Goal: Task Accomplishment & Management: Use online tool/utility

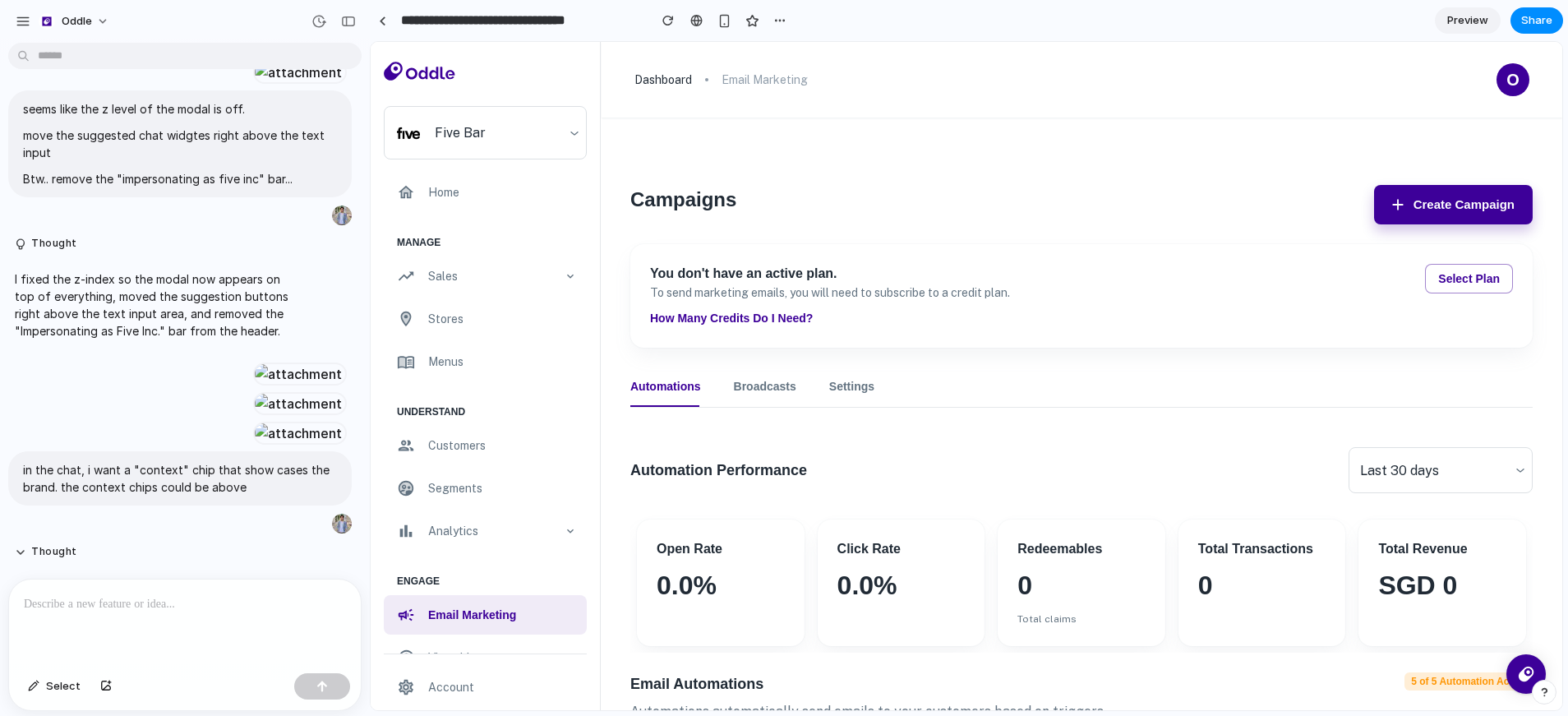
scroll to position [1530, 0]
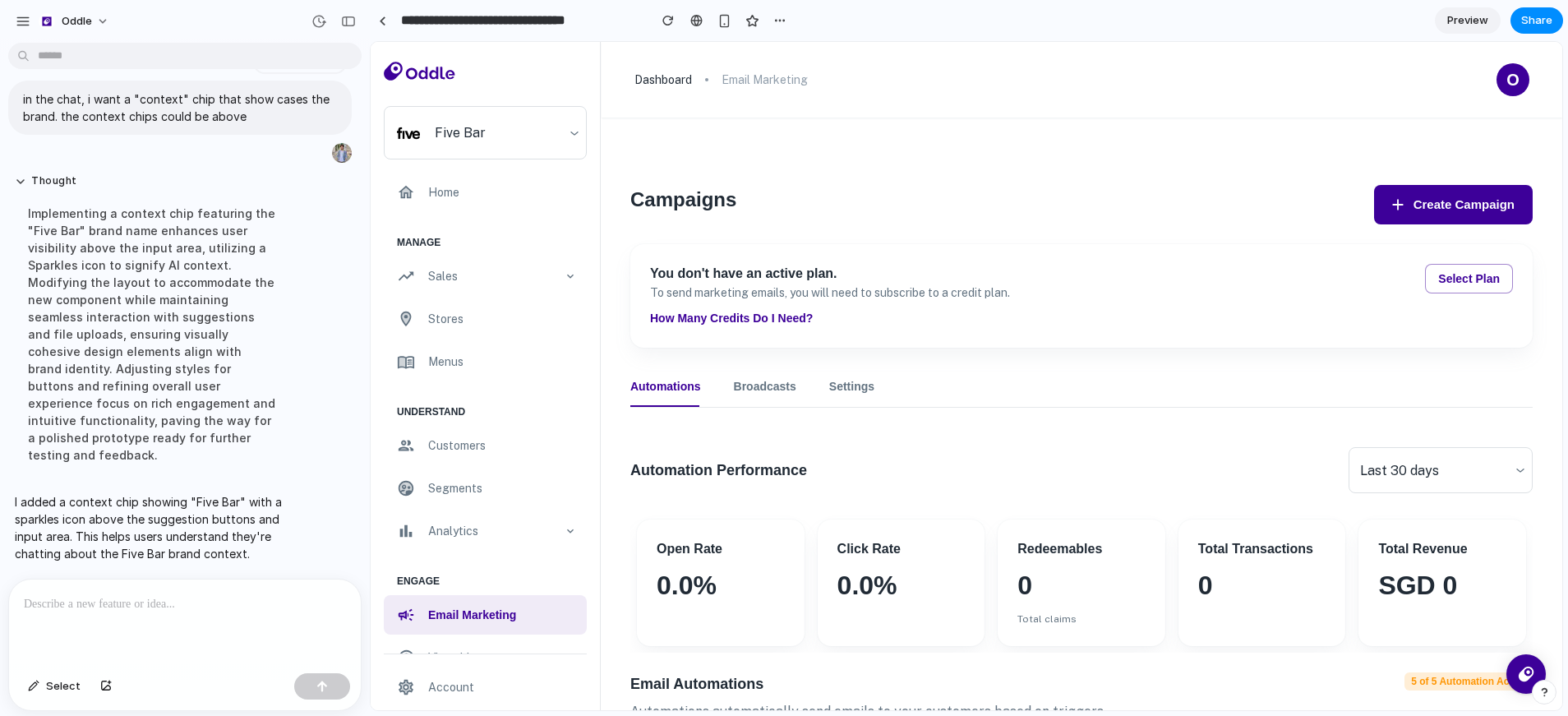
click at [1407, 210] on button "Create Campaign" at bounding box center [1453, 204] width 159 height 39
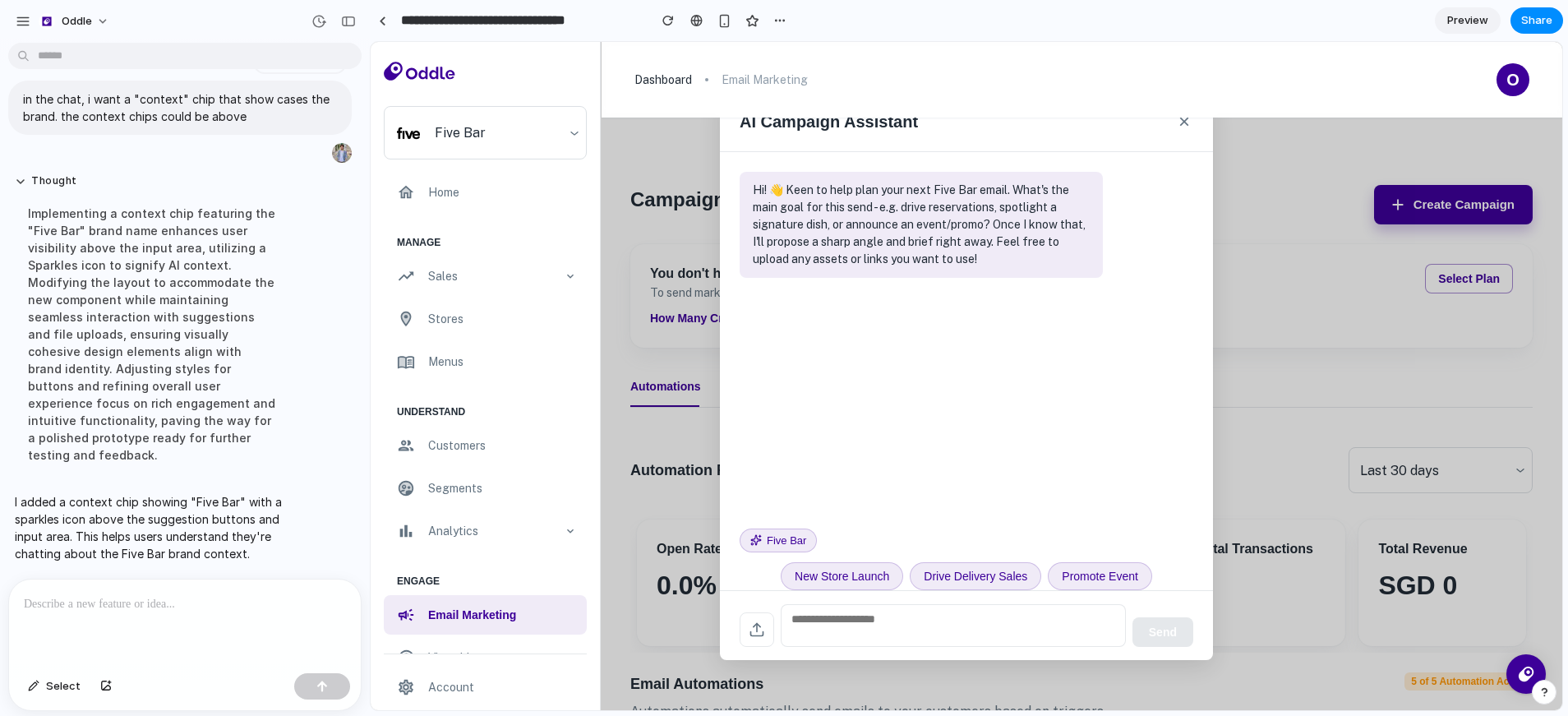
click at [173, 447] on div "Implementing a context chip featuring the "Five Bar" brand name enhances user v…" at bounding box center [152, 334] width 274 height 279
click at [788, 542] on span "Five Bar" at bounding box center [786, 540] width 39 height 16
click at [100, 689] on div "button" at bounding box center [106, 686] width 12 height 10
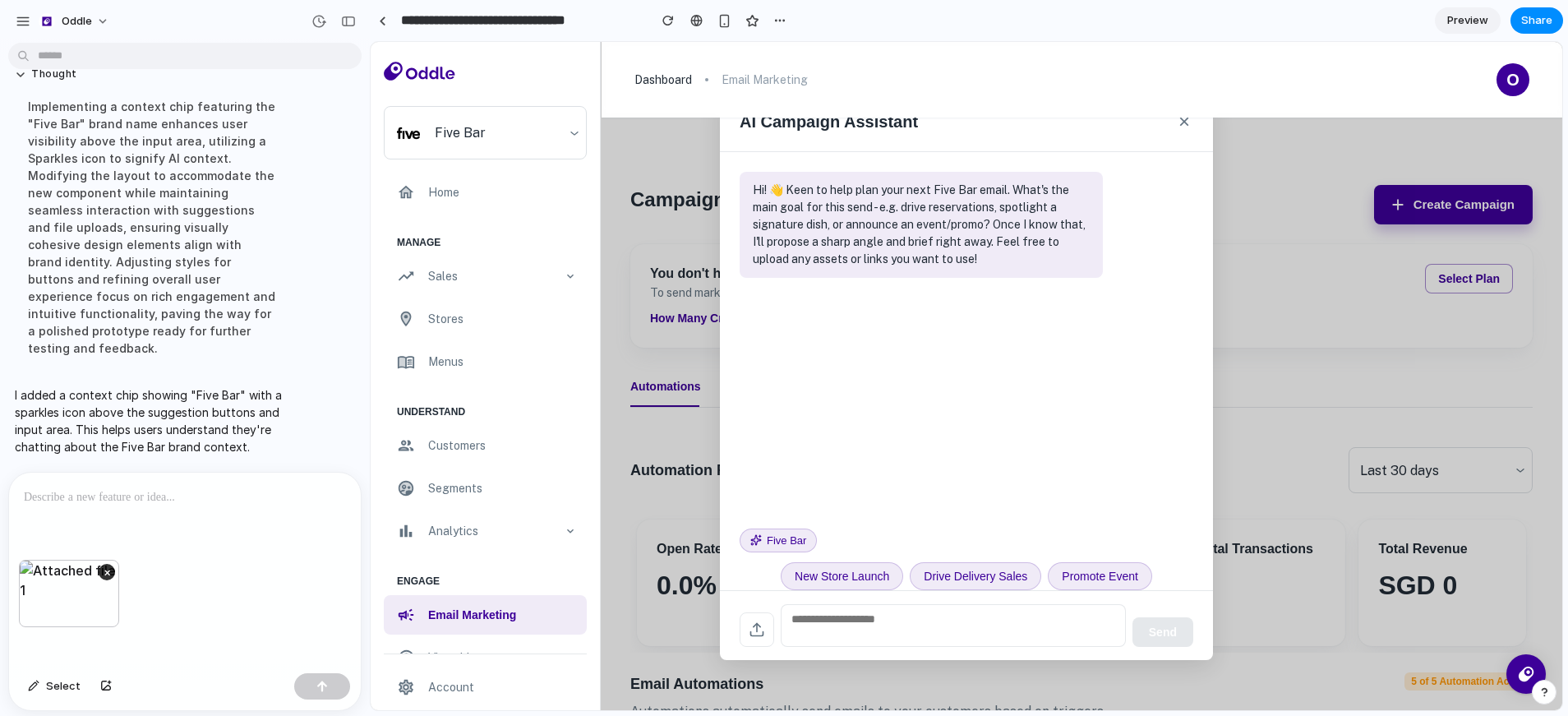
click at [46, 503] on div at bounding box center [185, 515] width 352 height 87
drag, startPoint x: 60, startPoint y: 647, endPoint x: 118, endPoint y: 644, distance: 58.4
click at [118, 646] on div "×" at bounding box center [185, 613] width 352 height 107
click at [1189, 127] on button "×" at bounding box center [1184, 121] width 18 height 26
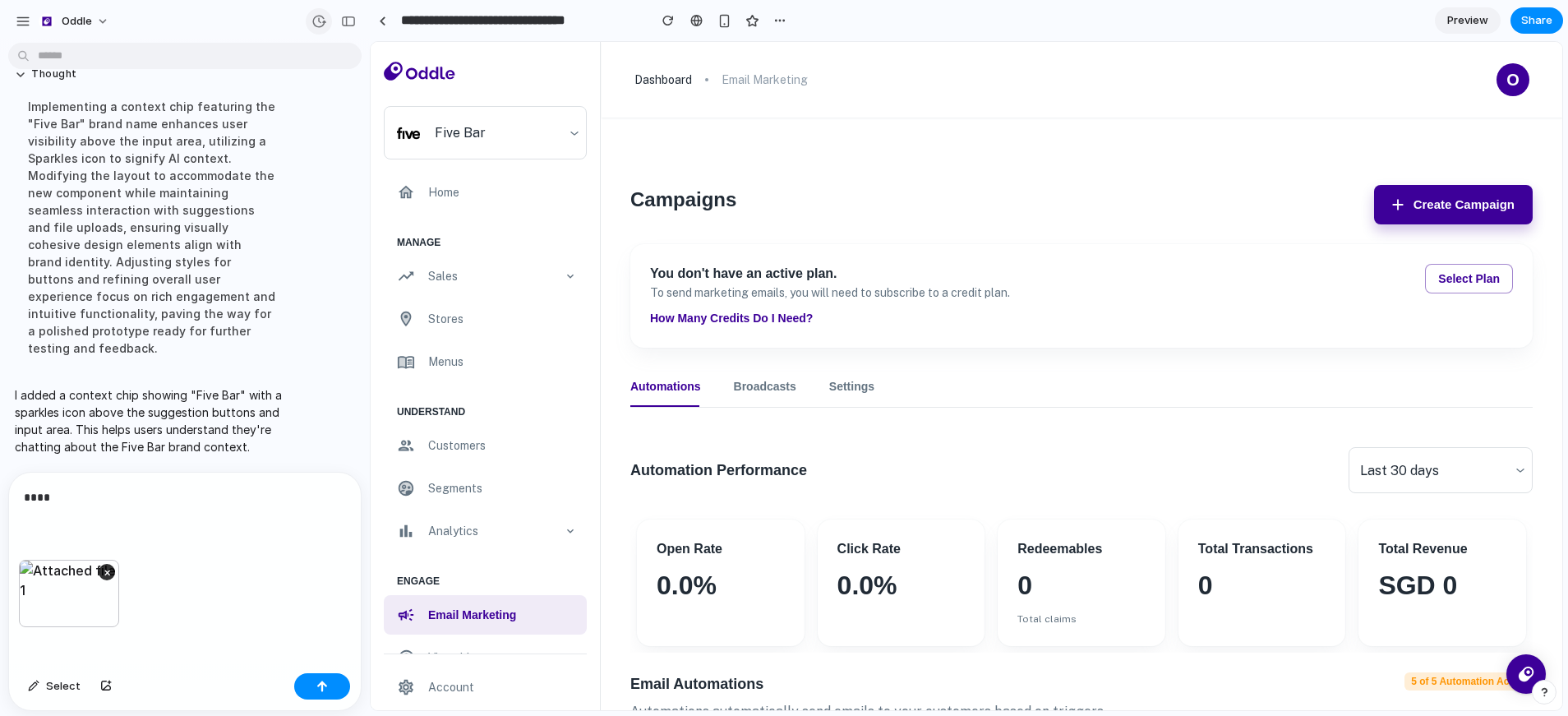
click at [316, 21] on div "button" at bounding box center [318, 21] width 15 height 15
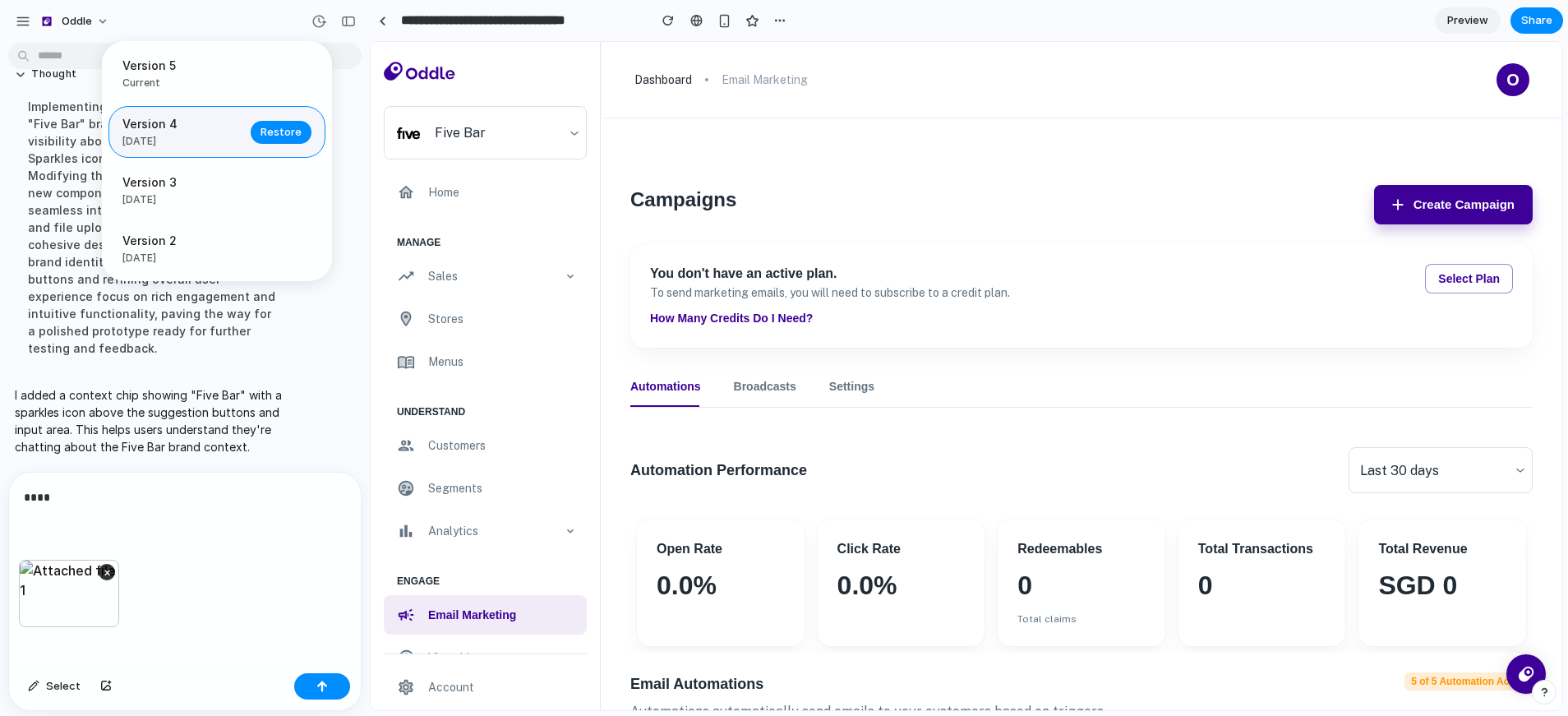
drag, startPoint x: 200, startPoint y: 81, endPoint x: 186, endPoint y: 124, distance: 45.7
click at [179, 120] on div "Version 5 Current Version 4 5d ago Restore Version 3 5d ago Restore Version 2 5…" at bounding box center [217, 161] width 230 height 240
click at [291, 136] on span "Restore" at bounding box center [280, 132] width 41 height 16
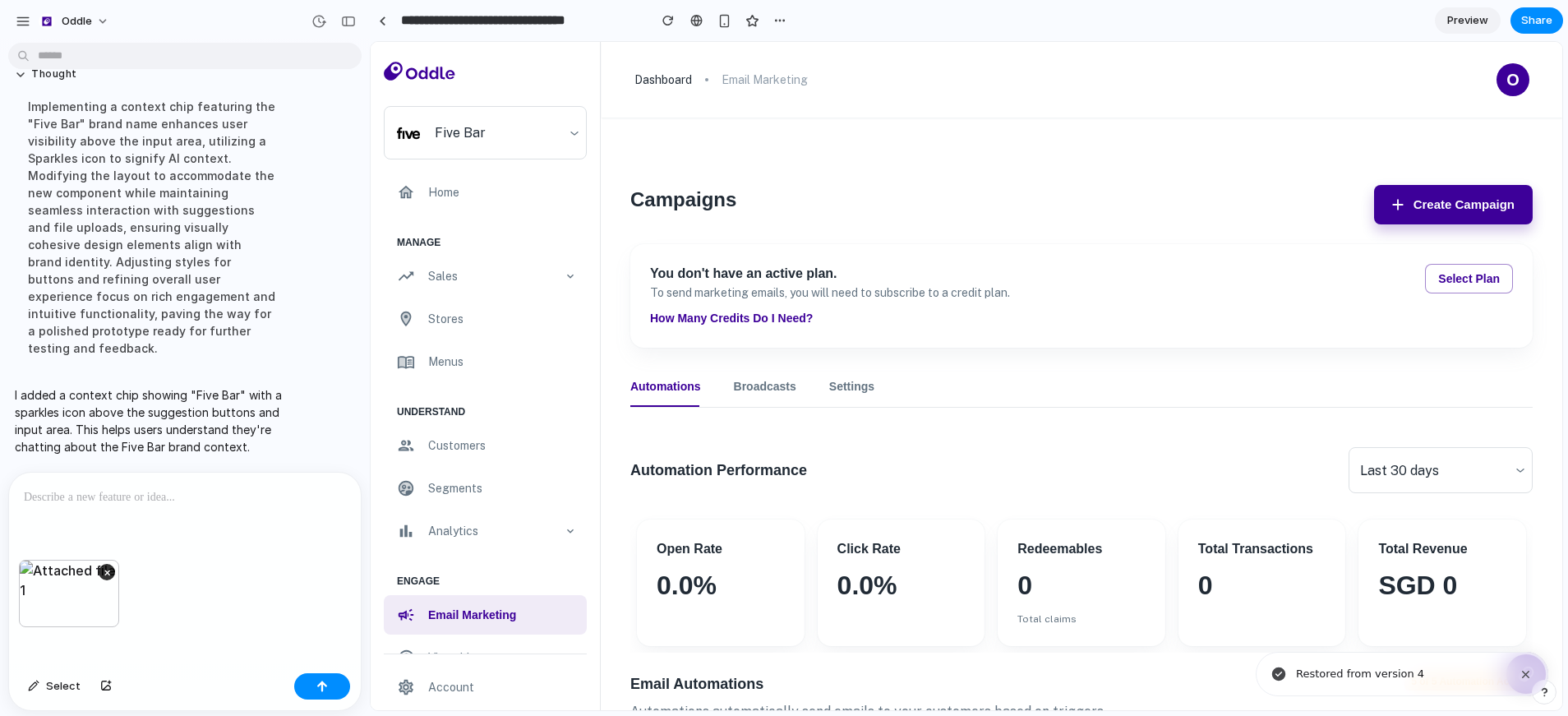
scroll to position [1637, 0]
click at [75, 30] on button "Oddle" at bounding box center [74, 21] width 85 height 26
click at [76, 57] on span "Settings" at bounding box center [84, 58] width 45 height 16
click at [136, 81] on button "Thought" at bounding box center [152, 74] width 274 height 14
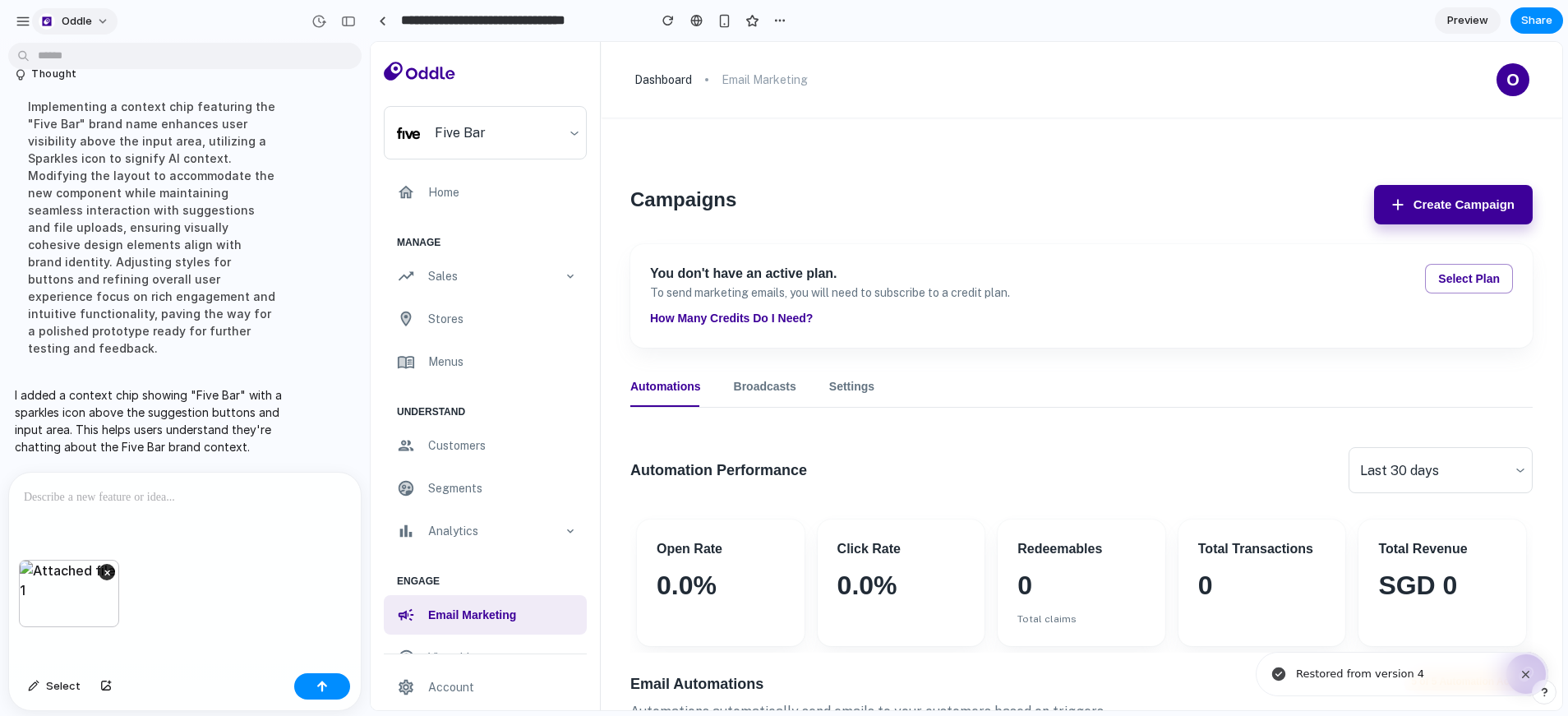
click at [108, 19] on button "Oddle" at bounding box center [74, 21] width 85 height 26
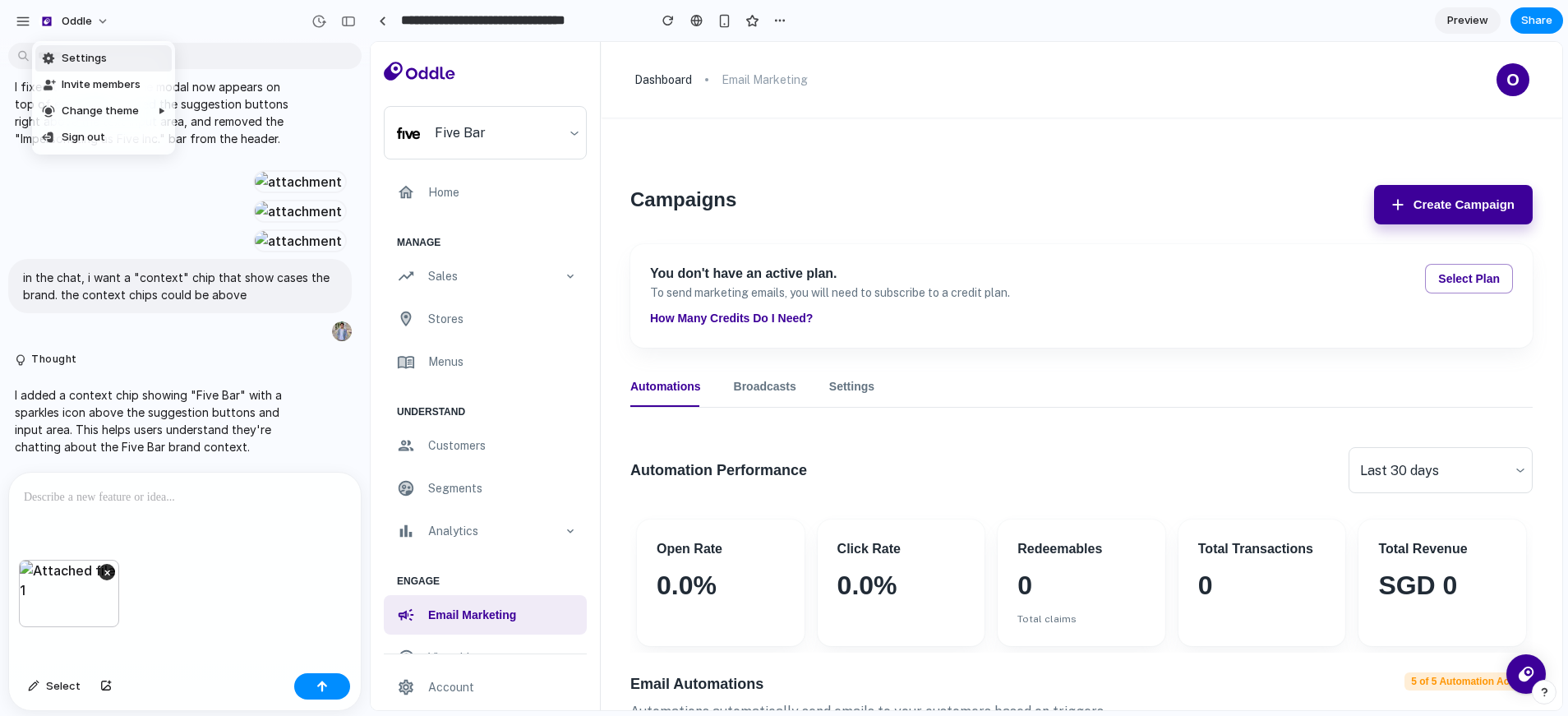
click at [21, 24] on div "Settings Invite members Change theme Sign out" at bounding box center [784, 358] width 1568 height 716
click at [23, 20] on div "button" at bounding box center [23, 21] width 15 height 15
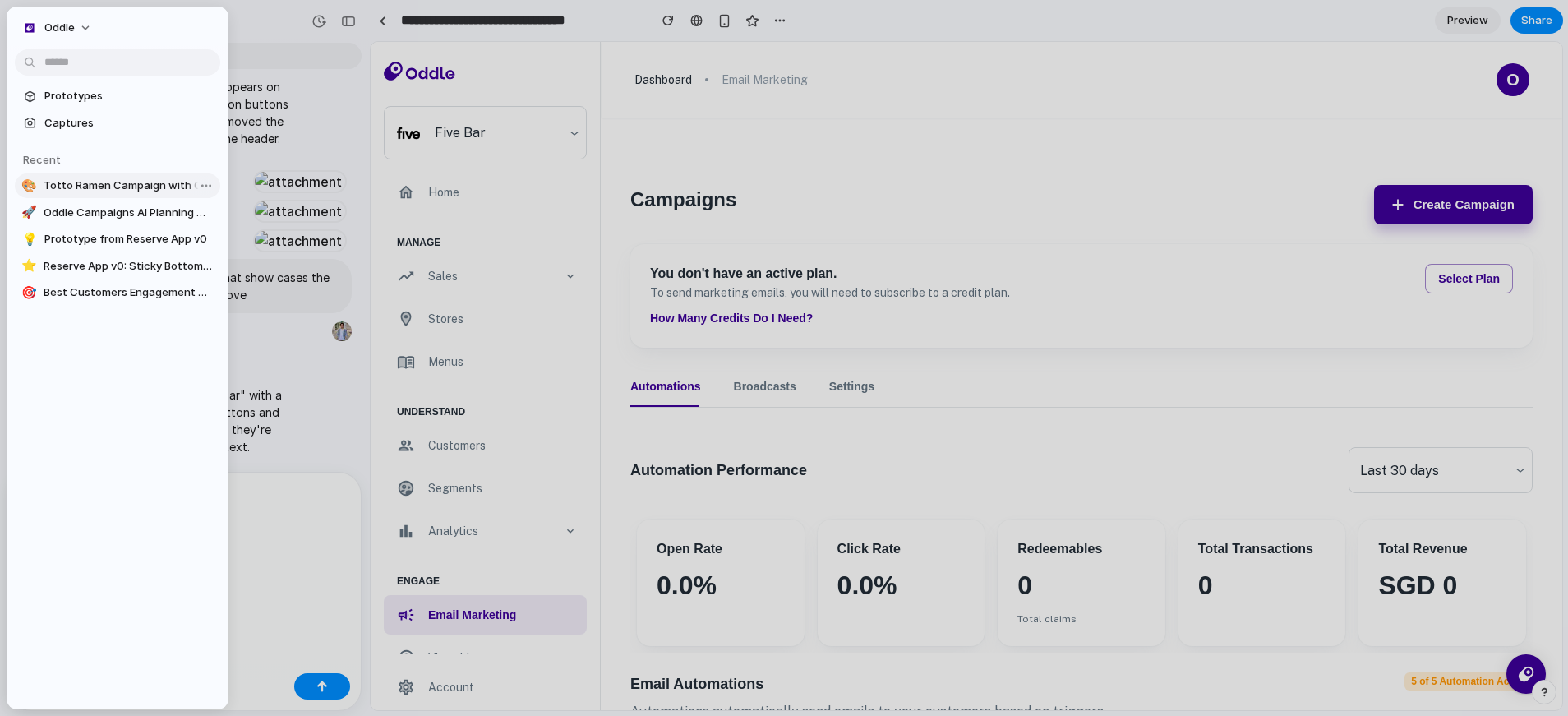
click at [91, 190] on span "Totto Ramen Campaign with Collapsible AI Chat" at bounding box center [129, 185] width 170 height 16
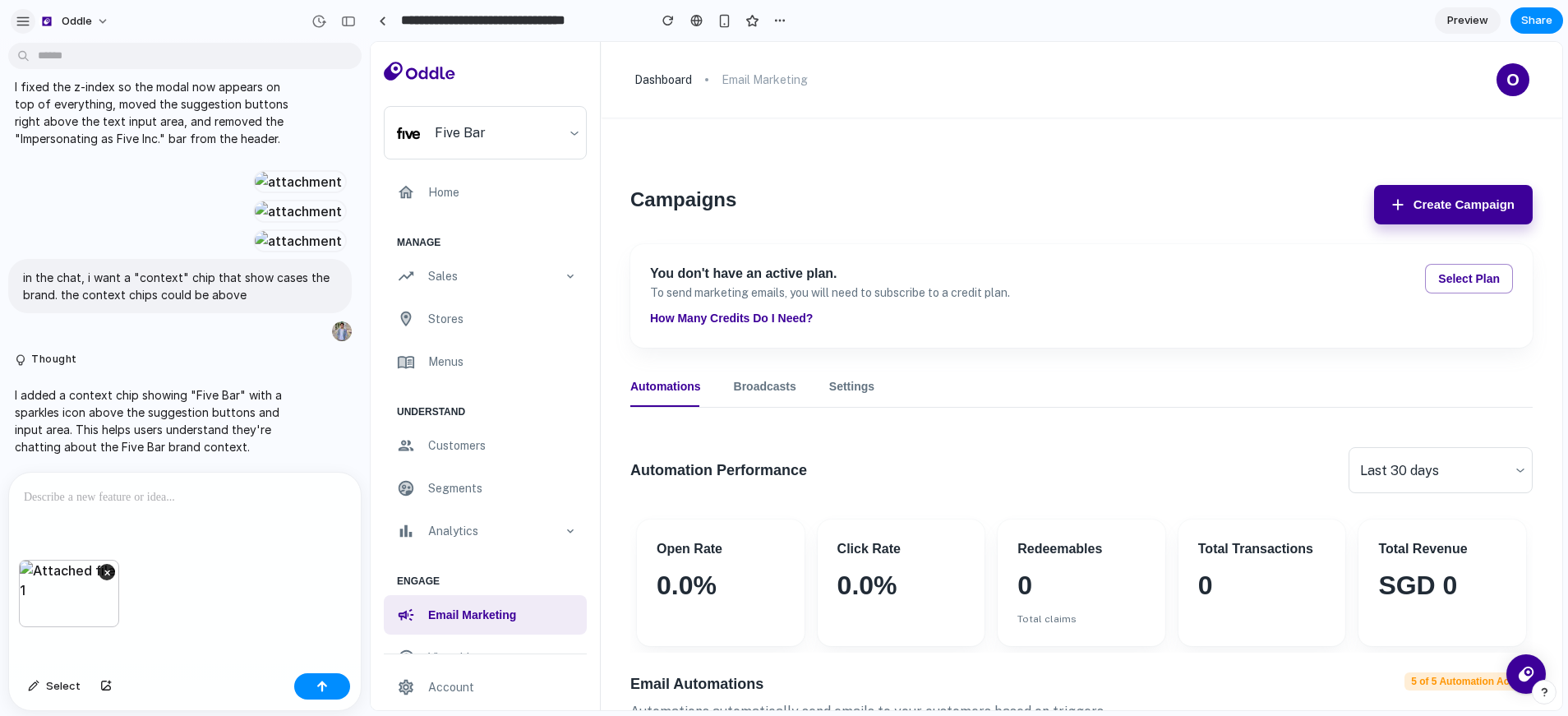
click at [19, 27] on div "button" at bounding box center [23, 21] width 15 height 15
click at [1441, 196] on button "Create Campaign" at bounding box center [1453, 204] width 159 height 39
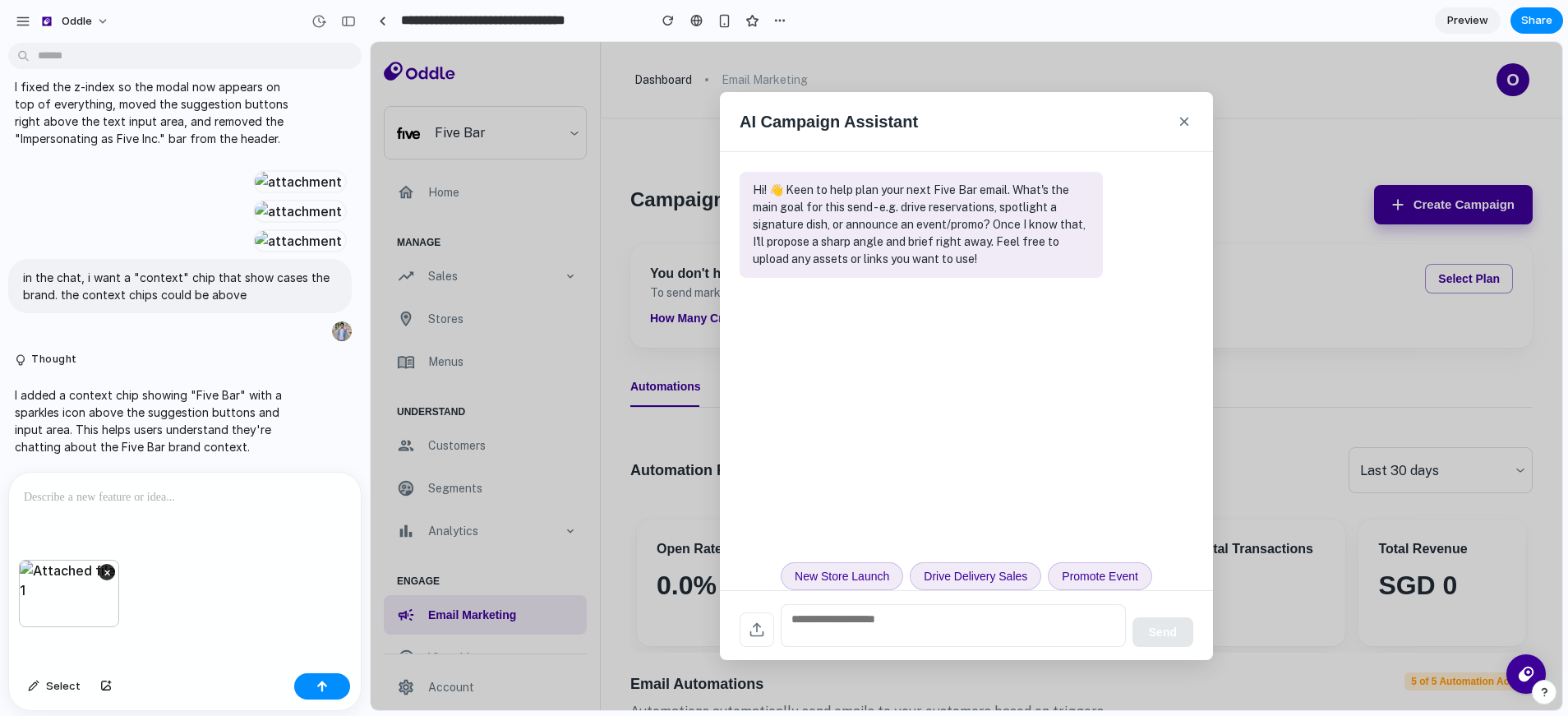
click at [1186, 114] on button "×" at bounding box center [1184, 121] width 18 height 26
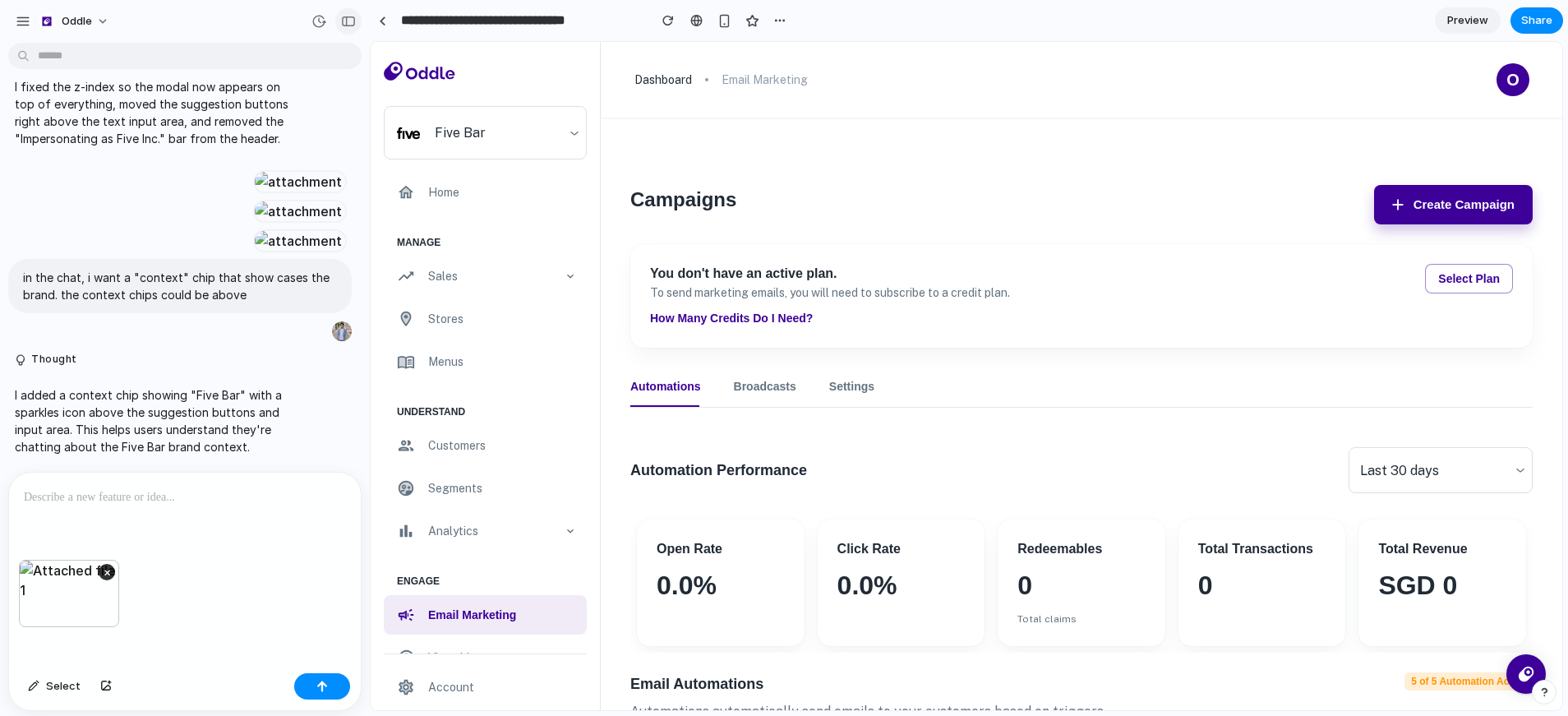
click at [361, 21] on div at bounding box center [334, 21] width 56 height 26
click at [351, 19] on div "button" at bounding box center [348, 22] width 15 height 12
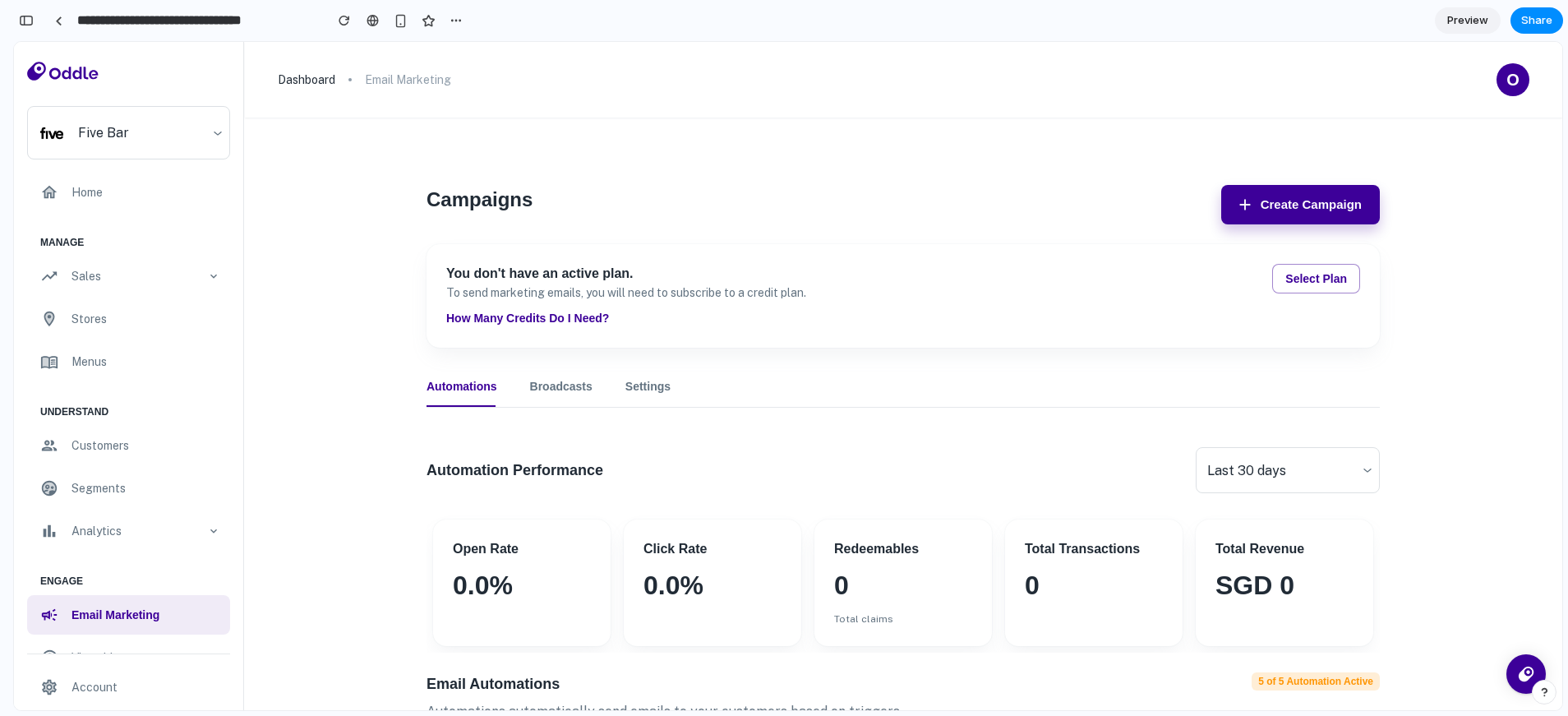
scroll to position [2008, 0]
click at [1297, 208] on button "Create Campaign" at bounding box center [1300, 204] width 159 height 39
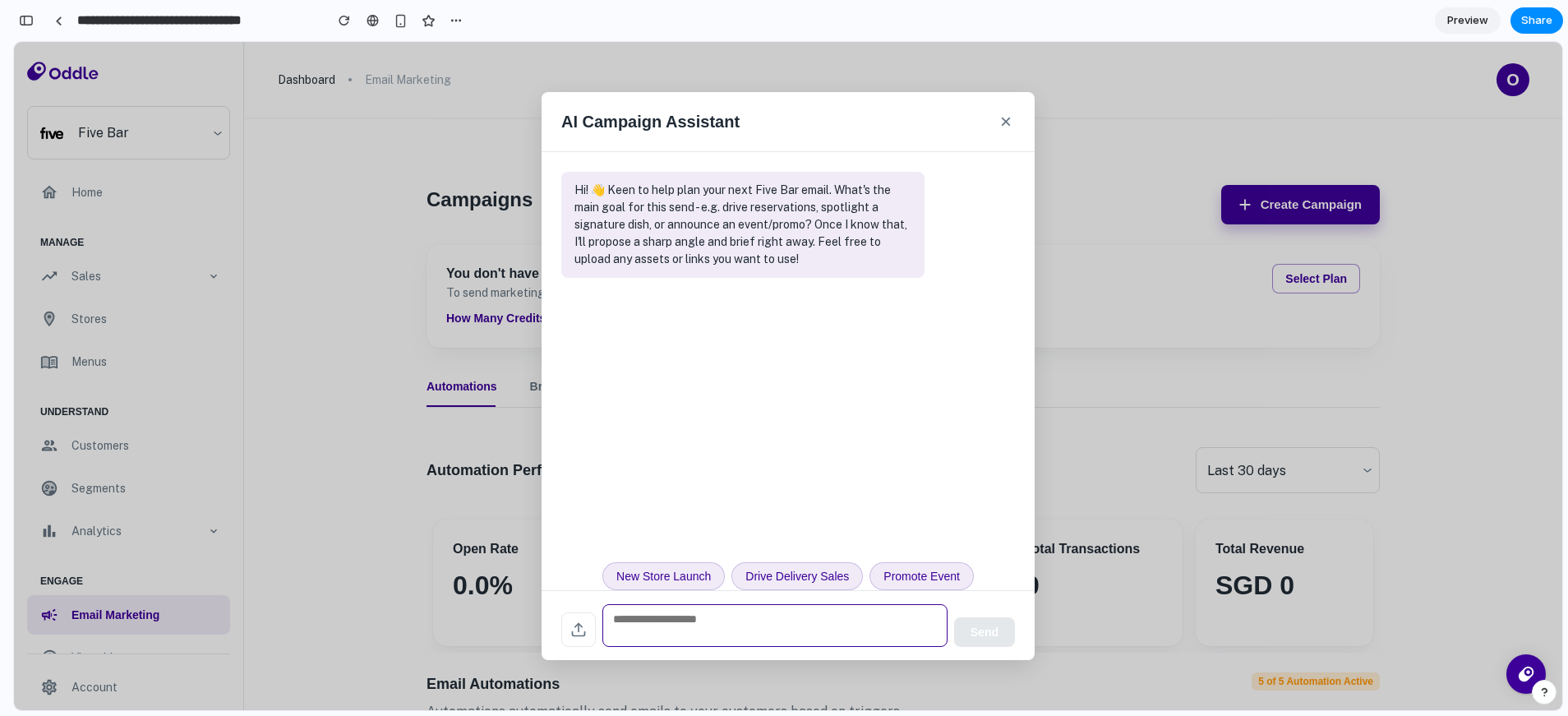
click at [772, 612] on textarea at bounding box center [774, 625] width 345 height 43
type textarea "****"
click at [985, 626] on button "Send" at bounding box center [984, 632] width 61 height 30
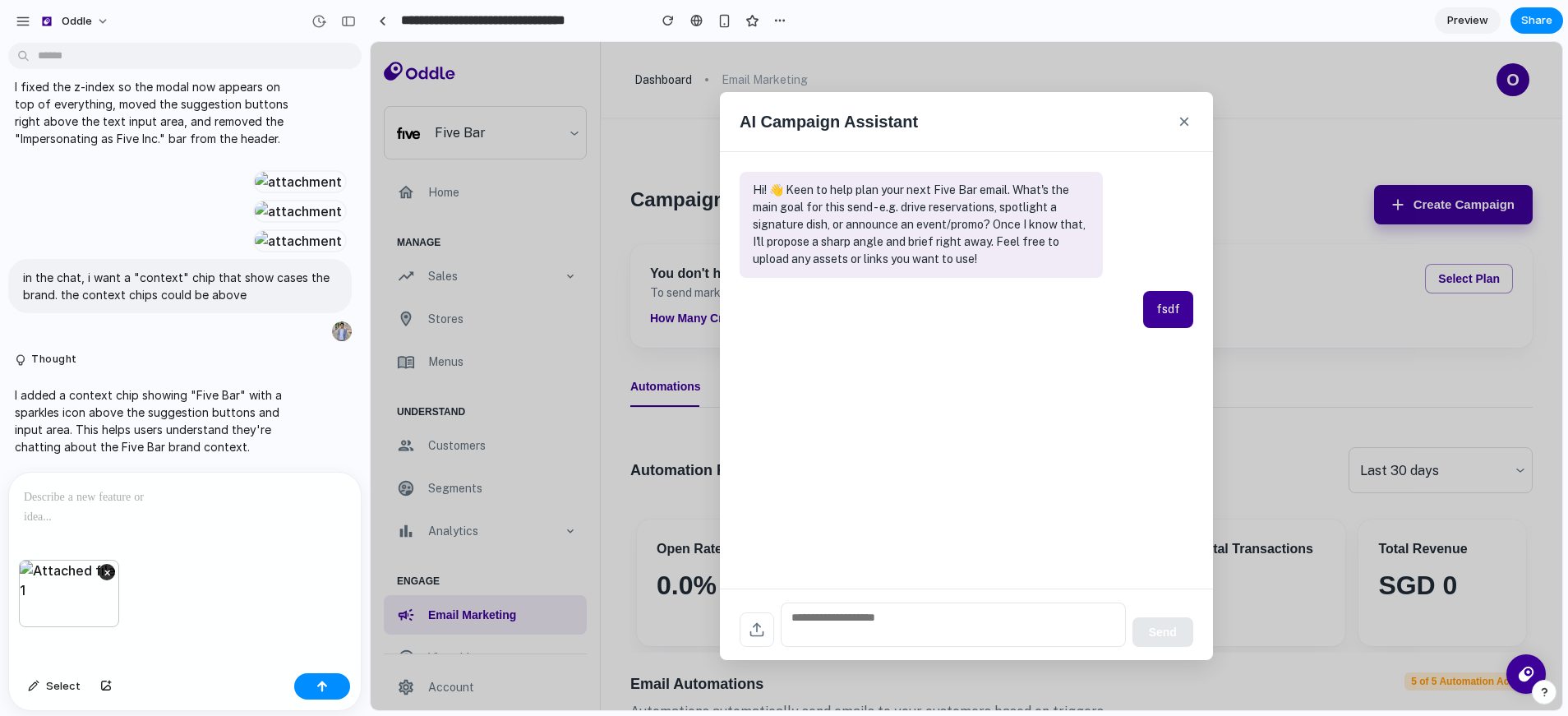
scroll to position [1369, 0]
click at [1177, 131] on button "×" at bounding box center [1184, 121] width 18 height 26
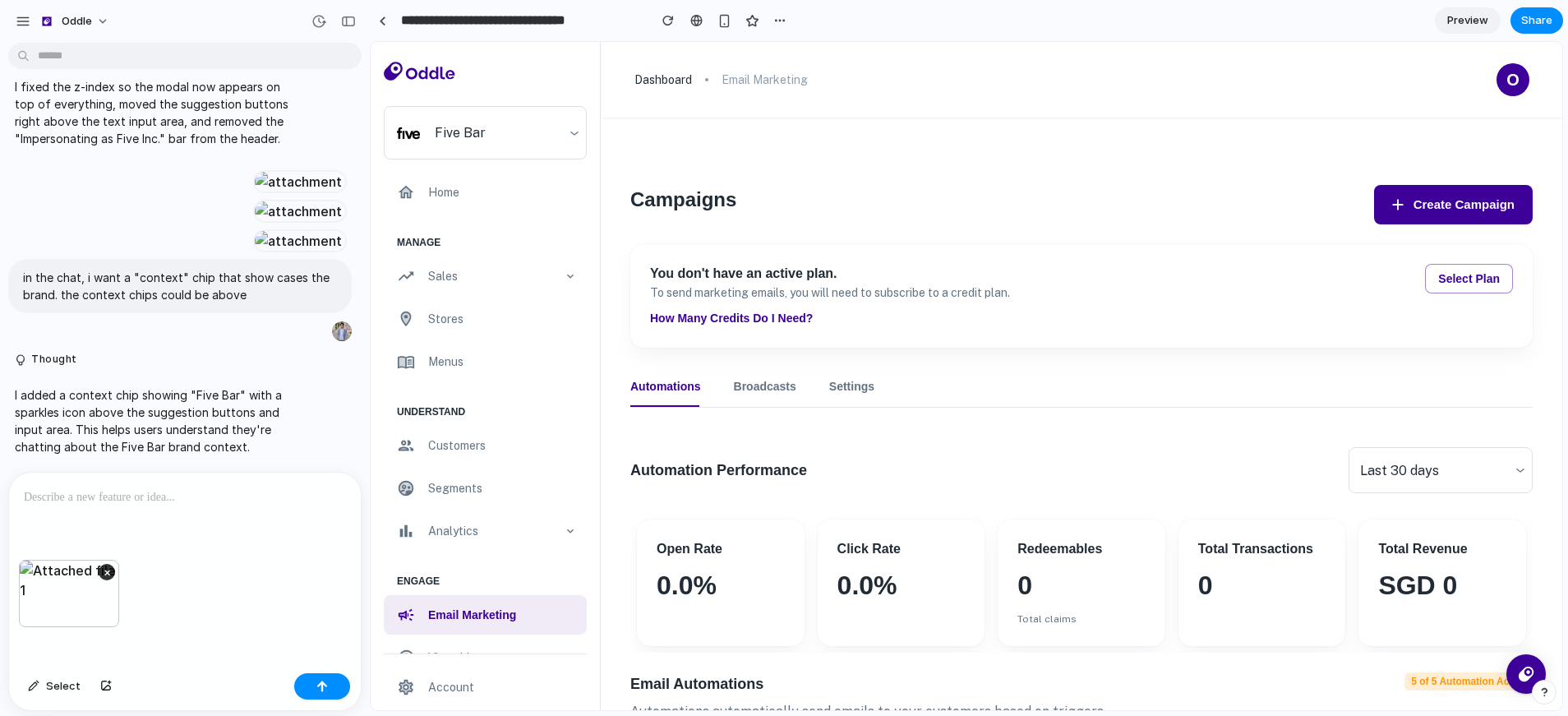
click at [1455, 201] on button "Create Campaign" at bounding box center [1453, 204] width 159 height 39
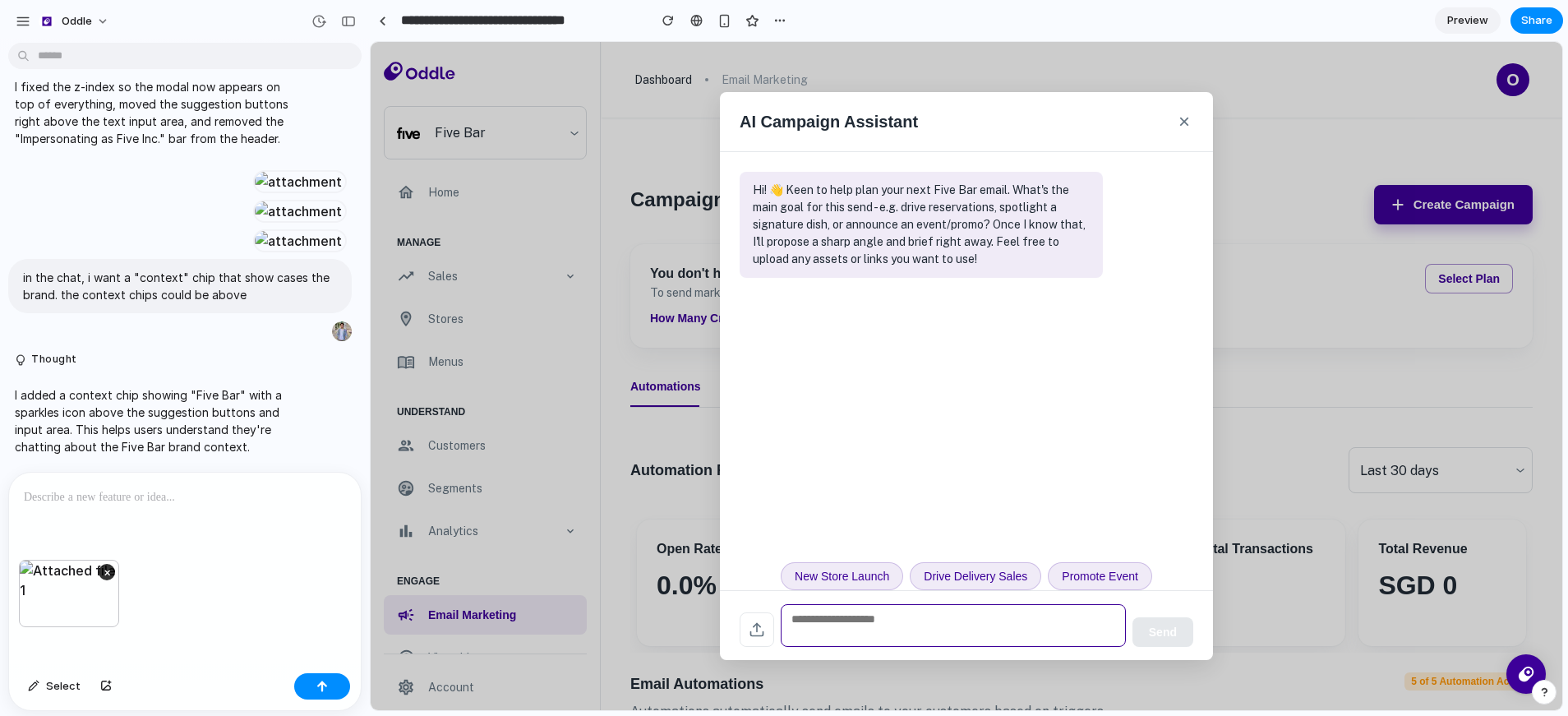
click at [845, 629] on textarea at bounding box center [953, 625] width 345 height 43
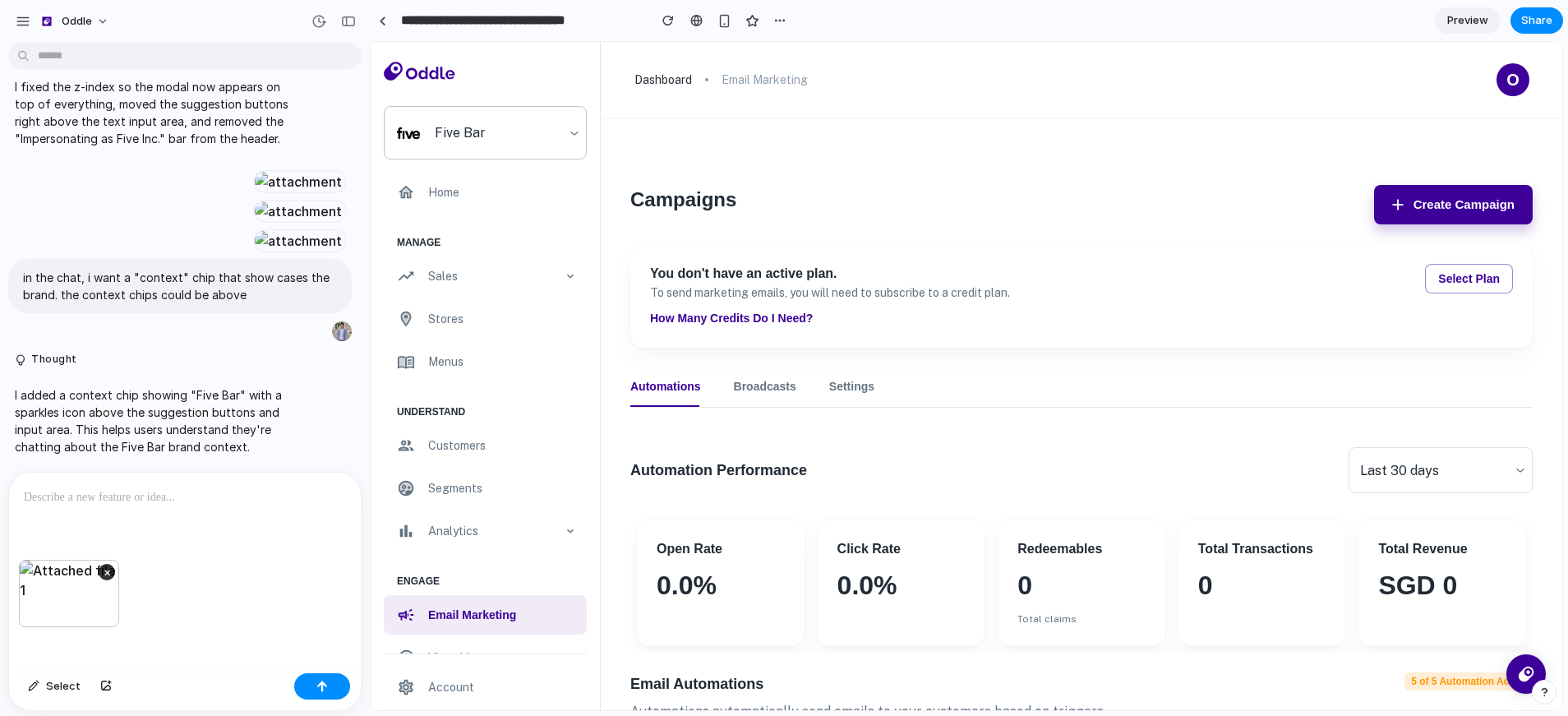
click at [470, 125] on p "Five Bar" at bounding box center [460, 133] width 51 height 20
click at [1506, 88] on span "O" at bounding box center [1512, 79] width 13 height 16
click at [1414, 196] on button "Create Campaign" at bounding box center [1453, 204] width 159 height 39
click at [557, 146] on div "Five Bar" at bounding box center [485, 132] width 203 height 53
click at [1496, 90] on div "O" at bounding box center [1512, 79] width 33 height 33
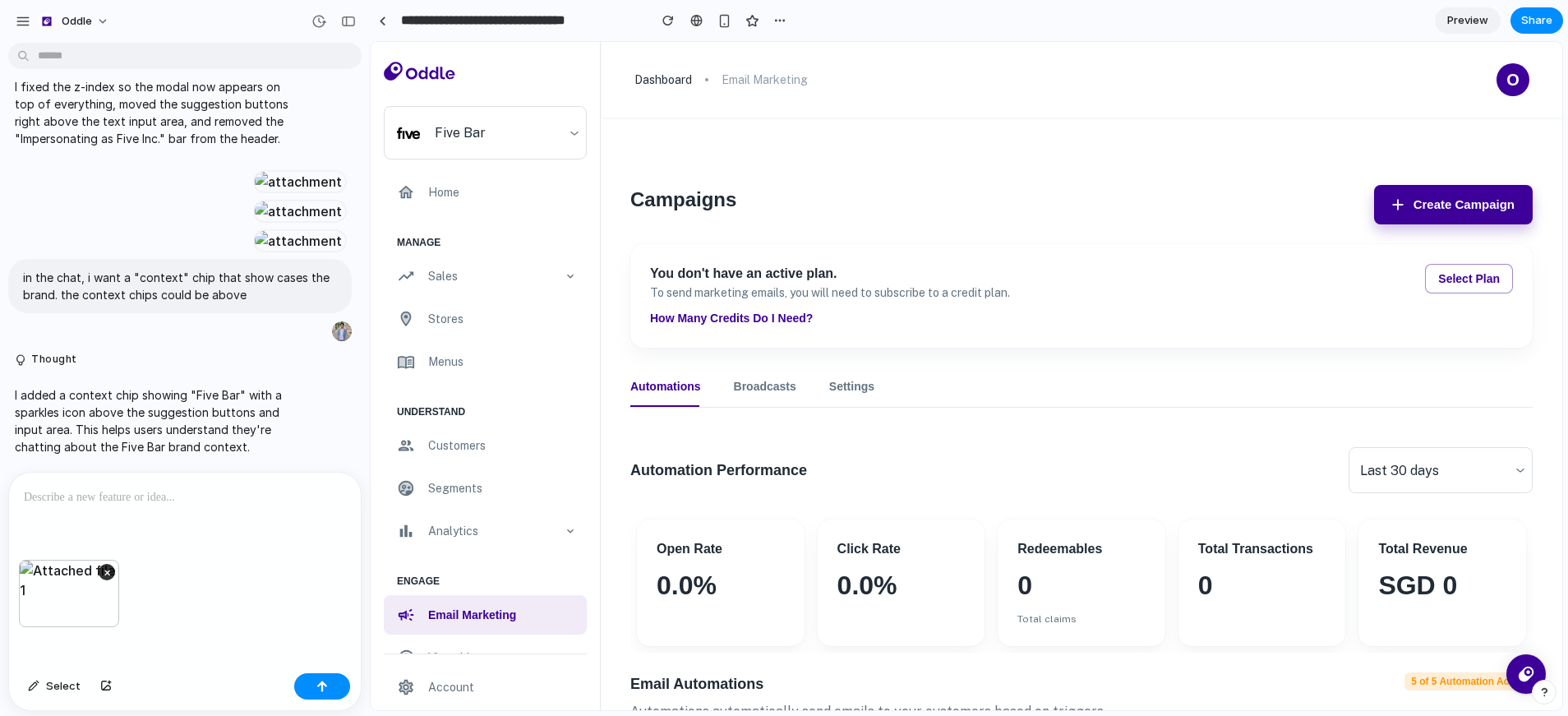
click at [1506, 78] on span "O" at bounding box center [1512, 79] width 13 height 16
click at [1432, 202] on button "Create Campaign" at bounding box center [1453, 204] width 159 height 39
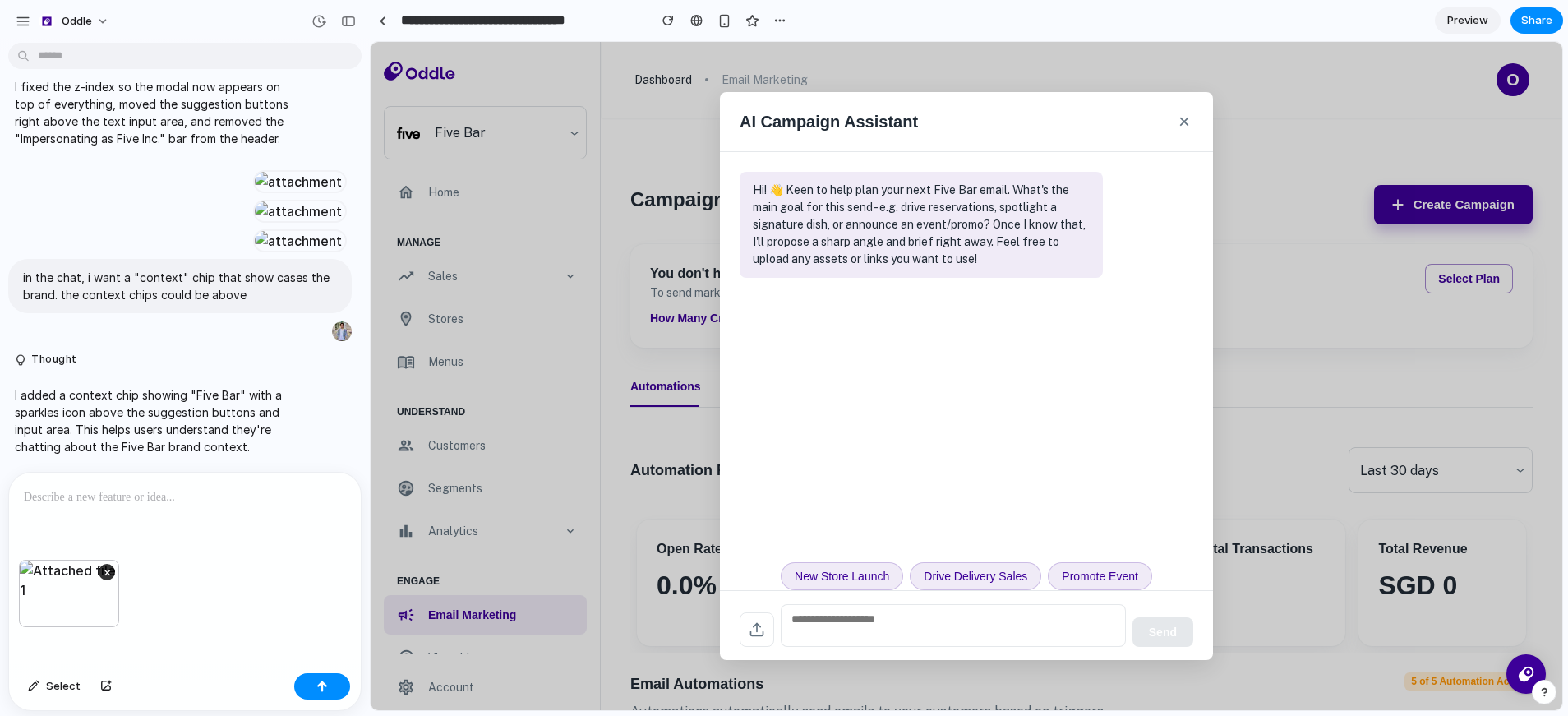
click at [764, 571] on div "New Store Launch Drive Delivery Sales Promote Event" at bounding box center [966, 571] width 493 height 38
click at [764, 570] on div "New Store Launch Drive Delivery Sales Promote Event" at bounding box center [966, 571] width 493 height 38
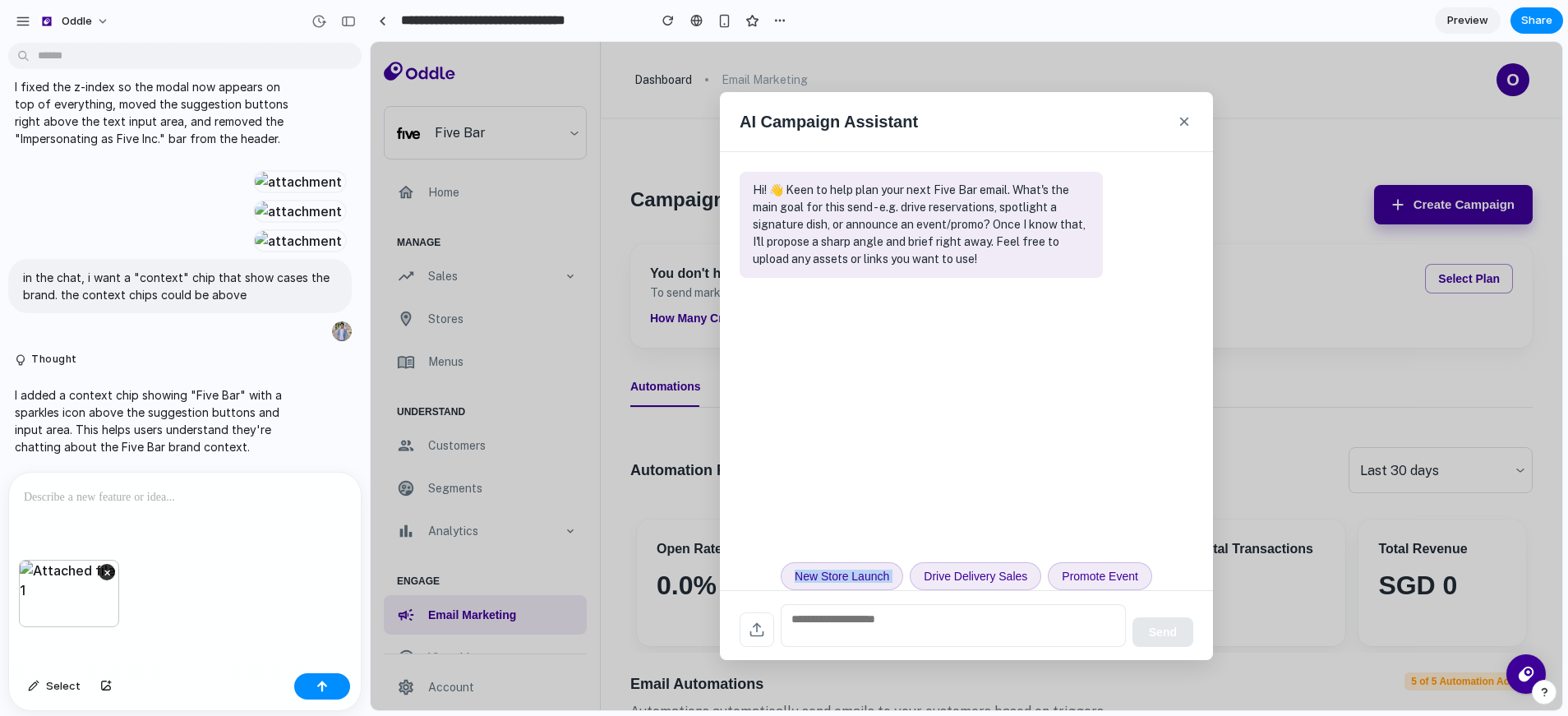
click at [764, 570] on div "New Store Launch Drive Delivery Sales Promote Event" at bounding box center [966, 571] width 493 height 38
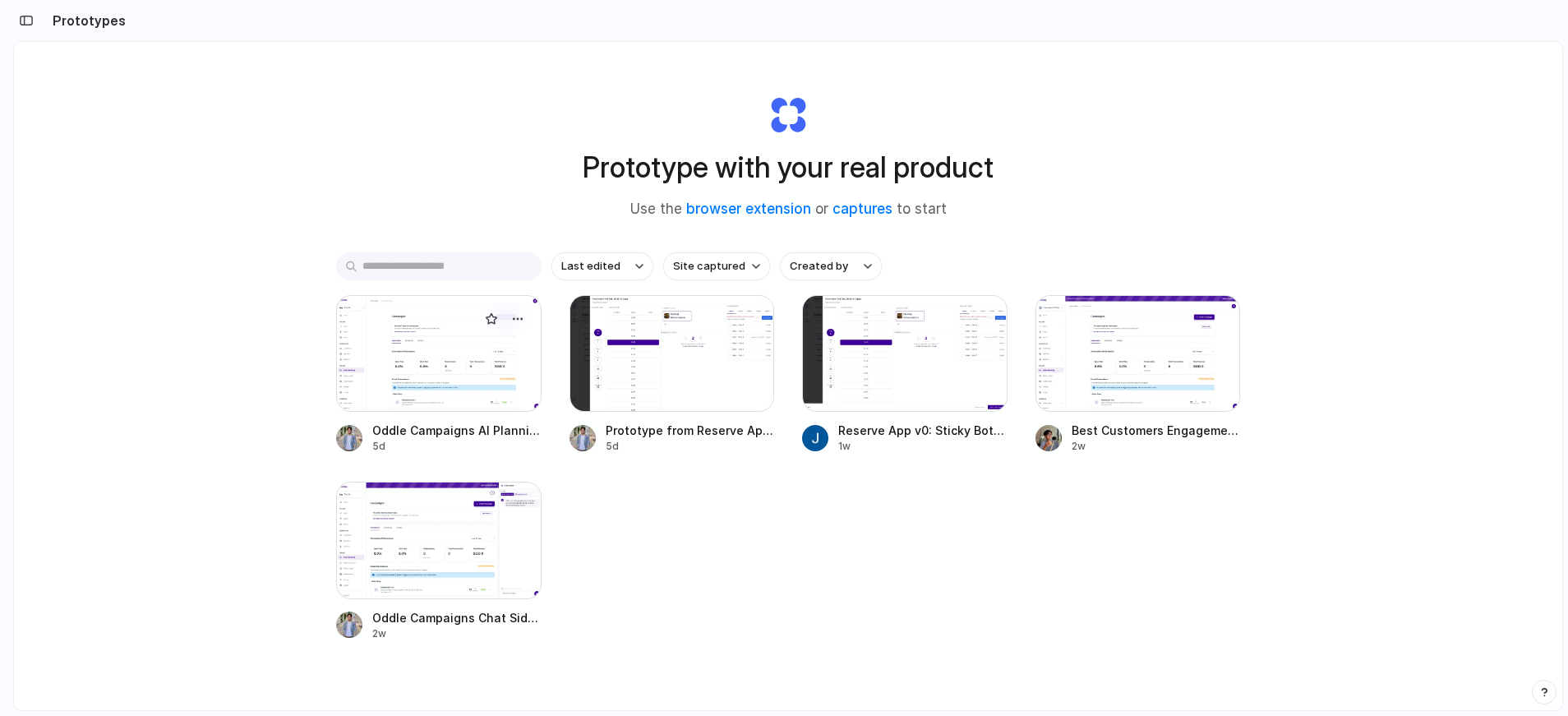
click at [411, 334] on div at bounding box center [438, 353] width 205 height 117
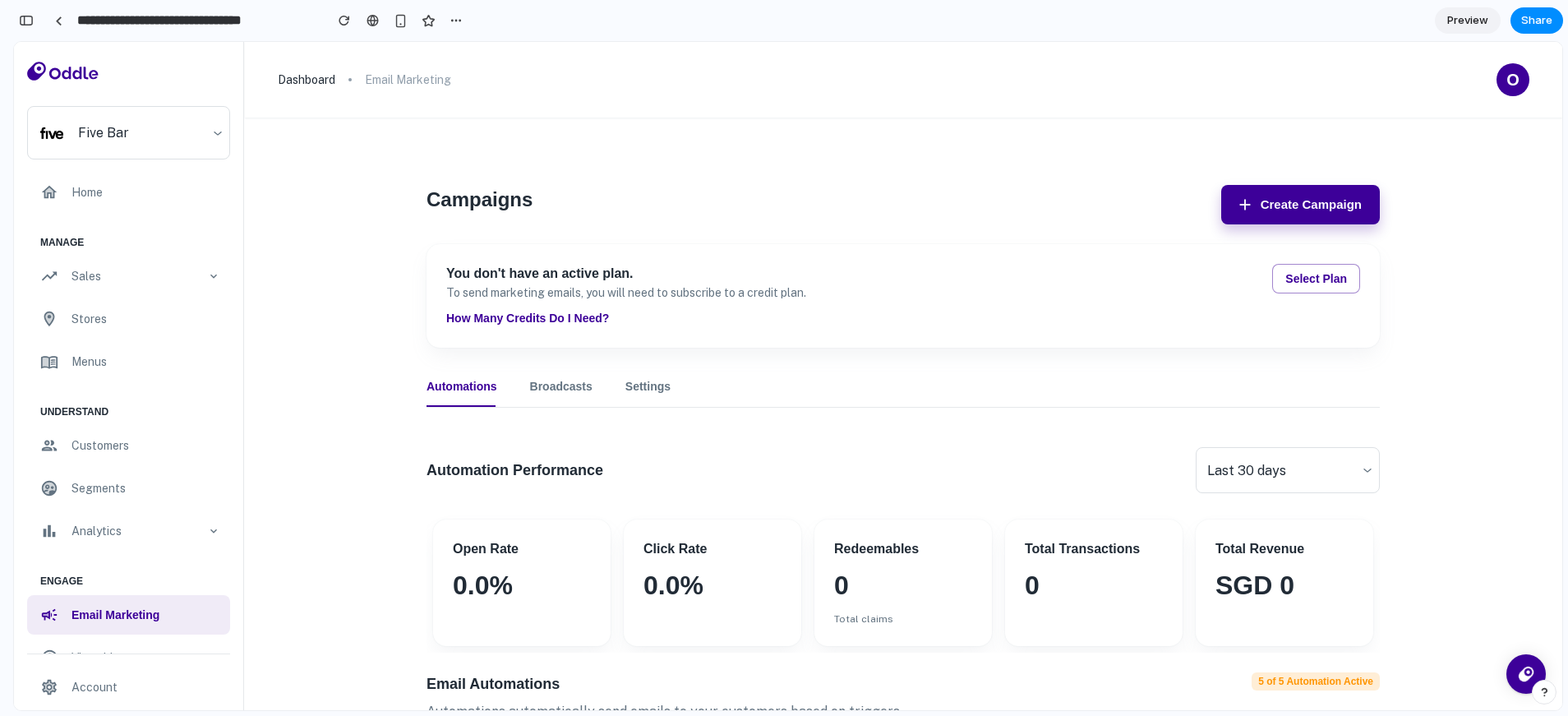
scroll to position [1412, 0]
click at [1260, 206] on button "Create Campaign" at bounding box center [1300, 204] width 159 height 39
click at [1251, 196] on button "Create Campaign" at bounding box center [1300, 204] width 159 height 39
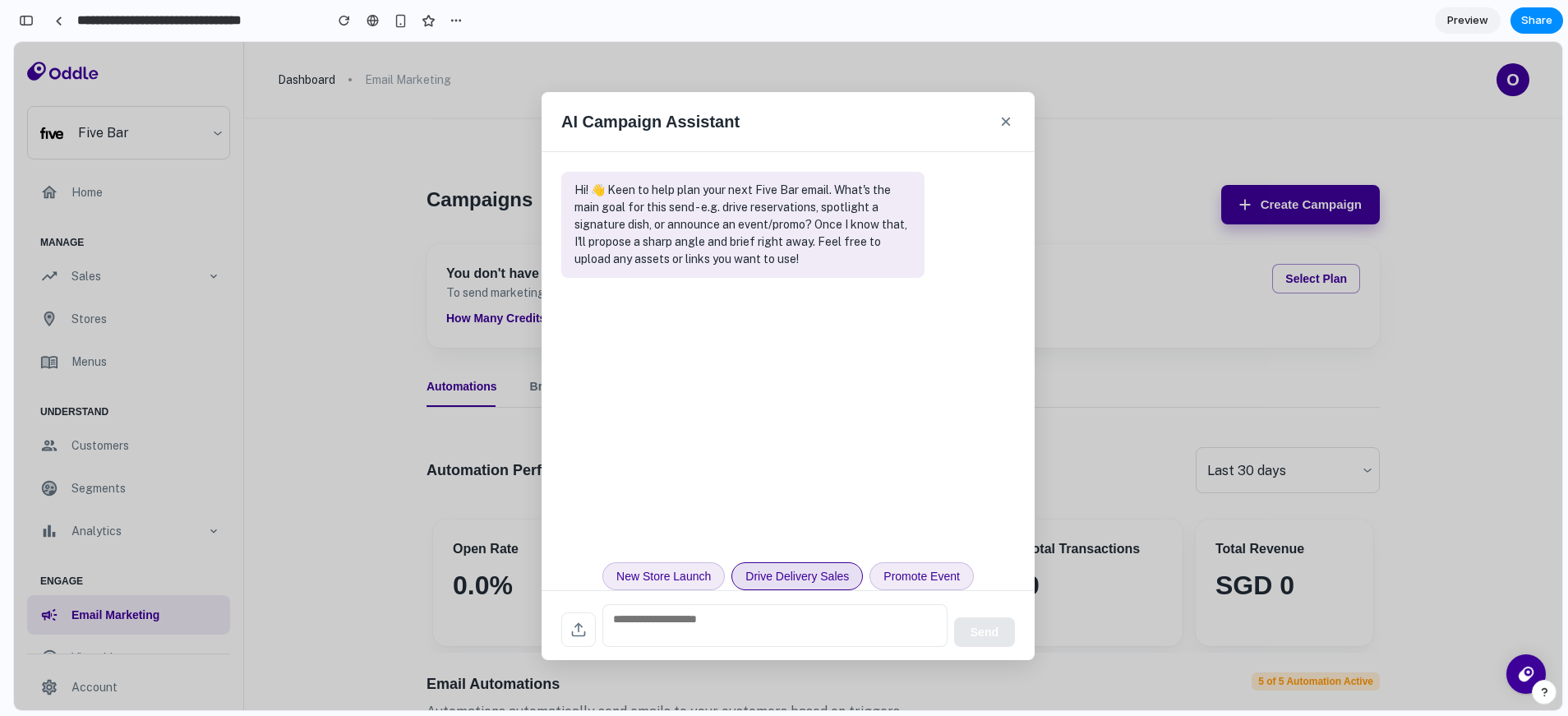
click at [821, 568] on button "Drive Delivery Sales" at bounding box center [796, 576] width 131 height 28
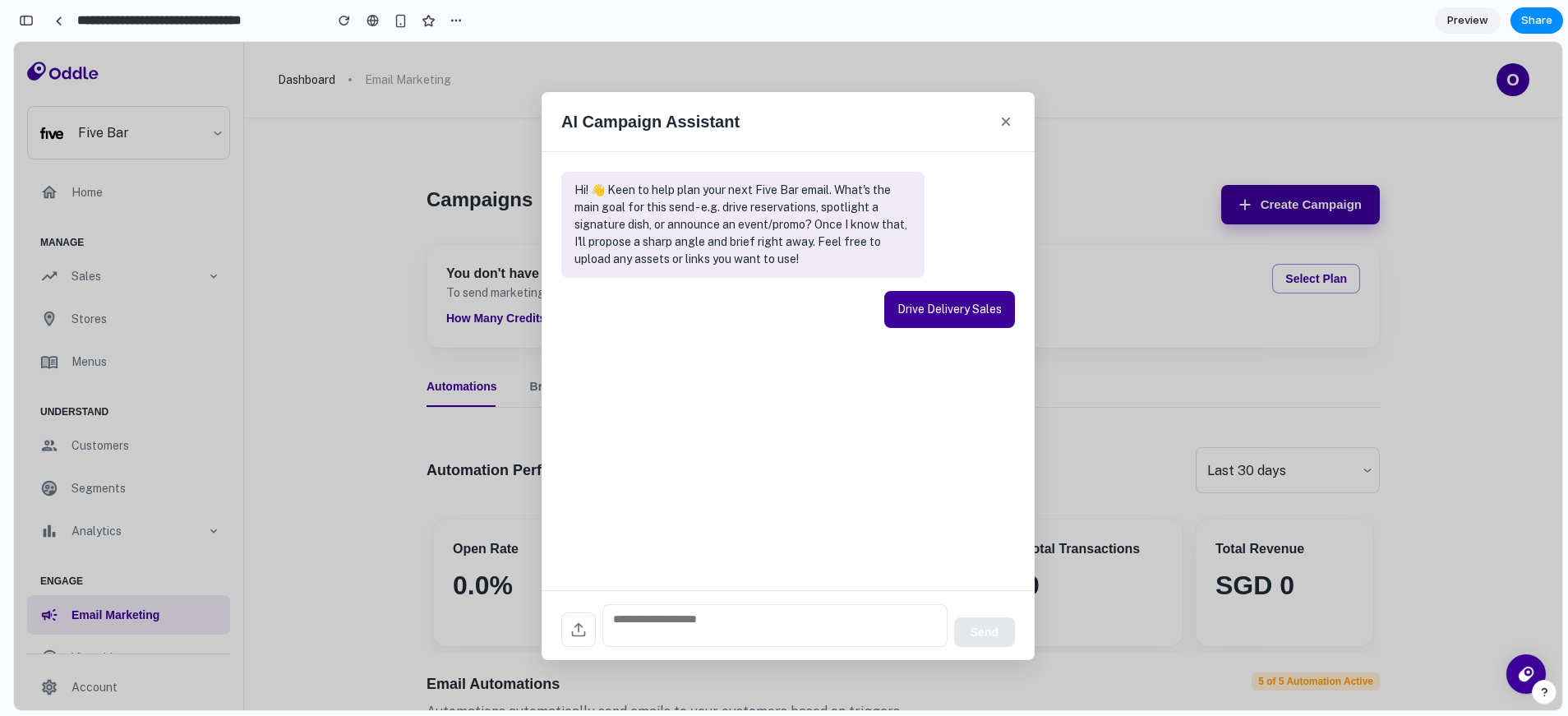
click at [833, 617] on textarea at bounding box center [774, 625] width 345 height 43
type textarea "***"
click at [989, 638] on button "Send" at bounding box center [984, 632] width 61 height 30
click at [866, 623] on textarea at bounding box center [774, 624] width 345 height 44
type textarea "***"
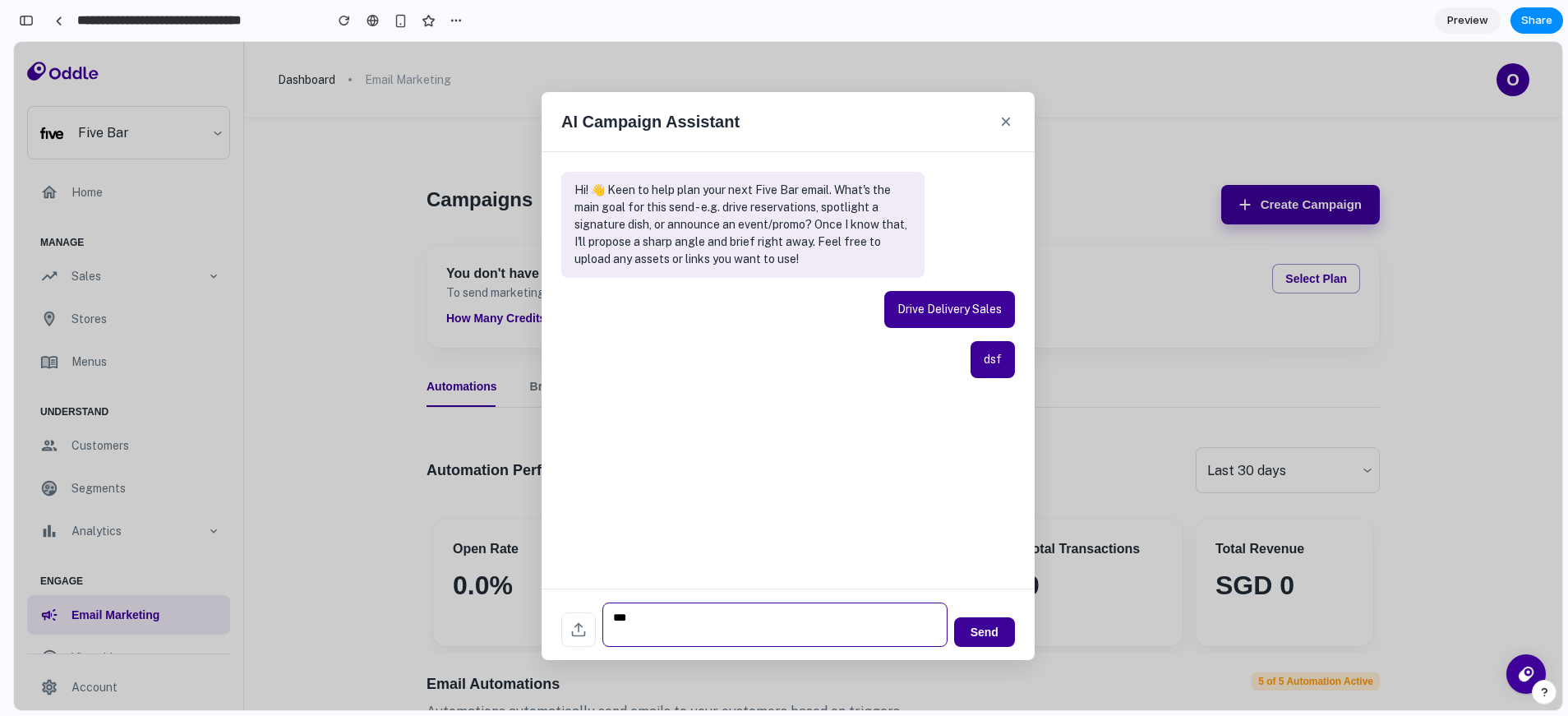
click at [948, 620] on div "*** Send" at bounding box center [787, 623] width 493 height 71
click at [992, 627] on button "Send" at bounding box center [984, 632] width 61 height 30
click at [818, 509] on div "Hi! 👋 Keen to help plan your next Five Bar email. What's the main goal for this…" at bounding box center [787, 370] width 493 height 436
click at [1010, 124] on button "×" at bounding box center [1006, 121] width 18 height 26
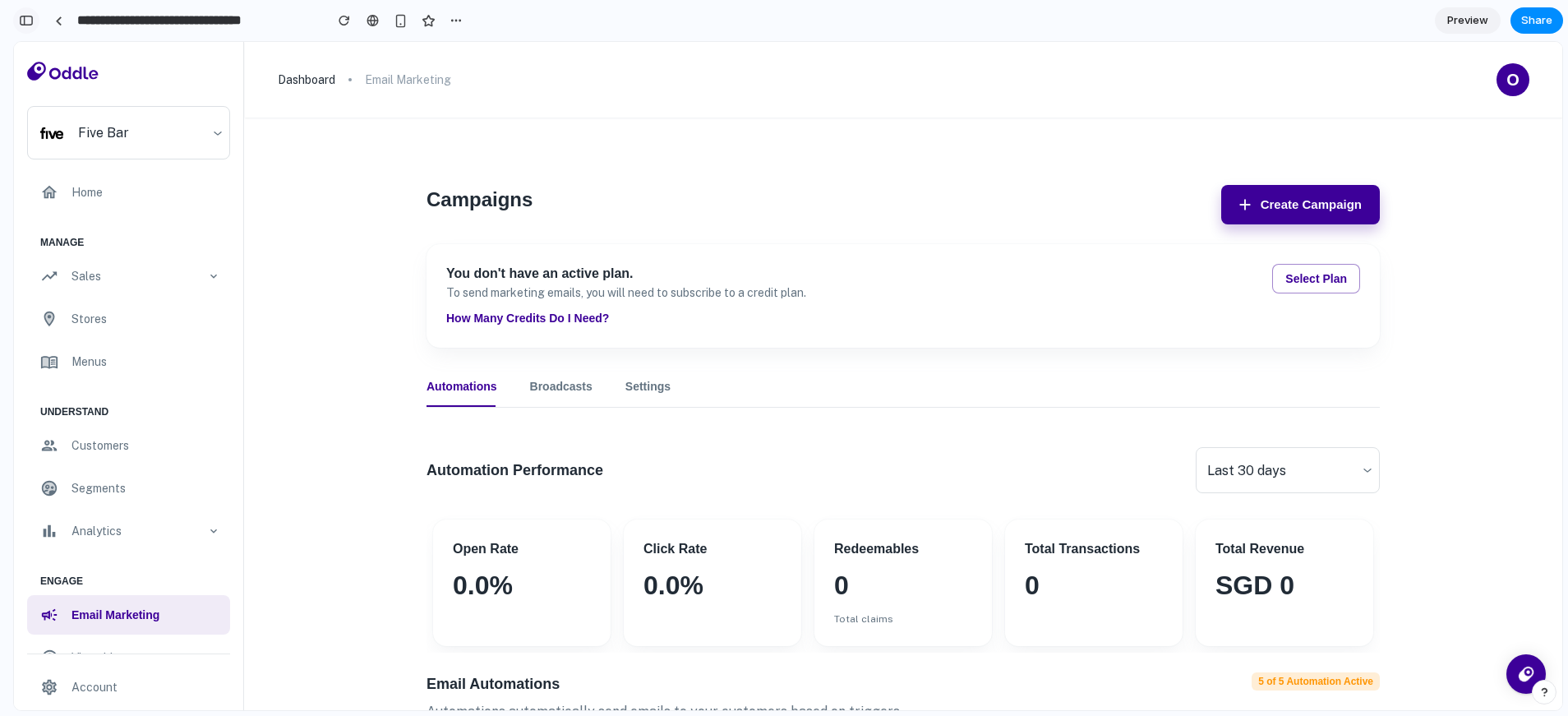
click at [30, 29] on button "button" at bounding box center [26, 20] width 26 height 26
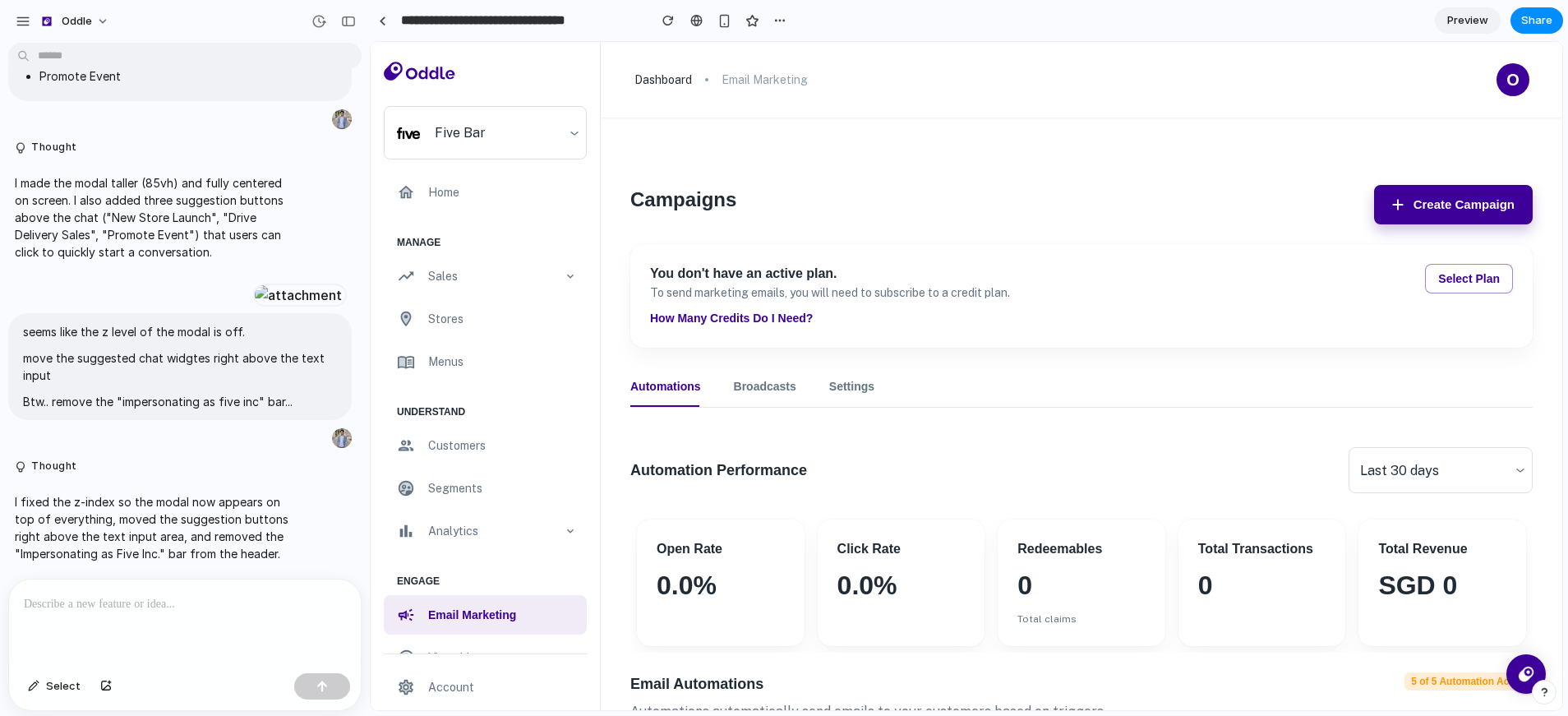
scroll to position [0, 0]
click at [151, 617] on div at bounding box center [185, 622] width 352 height 87
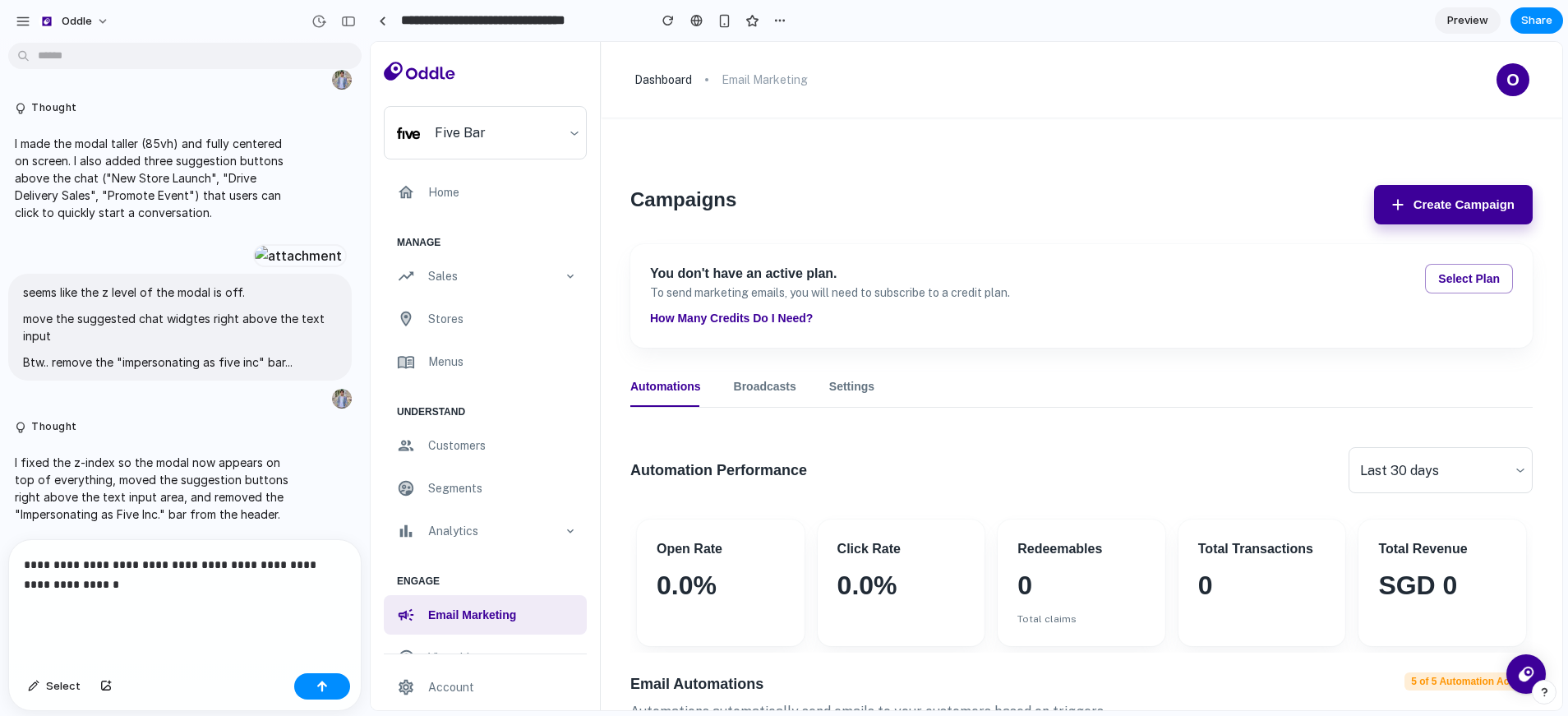
scroll to position [826, 0]
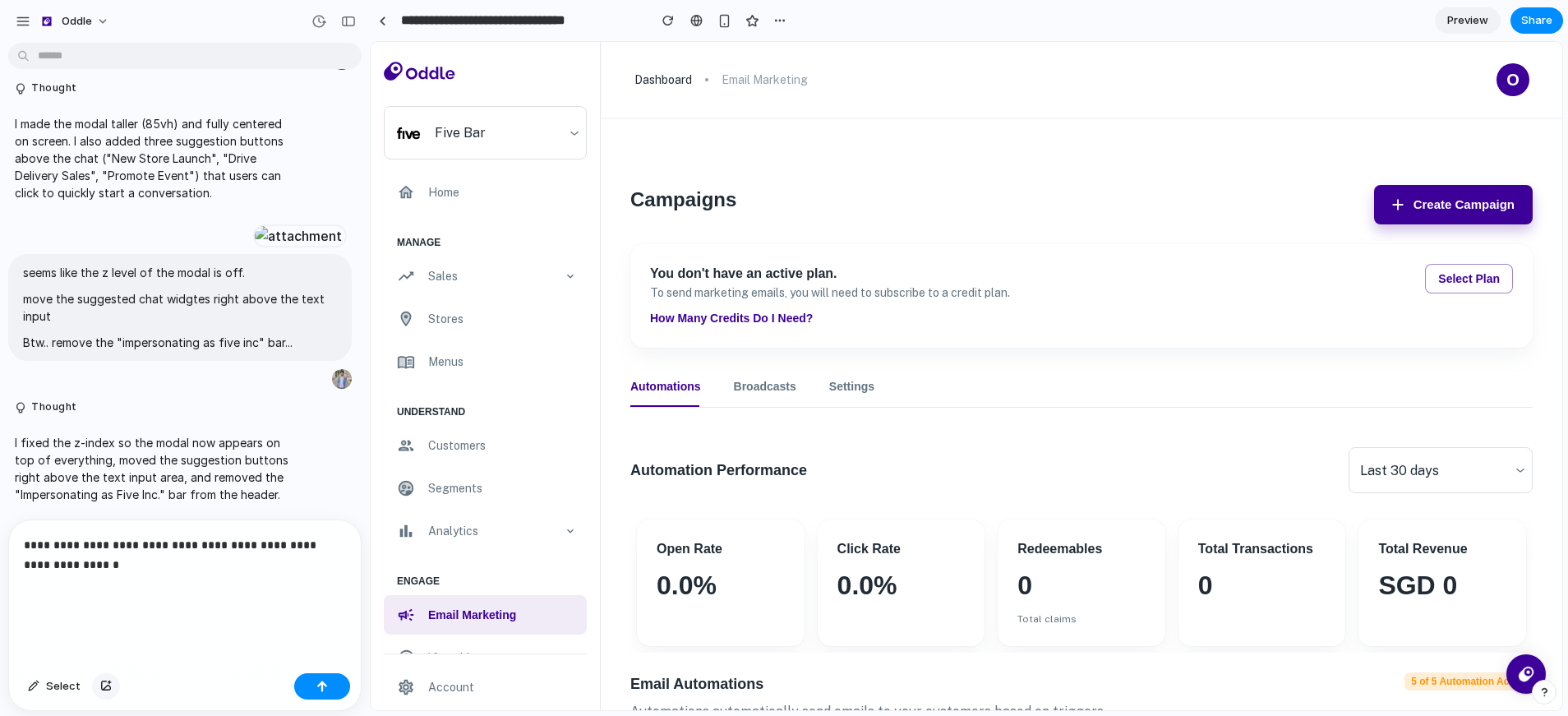
click at [102, 689] on div "button" at bounding box center [106, 686] width 12 height 10
click at [108, 585] on p "**********" at bounding box center [182, 574] width 316 height 79
click at [56, 691] on span "Select" at bounding box center [63, 686] width 35 height 16
click at [52, 689] on span "Select" at bounding box center [63, 686] width 35 height 16
click at [144, 617] on div "**********" at bounding box center [185, 593] width 352 height 146
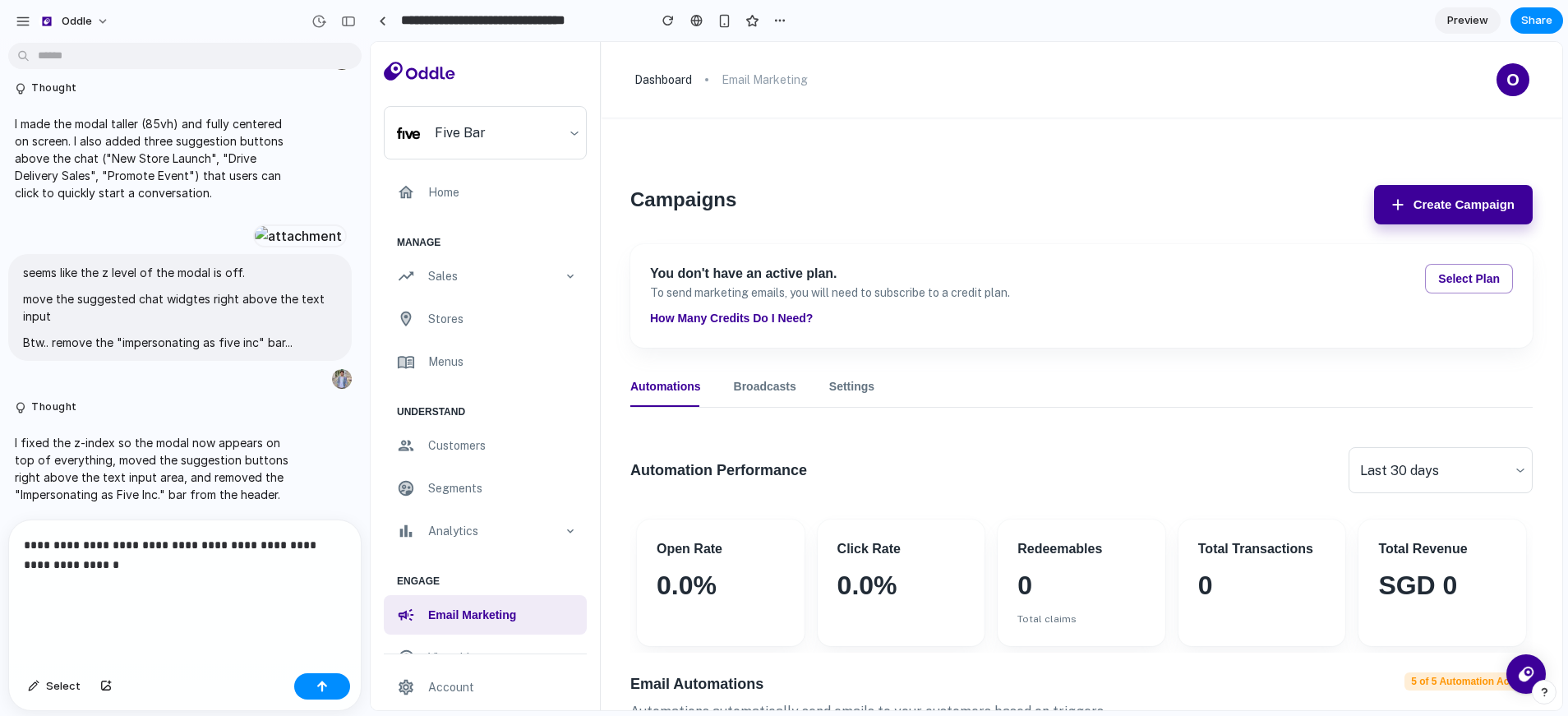
click at [154, 557] on p "**********" at bounding box center [182, 574] width 316 height 79
click at [191, 572] on p "**********" at bounding box center [182, 574] width 316 height 79
click at [191, 566] on p "**********" at bounding box center [182, 574] width 316 height 79
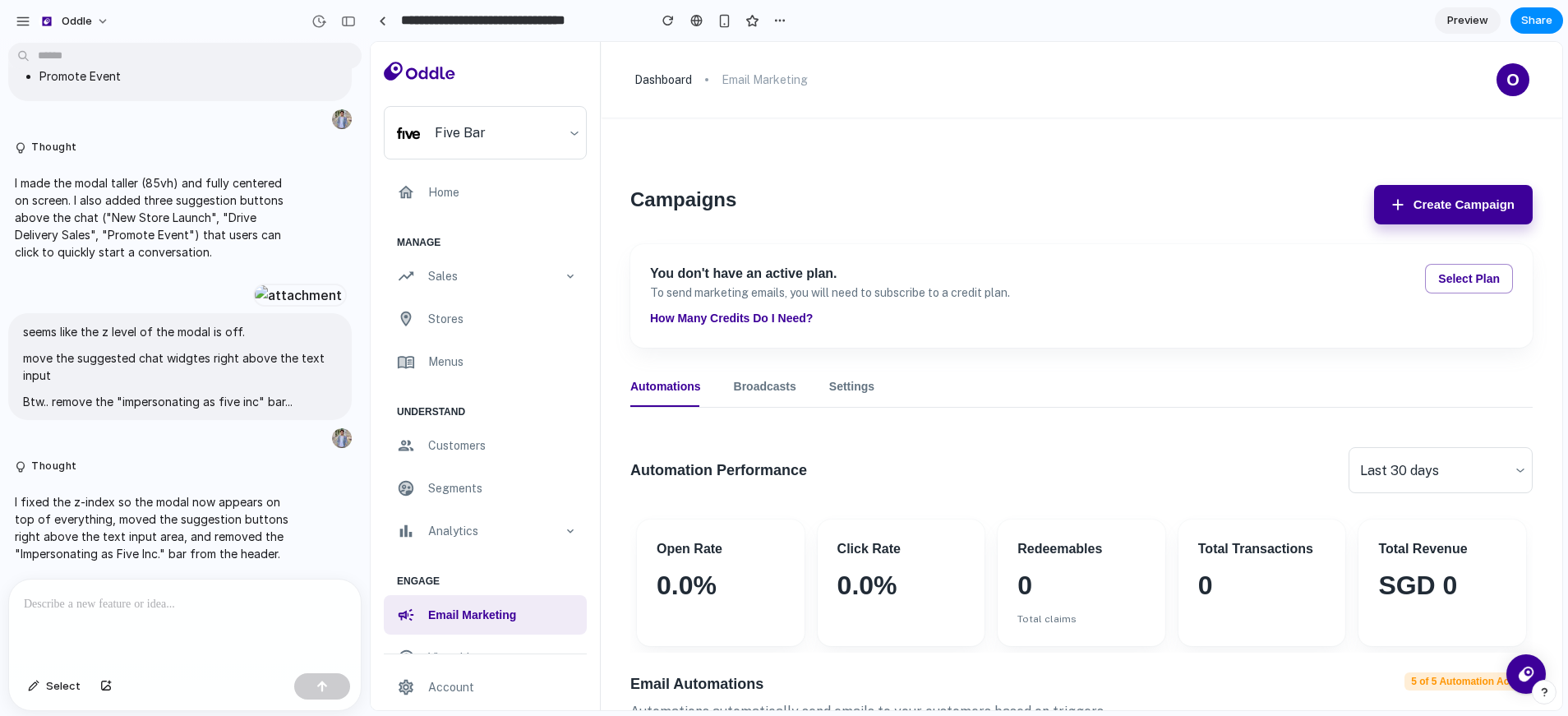
scroll to position [773, 0]
click at [1387, 189] on button "Create Campaign" at bounding box center [1453, 204] width 159 height 39
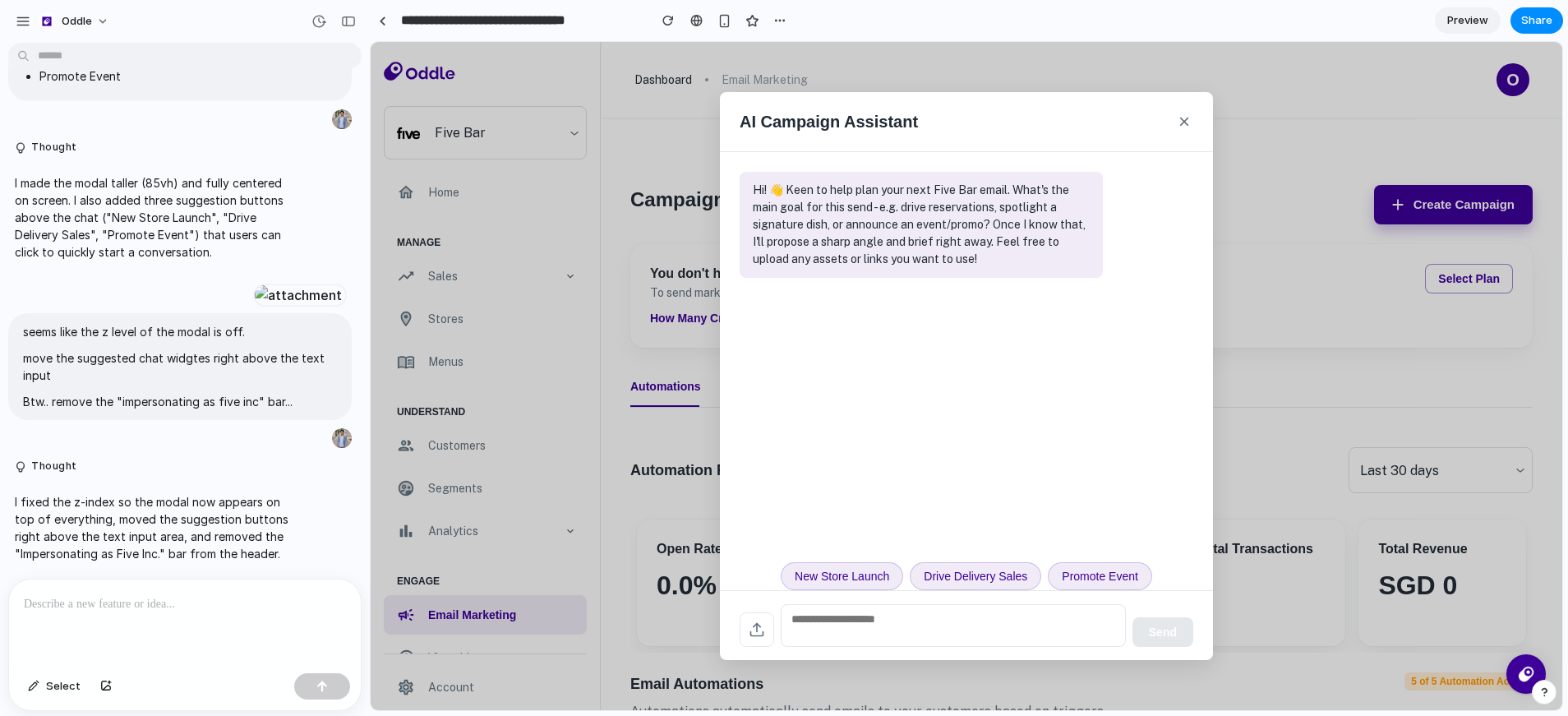
click at [176, 609] on div at bounding box center [185, 622] width 352 height 87
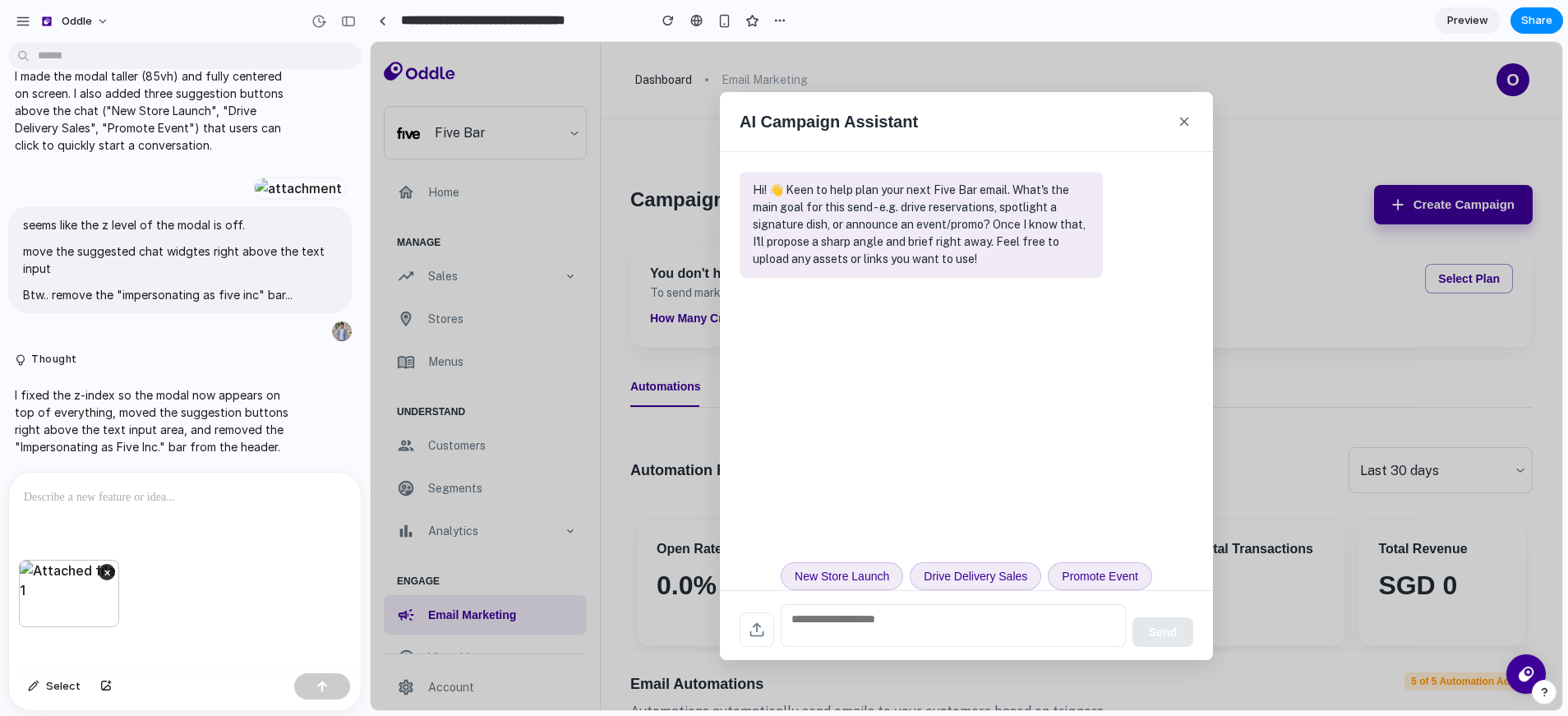
scroll to position [826, 0]
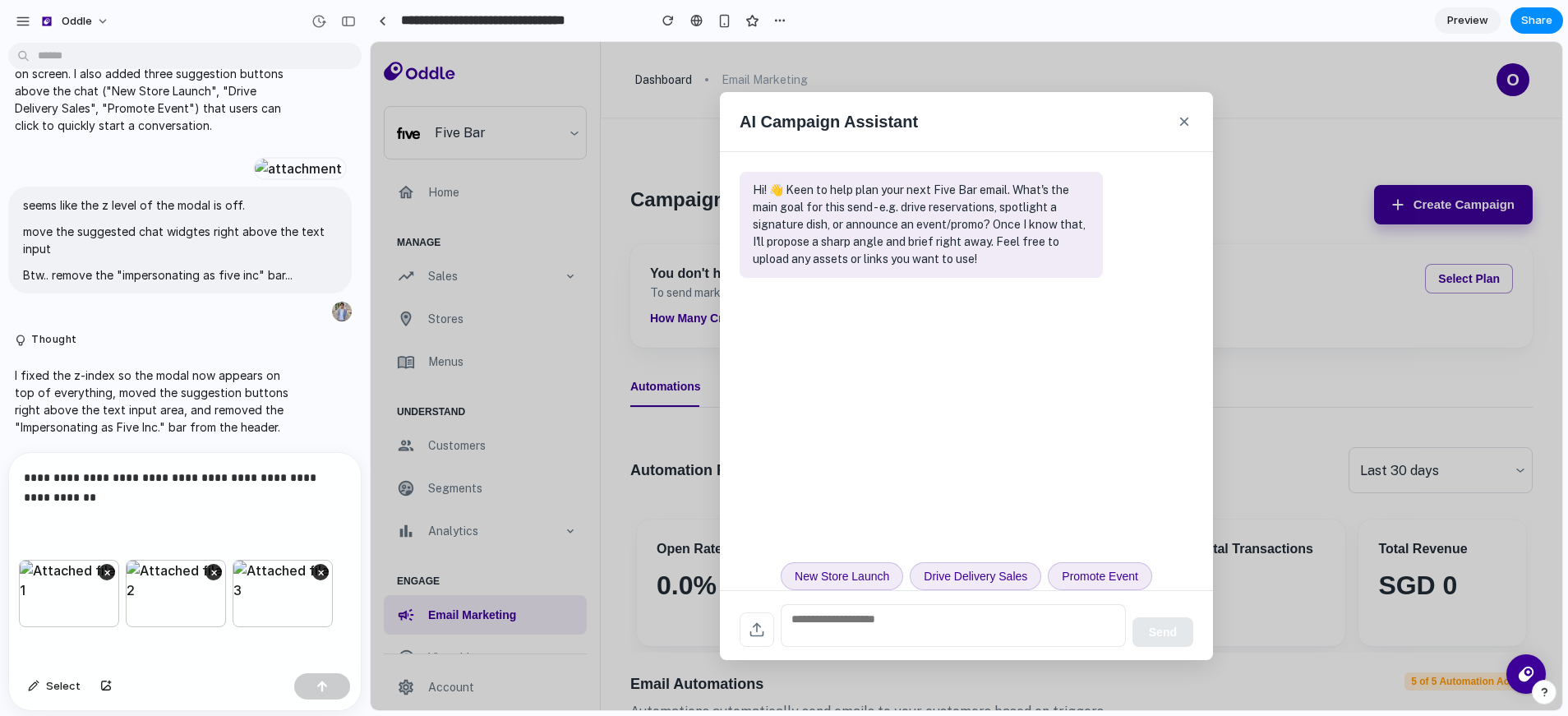
click at [167, 495] on p "**********" at bounding box center [182, 487] width 316 height 39
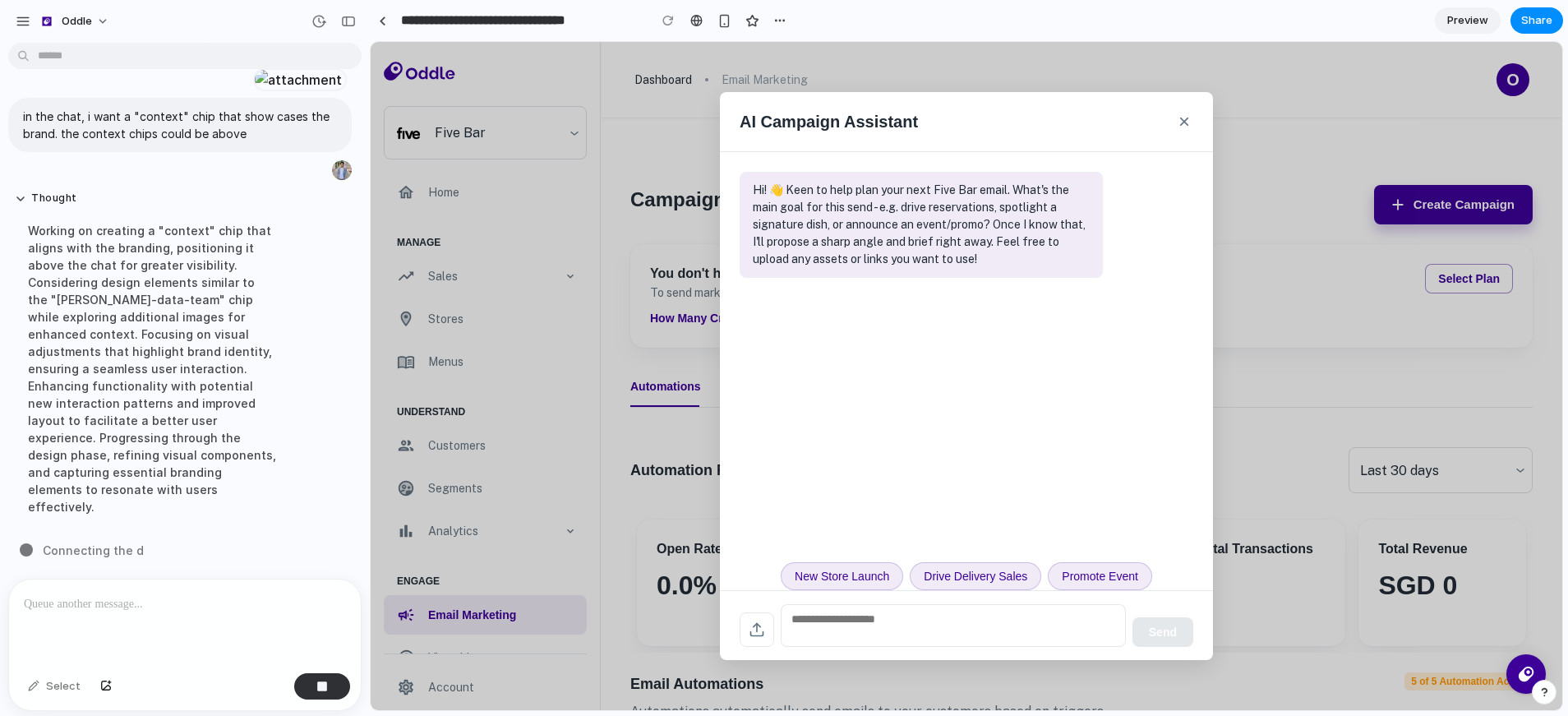
scroll to position [1513, 0]
click at [881, 615] on textarea at bounding box center [953, 625] width 345 height 43
click at [1199, 120] on div "AI Campaign Assistant ×" at bounding box center [966, 122] width 493 height 60
click at [1185, 122] on button "×" at bounding box center [1184, 121] width 18 height 26
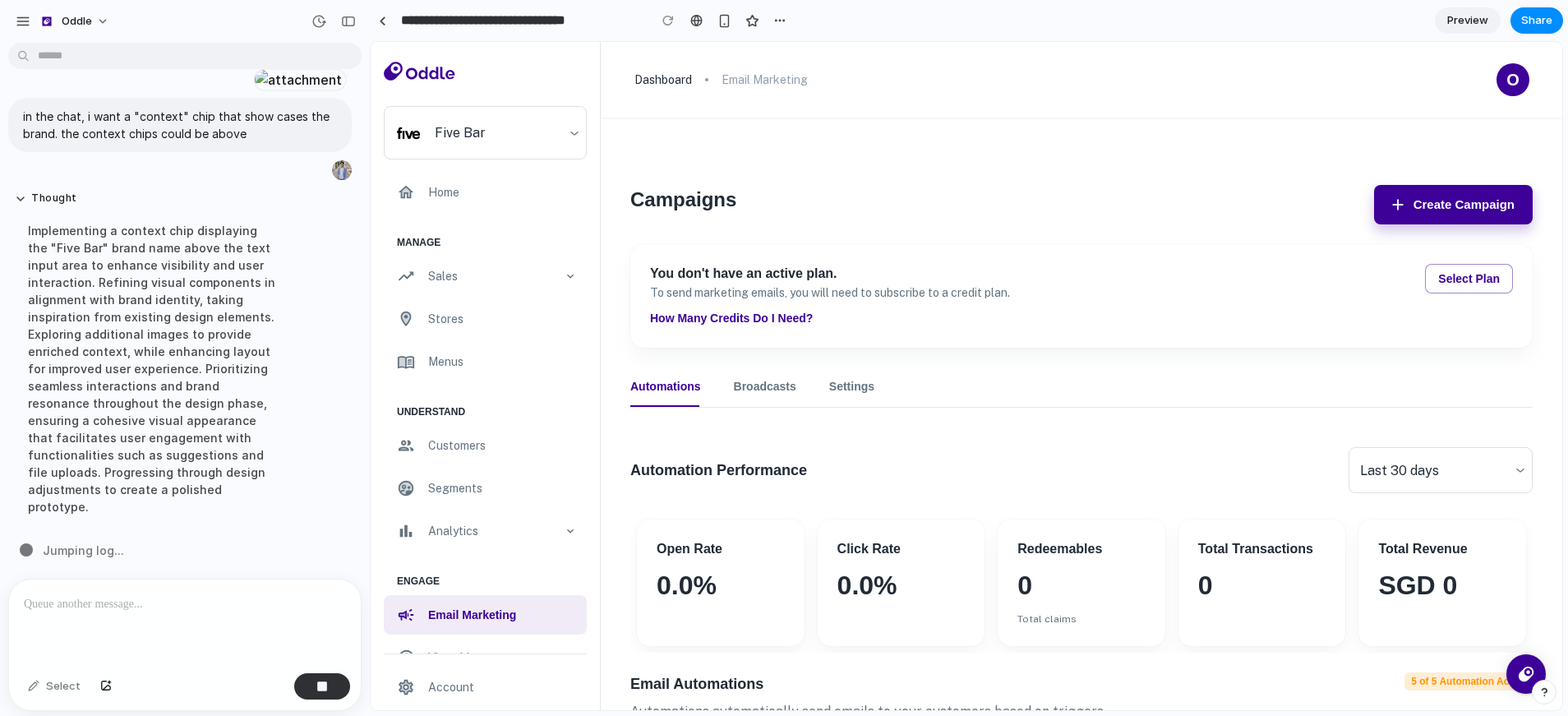
click at [1200, 476] on div "Automation Performance Last 30 days ​" at bounding box center [1081, 470] width 902 height 46
click at [1475, 210] on button "Create Campaign" at bounding box center [1453, 204] width 159 height 39
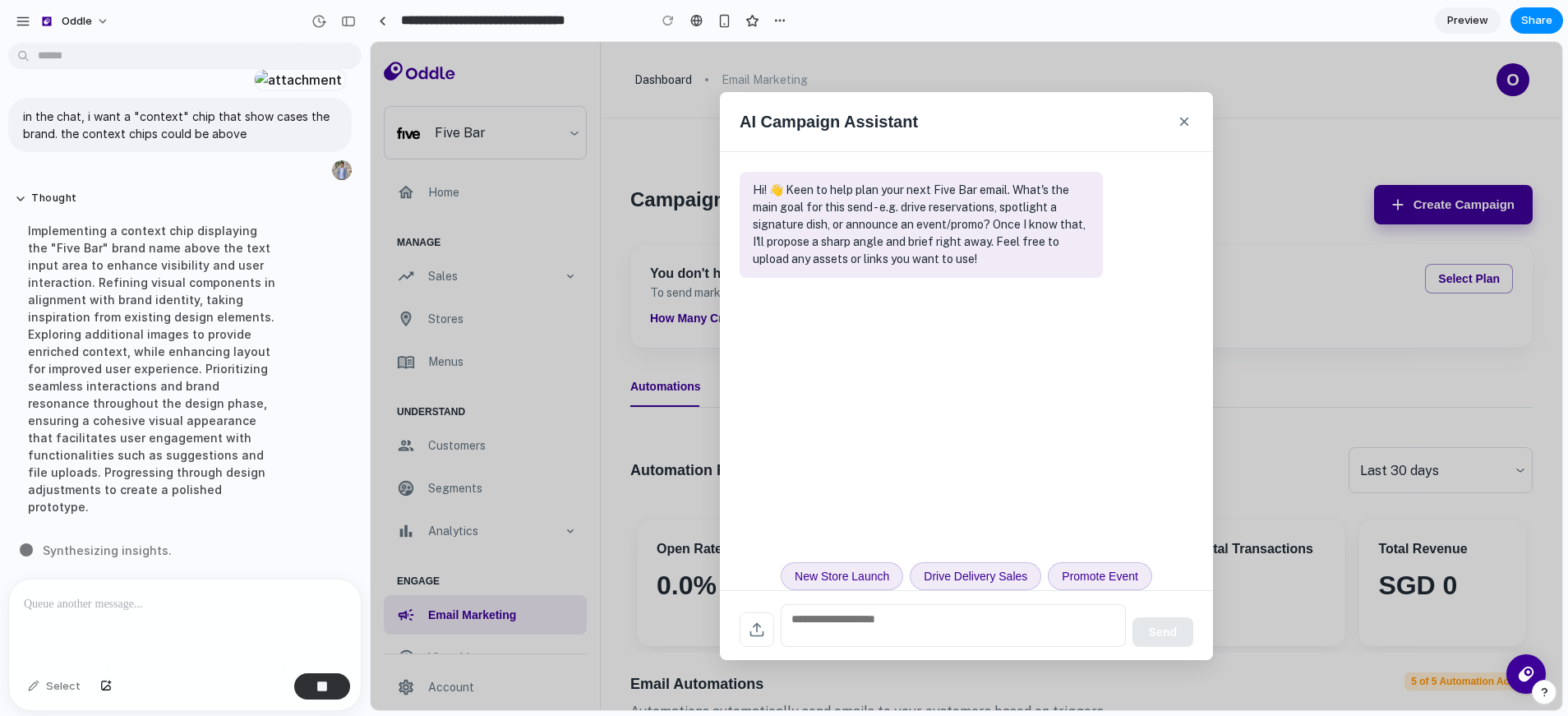
drag, startPoint x: 1331, startPoint y: 167, endPoint x: 1656, endPoint y: 48, distance: 346.5
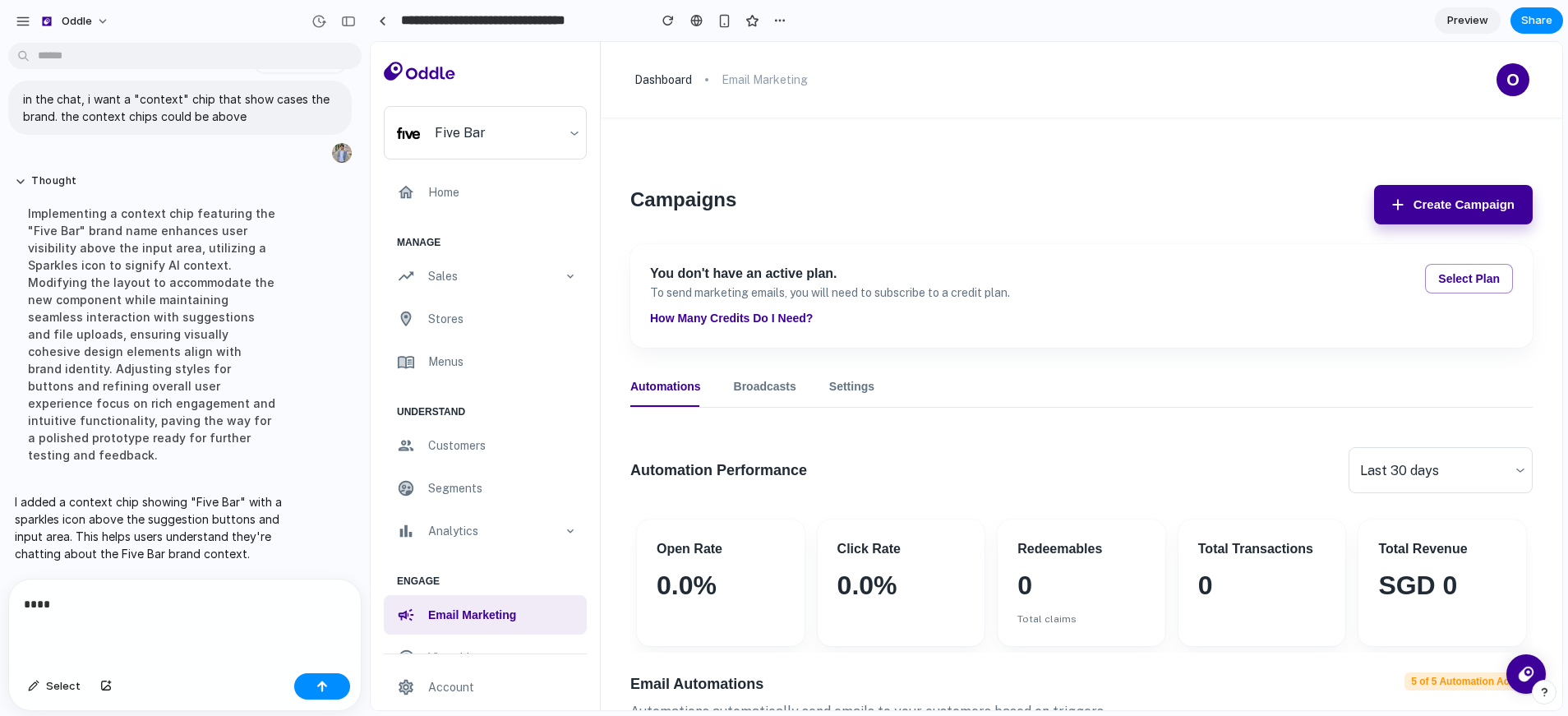
scroll to position [1530, 0]
click at [164, 595] on p "****" at bounding box center [182, 604] width 316 height 20
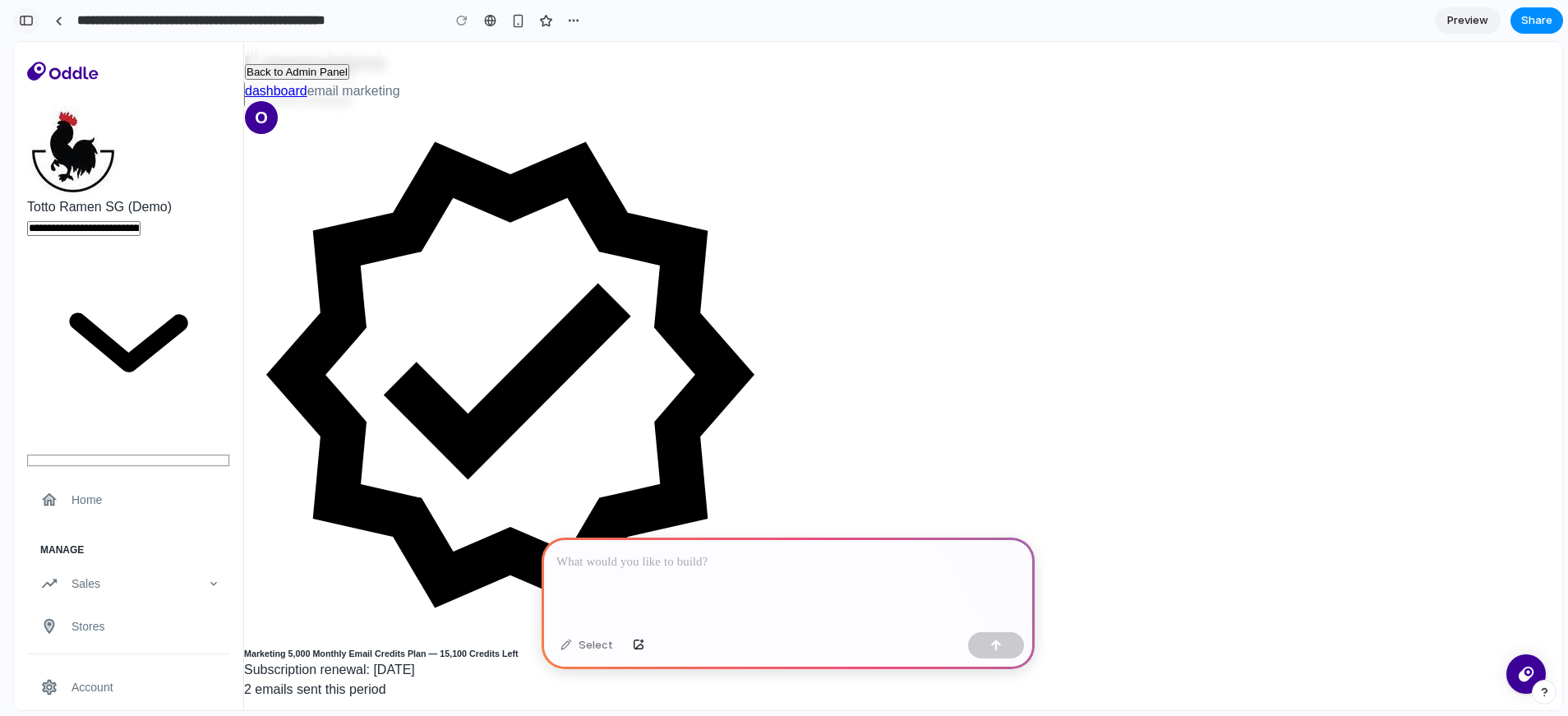
click at [31, 25] on div "button" at bounding box center [26, 21] width 15 height 12
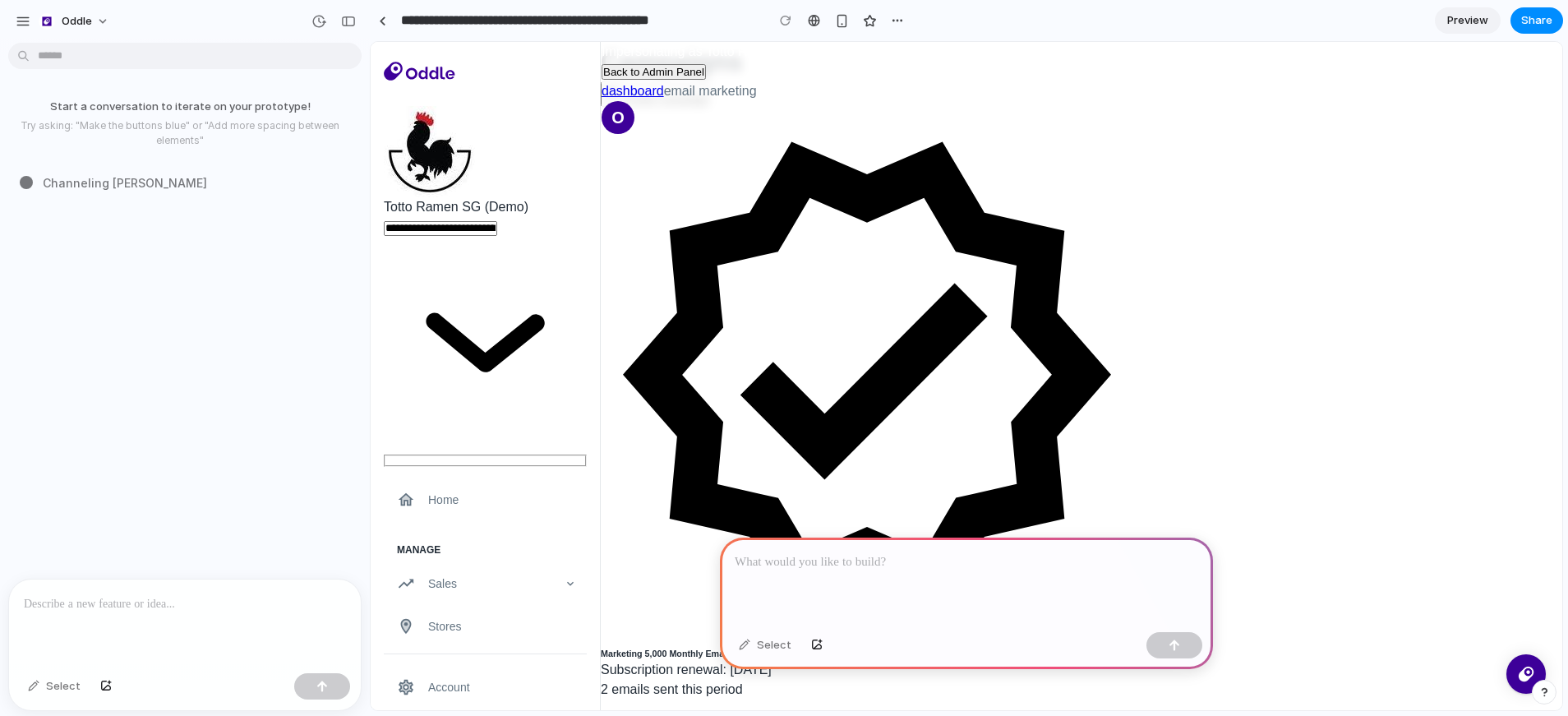
click at [188, 606] on p at bounding box center [185, 604] width 322 height 20
click at [196, 599] on p at bounding box center [185, 604] width 322 height 20
drag, startPoint x: 909, startPoint y: 410, endPoint x: 956, endPoint y: 501, distance: 102.9
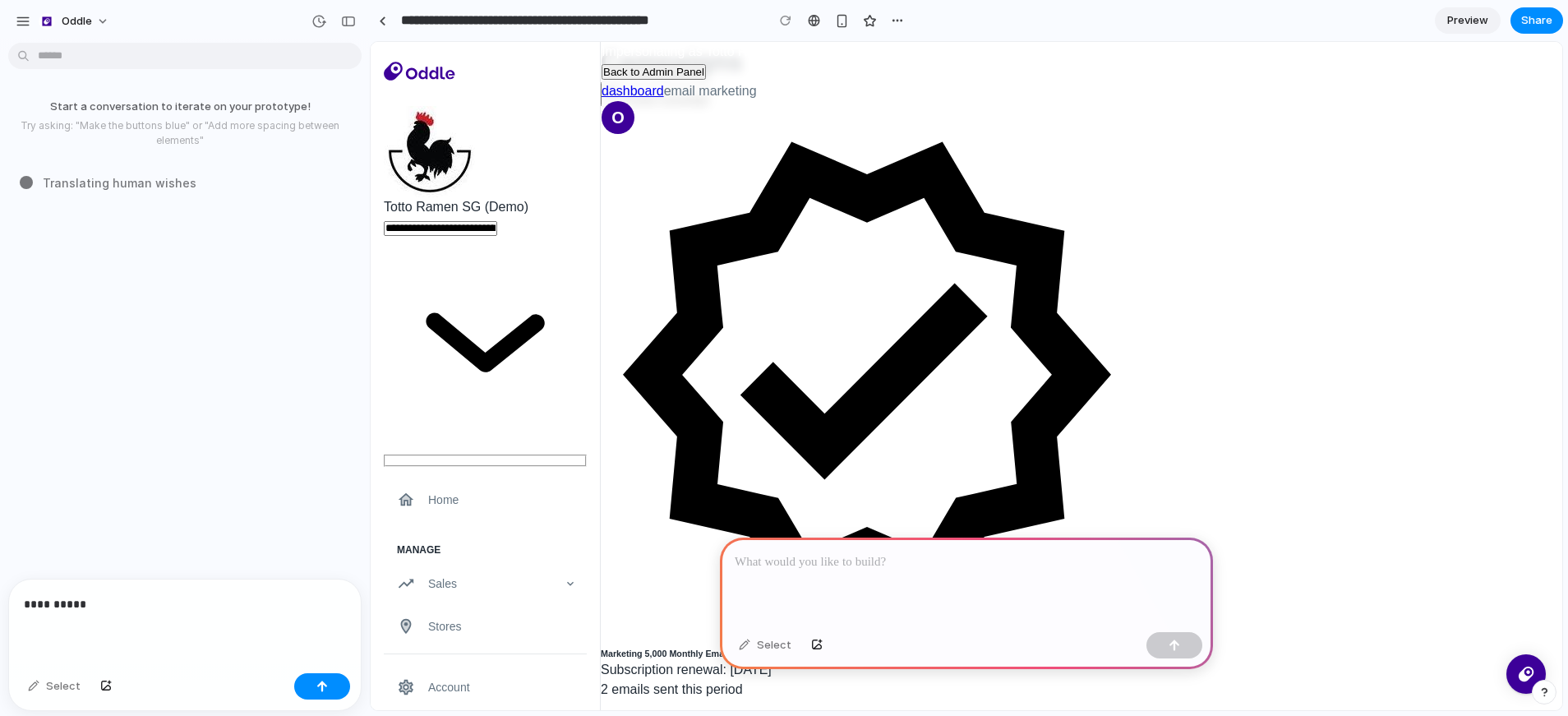
click at [909, 554] on p at bounding box center [966, 562] width 463 height 20
drag, startPoint x: 486, startPoint y: 239, endPoint x: 822, endPoint y: 375, distance: 361.9
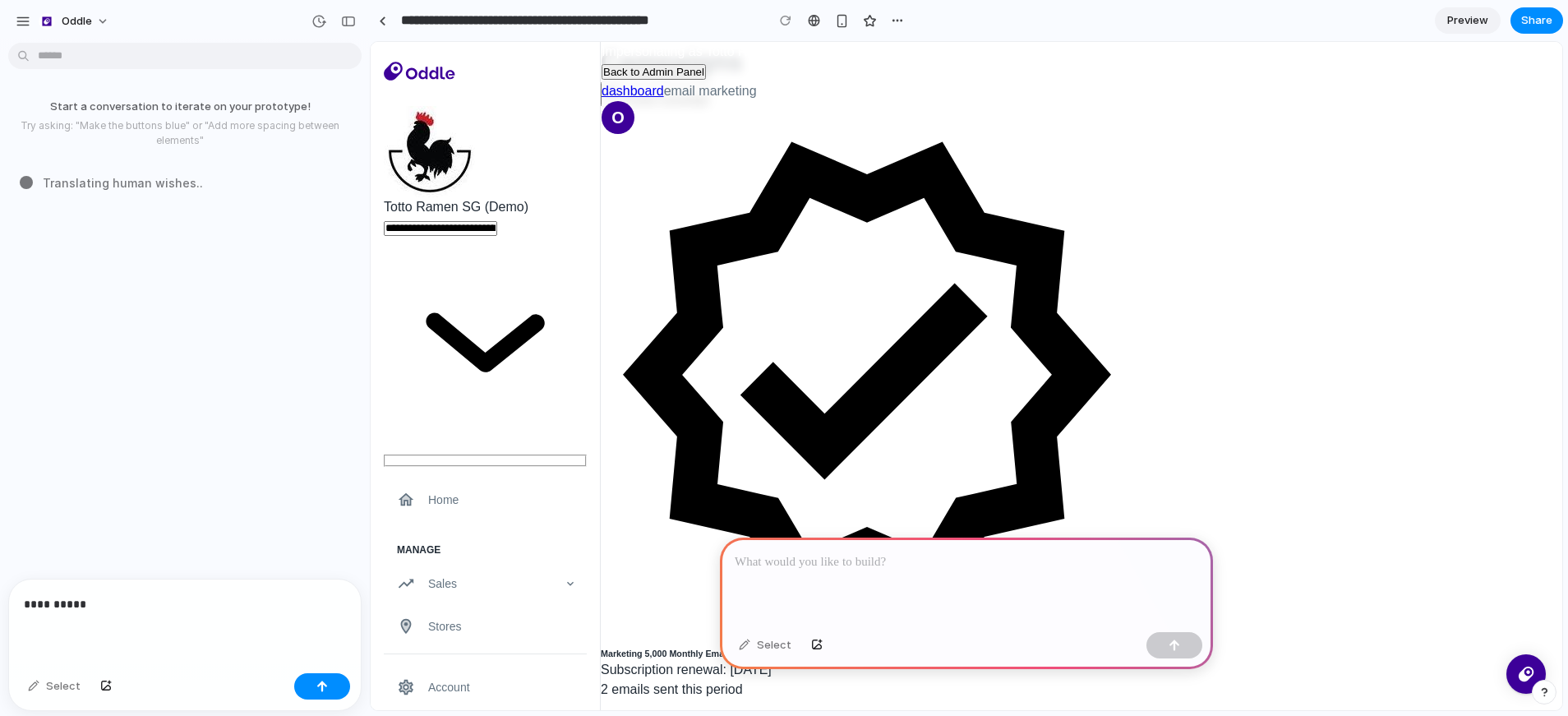
drag, startPoint x: 1462, startPoint y: 219, endPoint x: 1335, endPoint y: 244, distance: 129.1
click at [132, 608] on div "**********" at bounding box center [185, 622] width 352 height 87
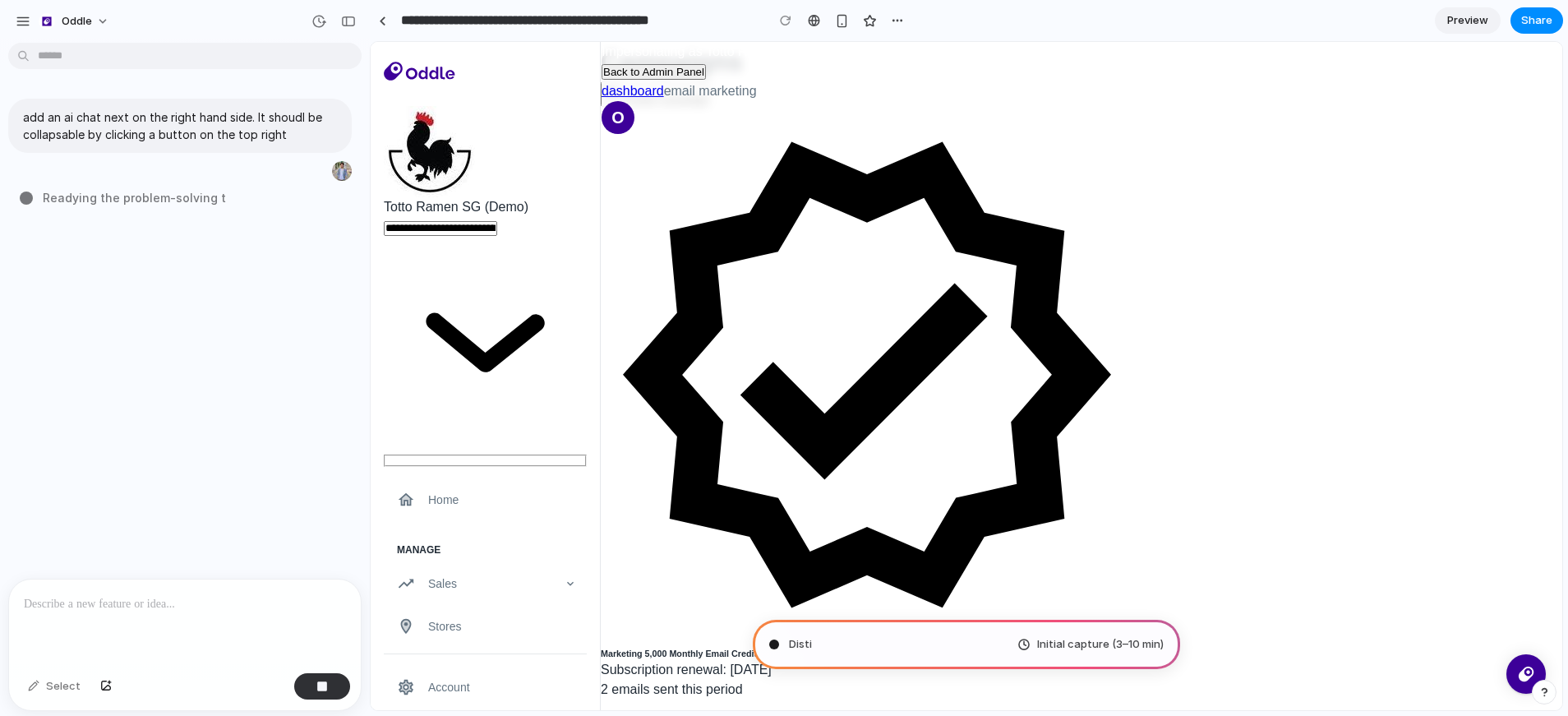
type input "**********"
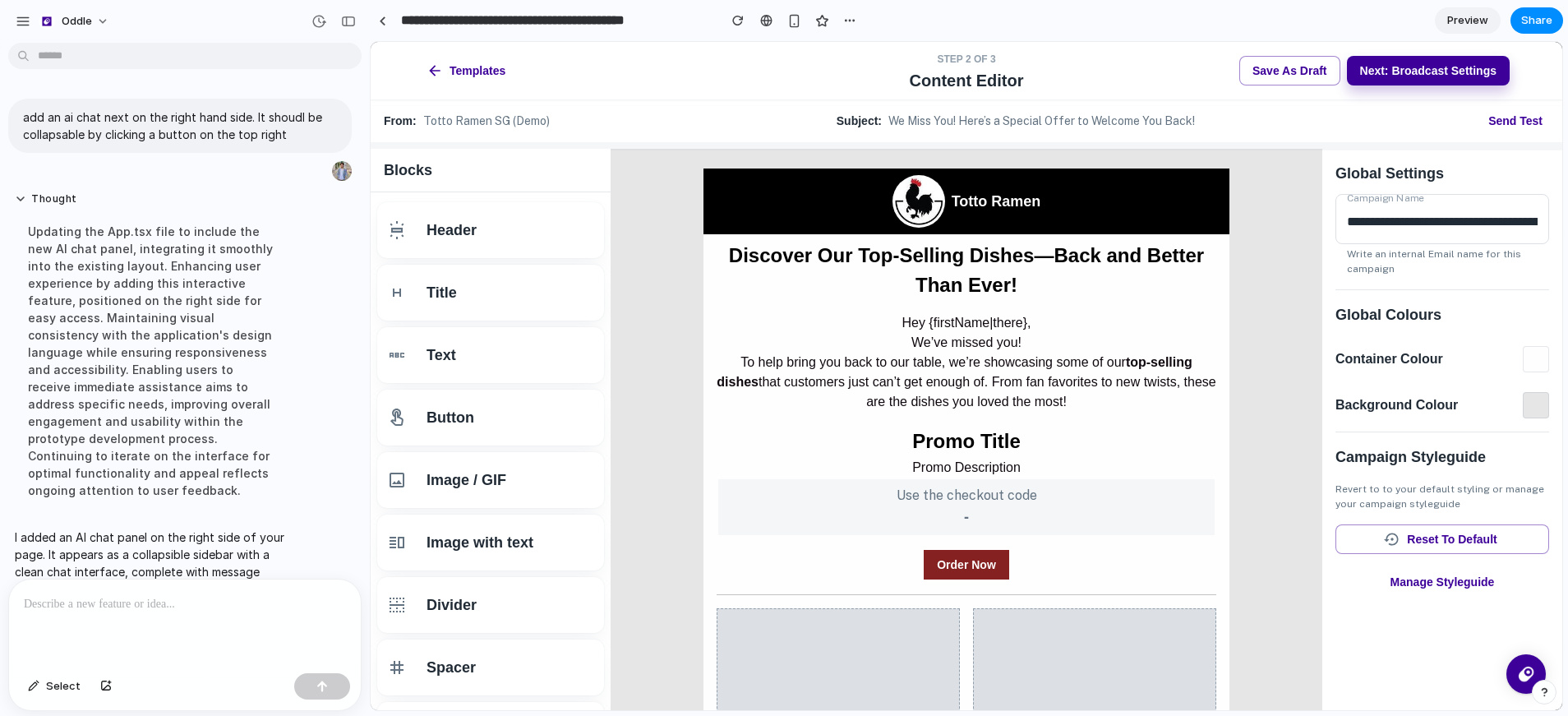
scroll to position [76, 0]
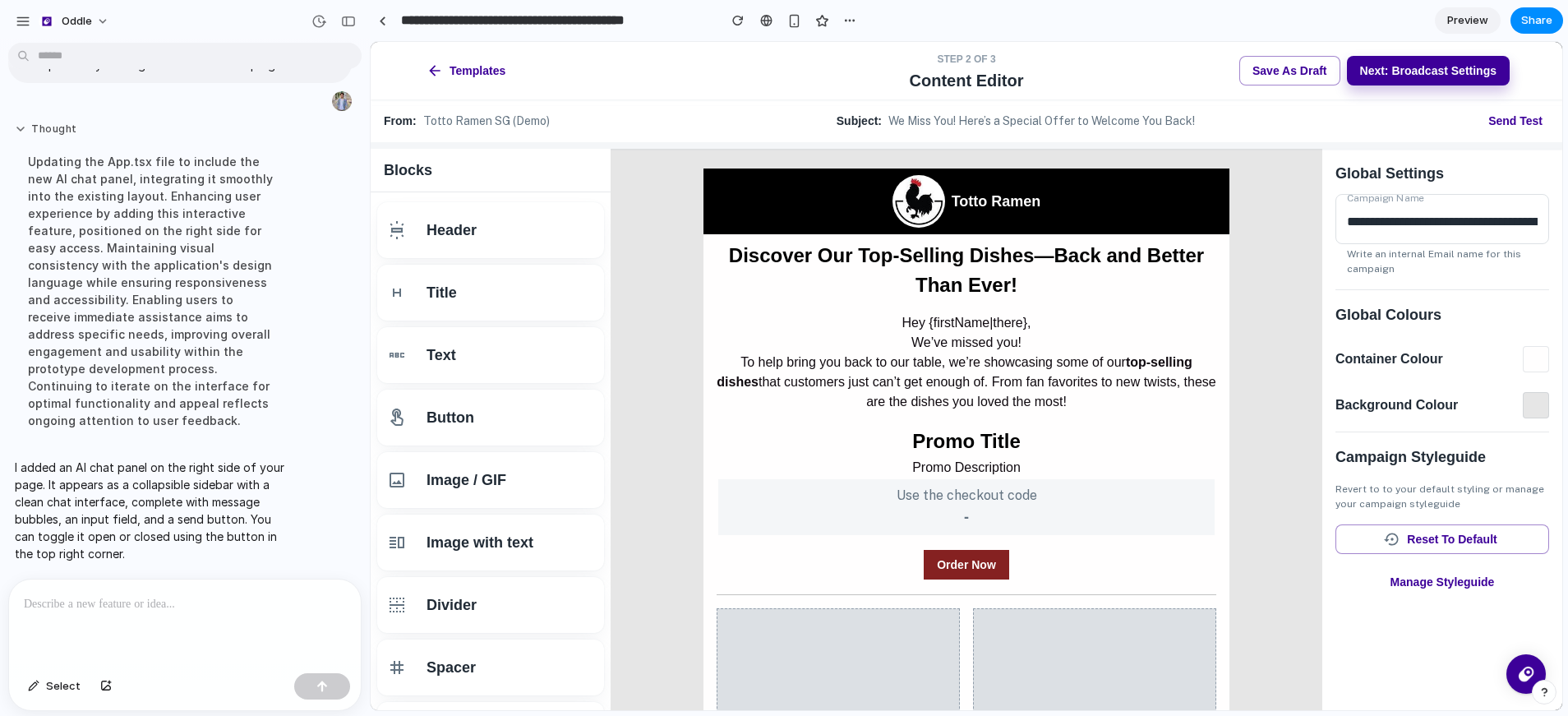
click at [52, 133] on button "Thought" at bounding box center [152, 129] width 274 height 14
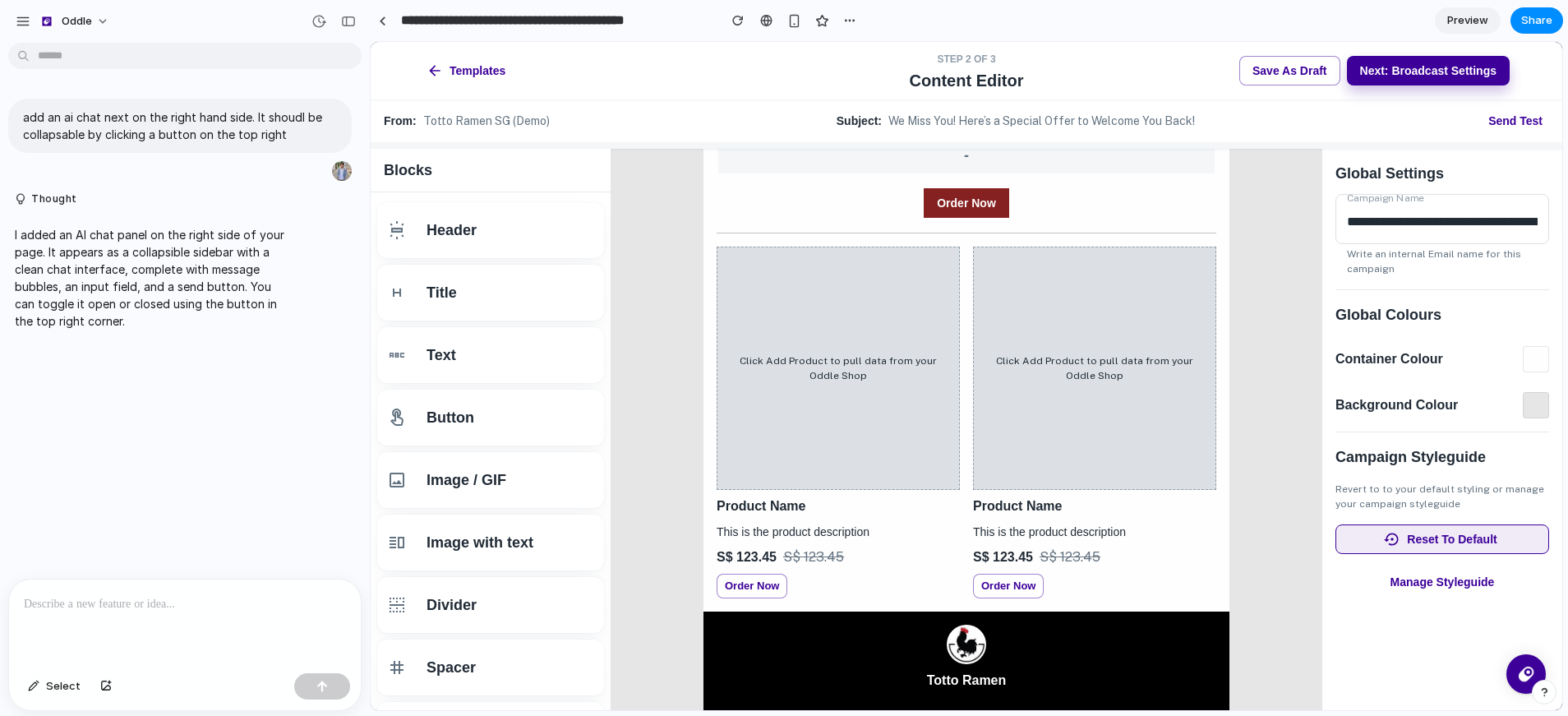
scroll to position [20, 0]
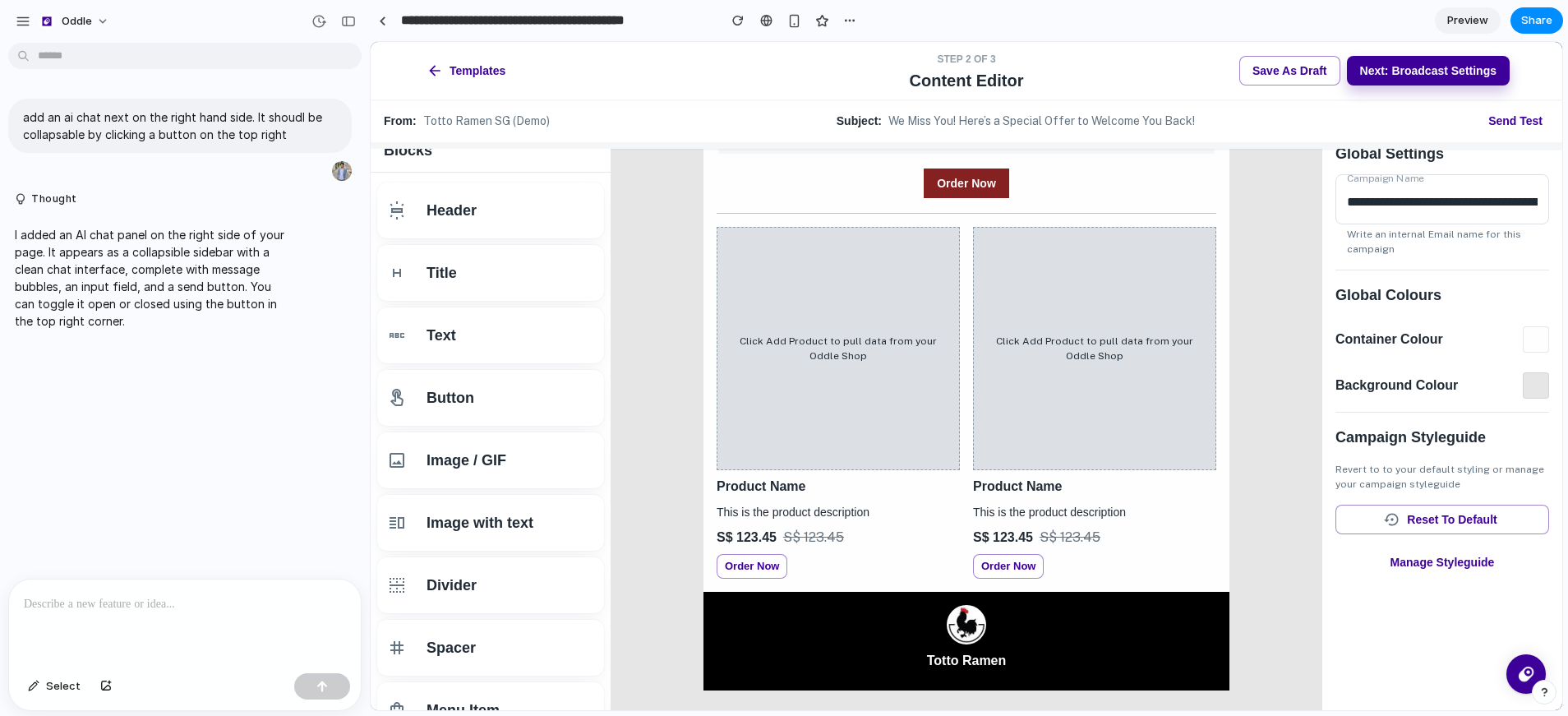
click at [1541, 691] on div "button" at bounding box center [1544, 692] width 12 height 12
click at [1542, 693] on div "button" at bounding box center [1544, 692] width 14 height 20
click at [1522, 675] on icon at bounding box center [1525, 673] width 12 height 12
click at [1521, 672] on icon at bounding box center [1525, 673] width 12 height 7
click at [1519, 664] on img at bounding box center [1526, 674] width 27 height 27
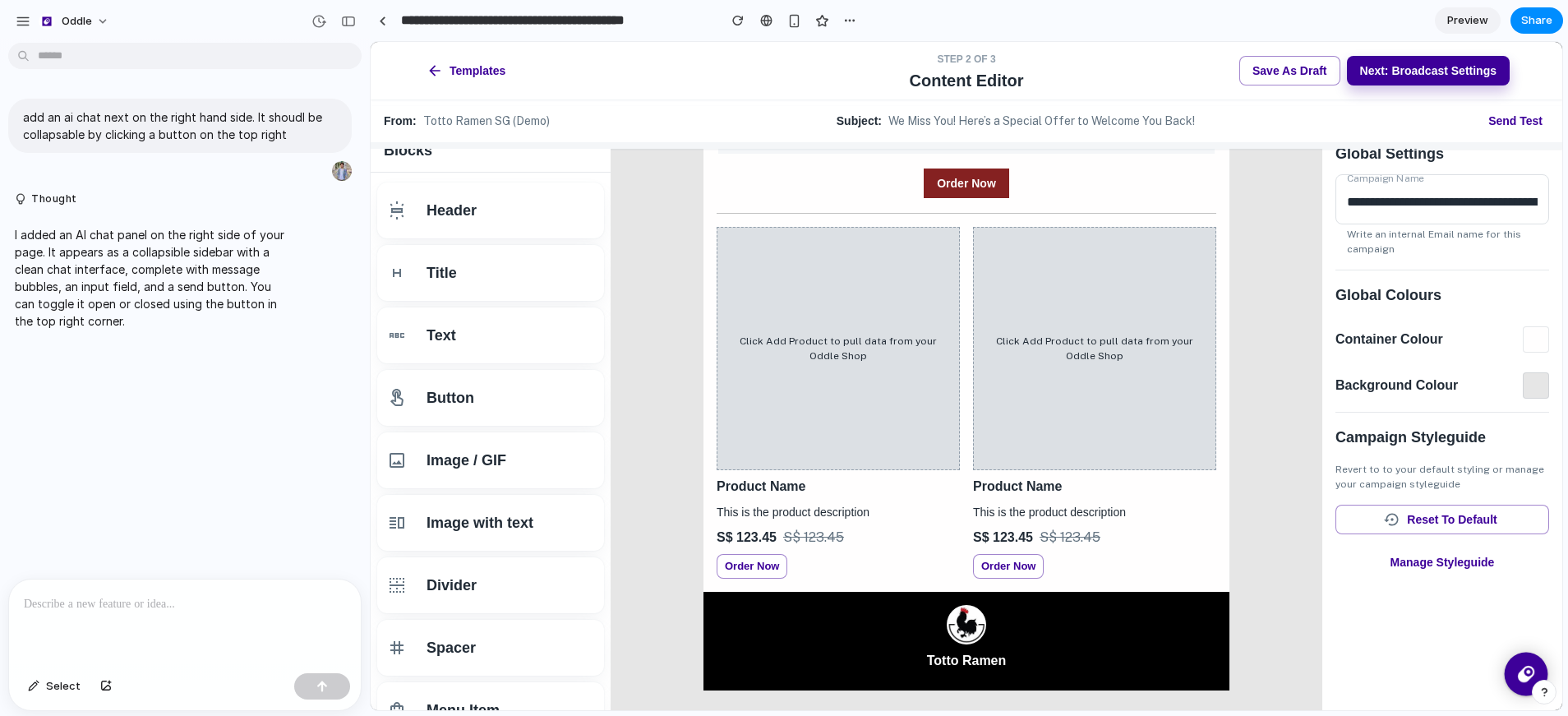
click at [1519, 664] on img at bounding box center [1526, 674] width 27 height 27
click at [235, 599] on p at bounding box center [182, 604] width 316 height 20
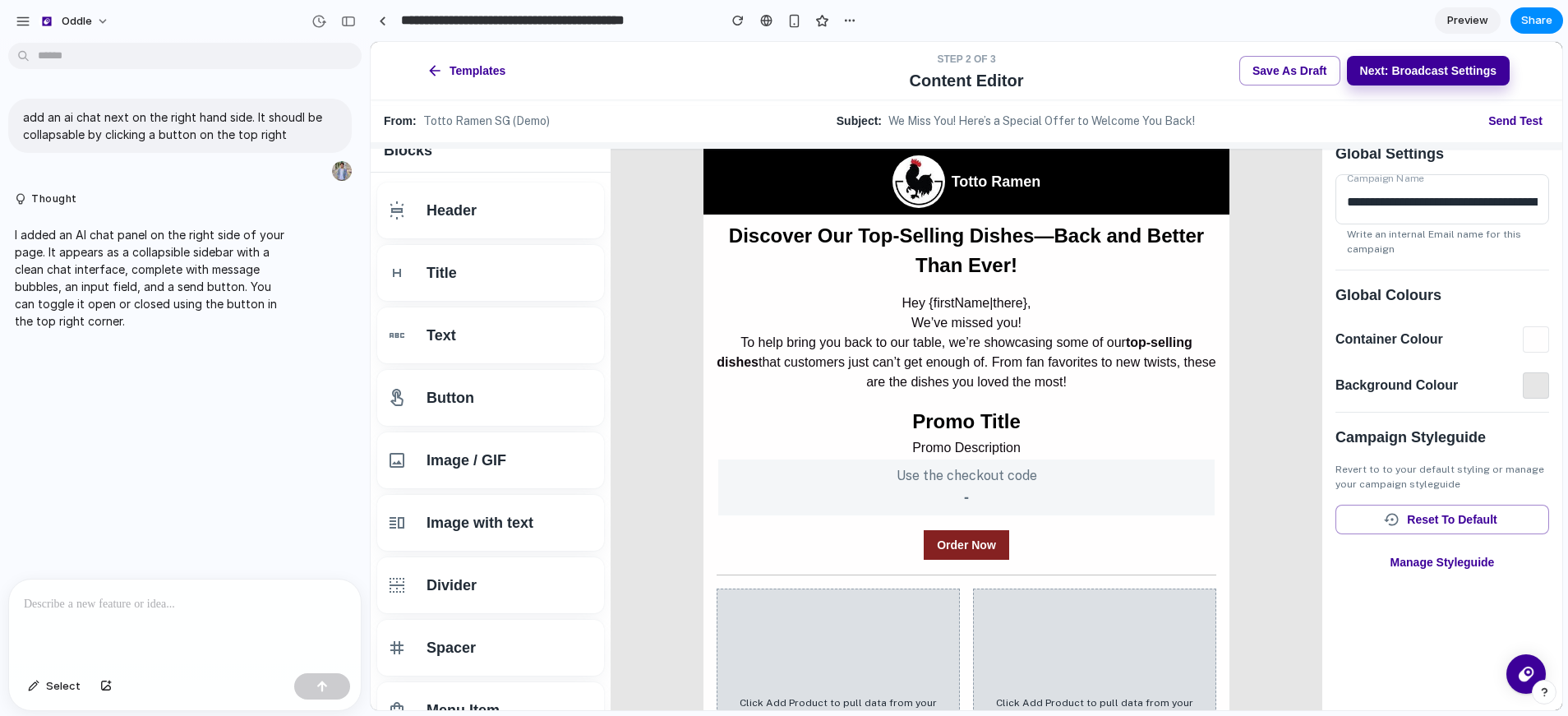
scroll to position [0, 0]
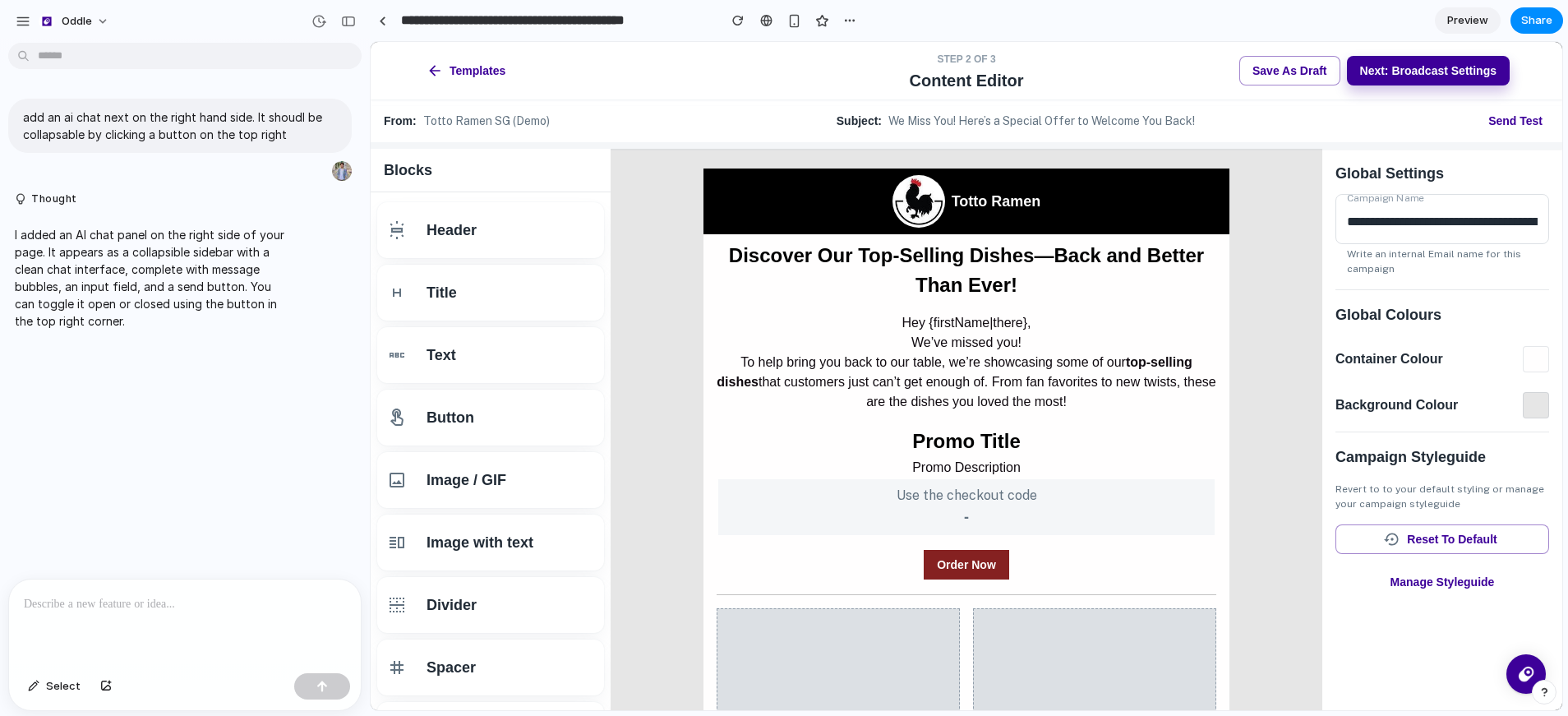
click at [1465, 13] on span "Preview" at bounding box center [1467, 20] width 41 height 16
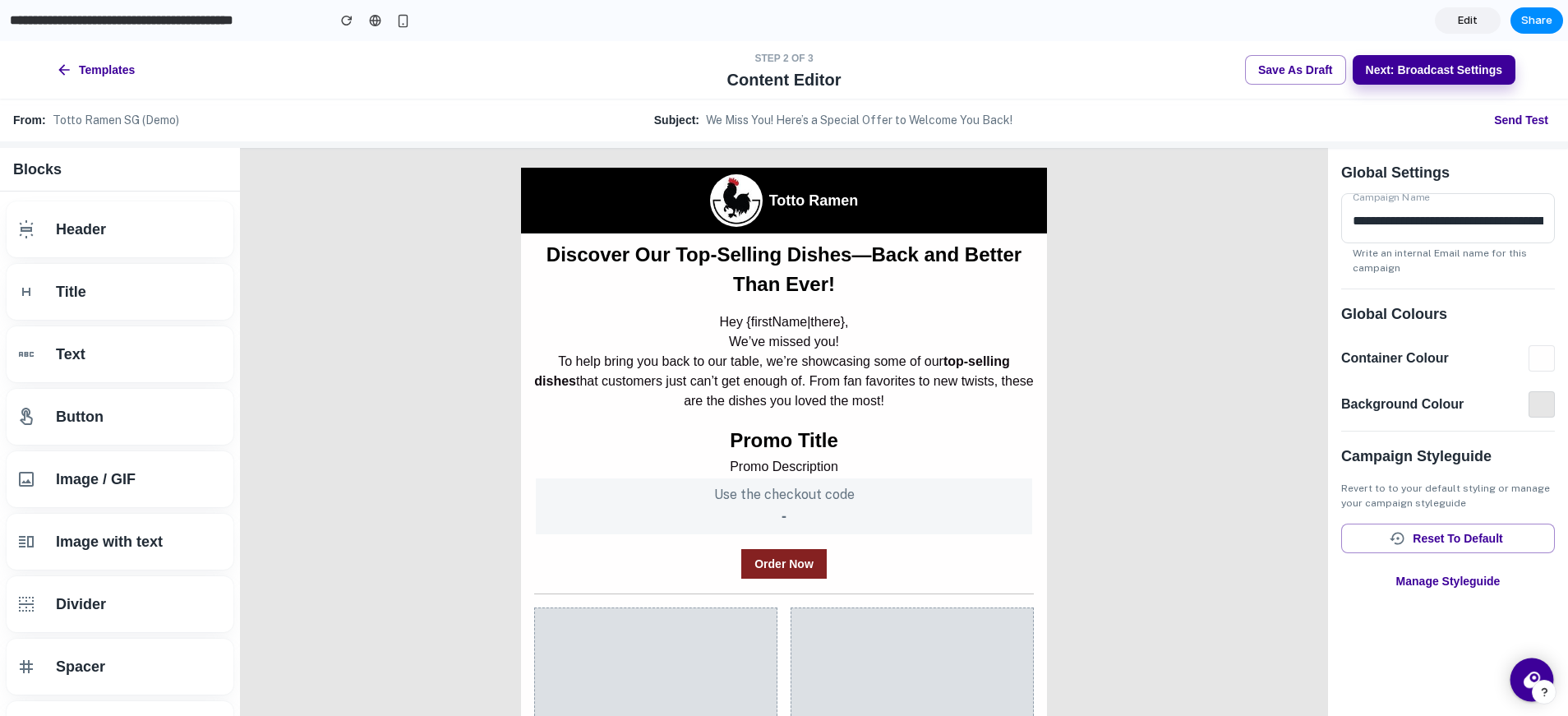
click at [1532, 673] on icon at bounding box center [1531, 679] width 12 height 12
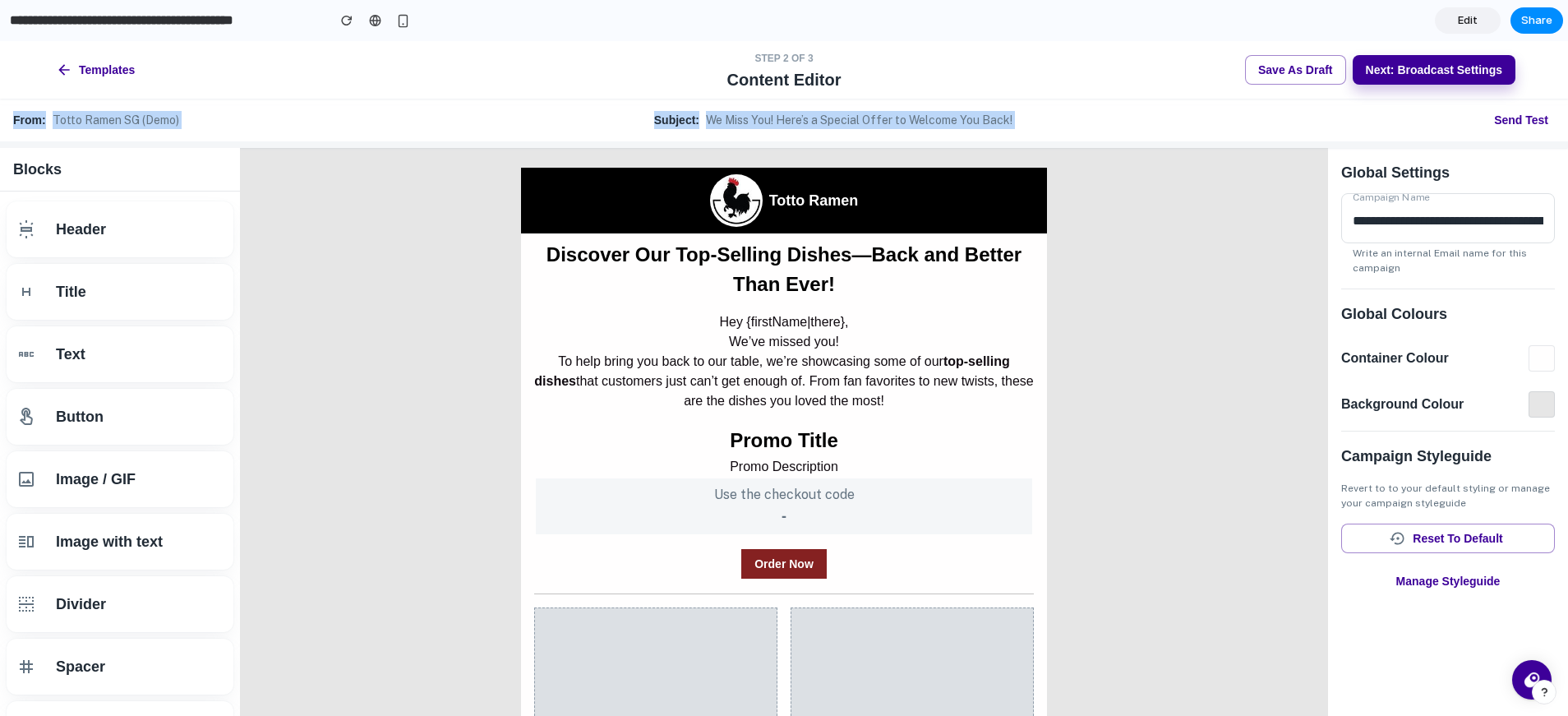
click at [1510, 99] on div "Templates Step 2 of 3 Content Editor Save as Draft Next: Broadcast Settings Fro…" at bounding box center [784, 378] width 1568 height 675
click at [1512, 131] on button "Send Test" at bounding box center [1520, 120] width 67 height 30
click at [1517, 122] on button "Send Test" at bounding box center [1520, 120] width 67 height 30
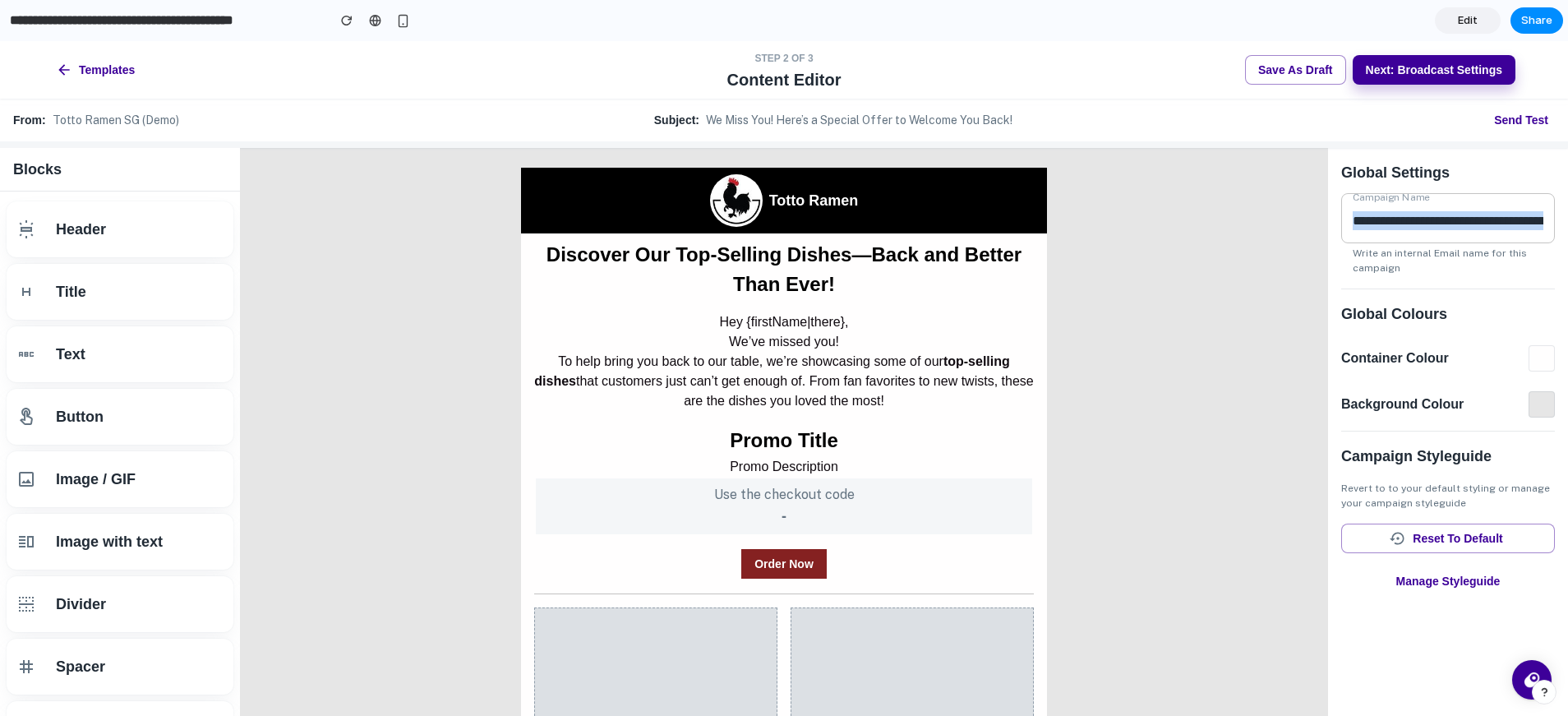
drag, startPoint x: 1477, startPoint y: 201, endPoint x: 1469, endPoint y: 230, distance: 29.9
click at [1476, 205] on div "**********" at bounding box center [1448, 378] width 240 height 461
click at [1458, 251] on p "Write an internal Email name for this campaign" at bounding box center [1447, 261] width 191 height 30
click at [1400, 262] on p "Write an internal Email name for this campaign" at bounding box center [1447, 261] width 191 height 30
click at [1358, 315] on div "**********" at bounding box center [1448, 378] width 240 height 461
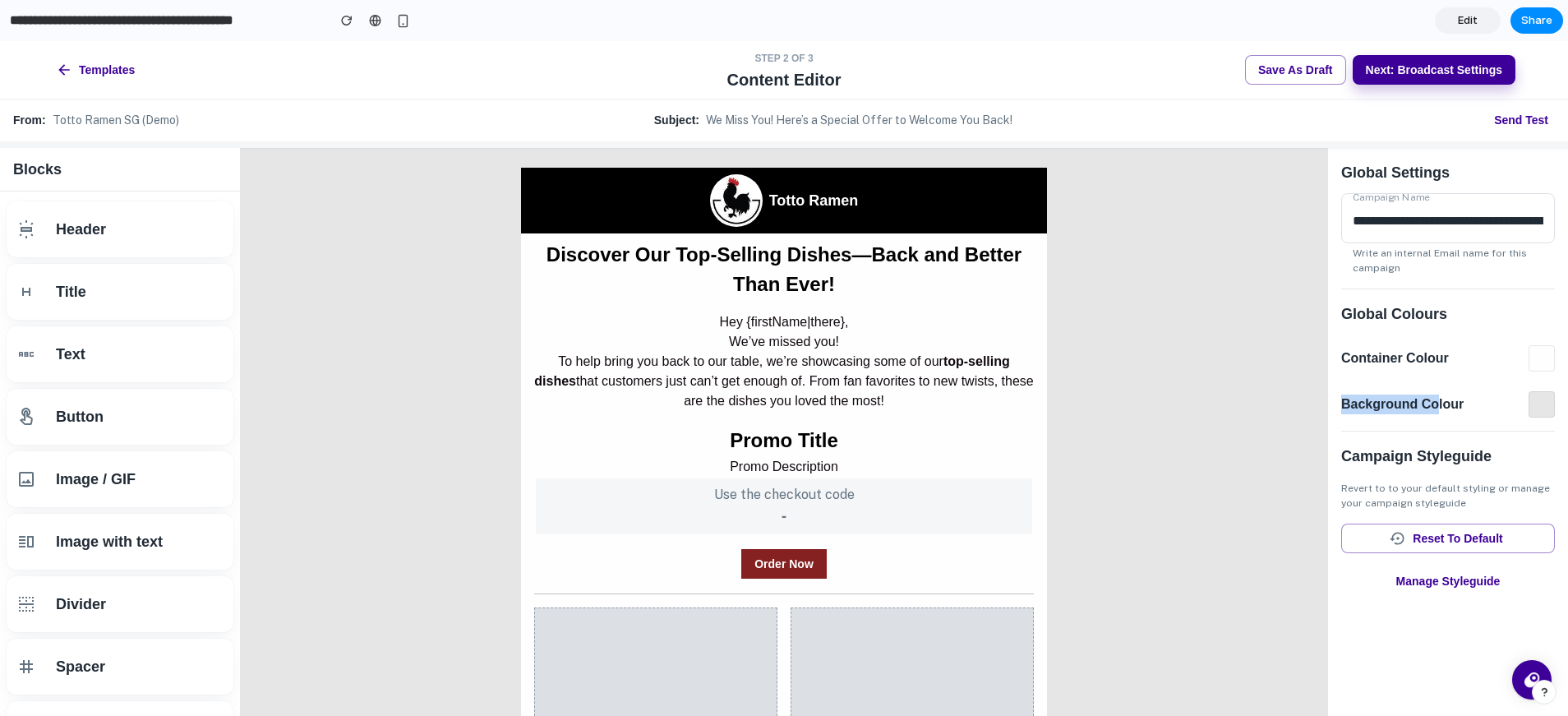
click at [1427, 418] on div "**********" at bounding box center [1448, 378] width 240 height 461
drag, startPoint x: 1214, startPoint y: 74, endPoint x: 991, endPoint y: 98, distance: 223.9
click at [1118, 84] on div "Save as Draft Next: Broadcast Settings" at bounding box center [1178, 70] width 675 height 30
drag, startPoint x: 116, startPoint y: 71, endPoint x: 133, endPoint y: 67, distance: 17.7
click at [133, 67] on button "Templates" at bounding box center [97, 70] width 89 height 30
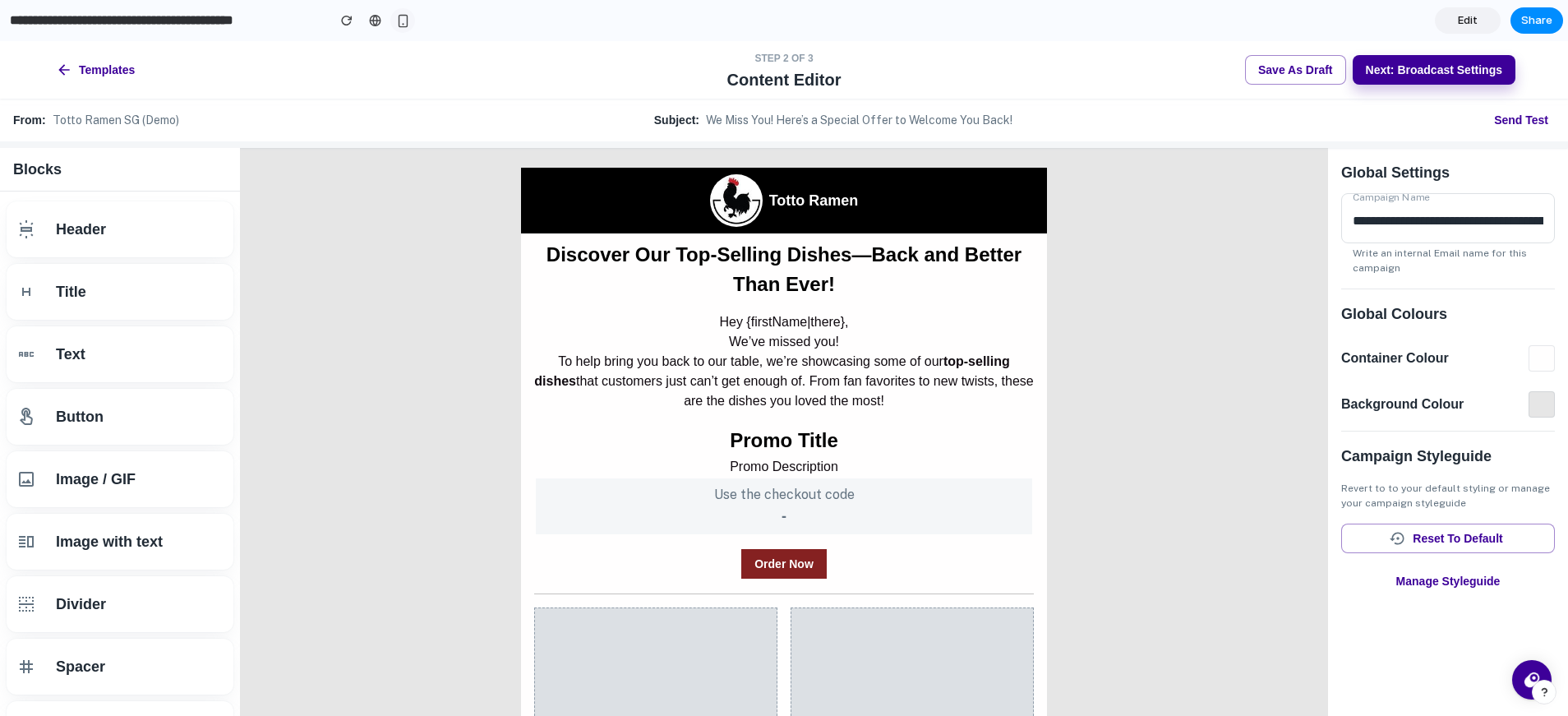
click at [408, 14] on div "button" at bounding box center [403, 21] width 14 height 14
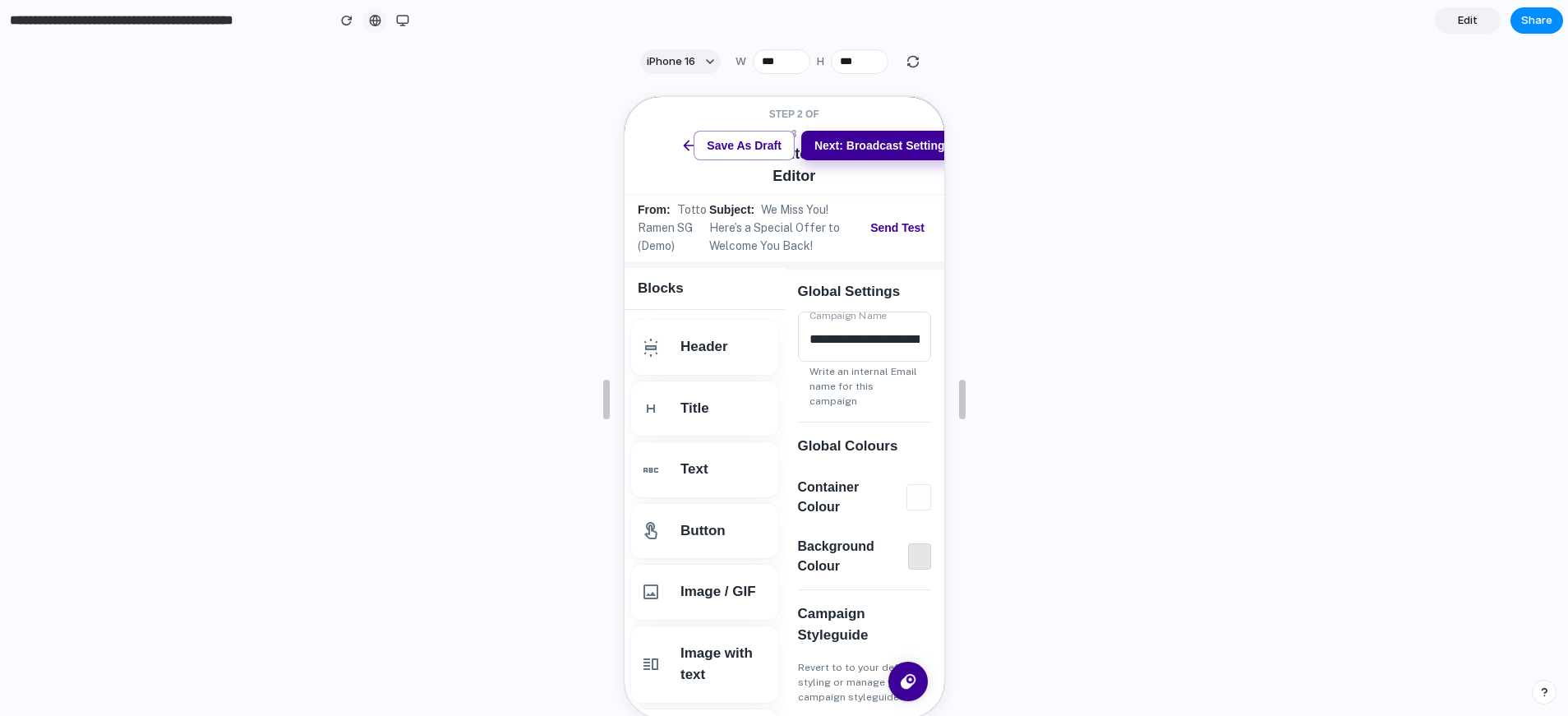
click at [378, 21] on div at bounding box center [375, 20] width 12 height 13
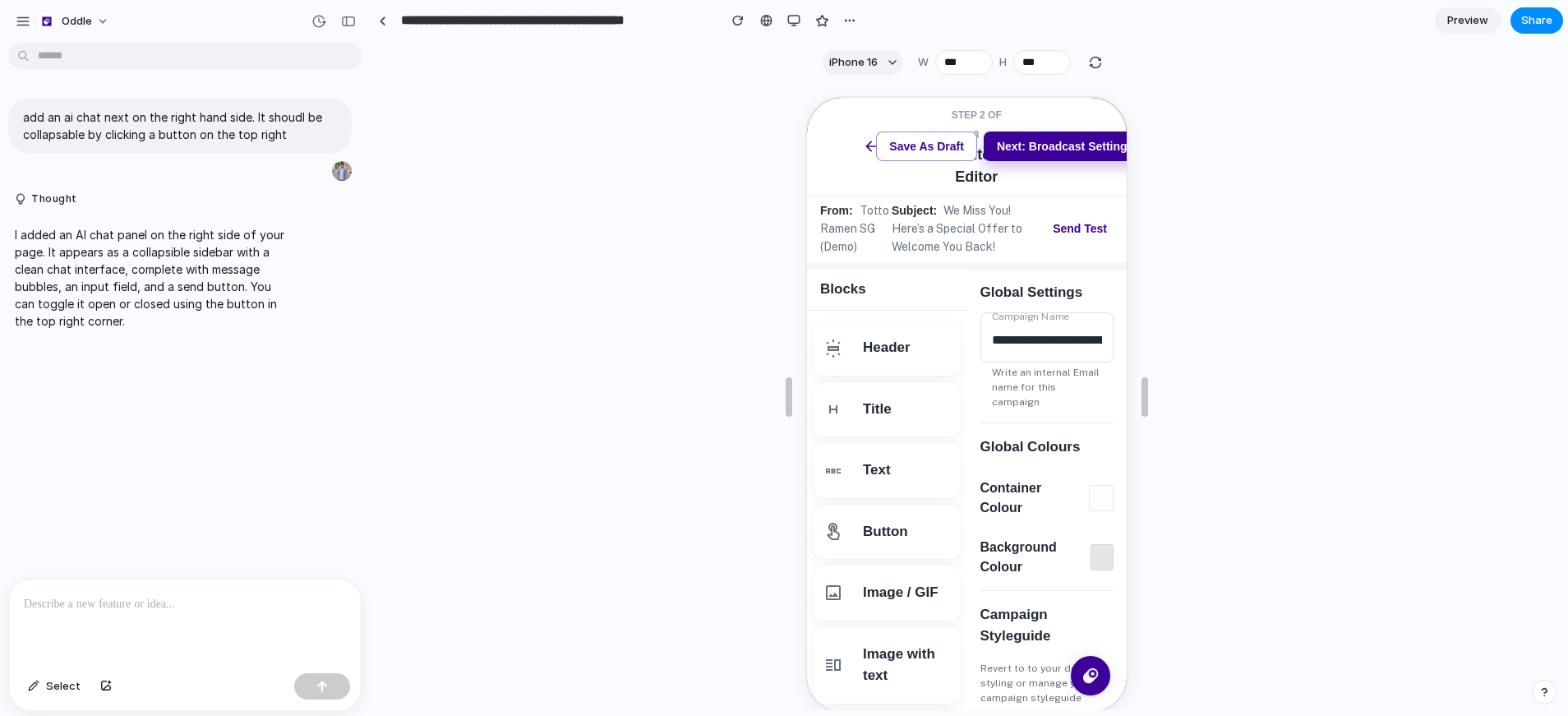
click at [137, 642] on div at bounding box center [185, 622] width 352 height 87
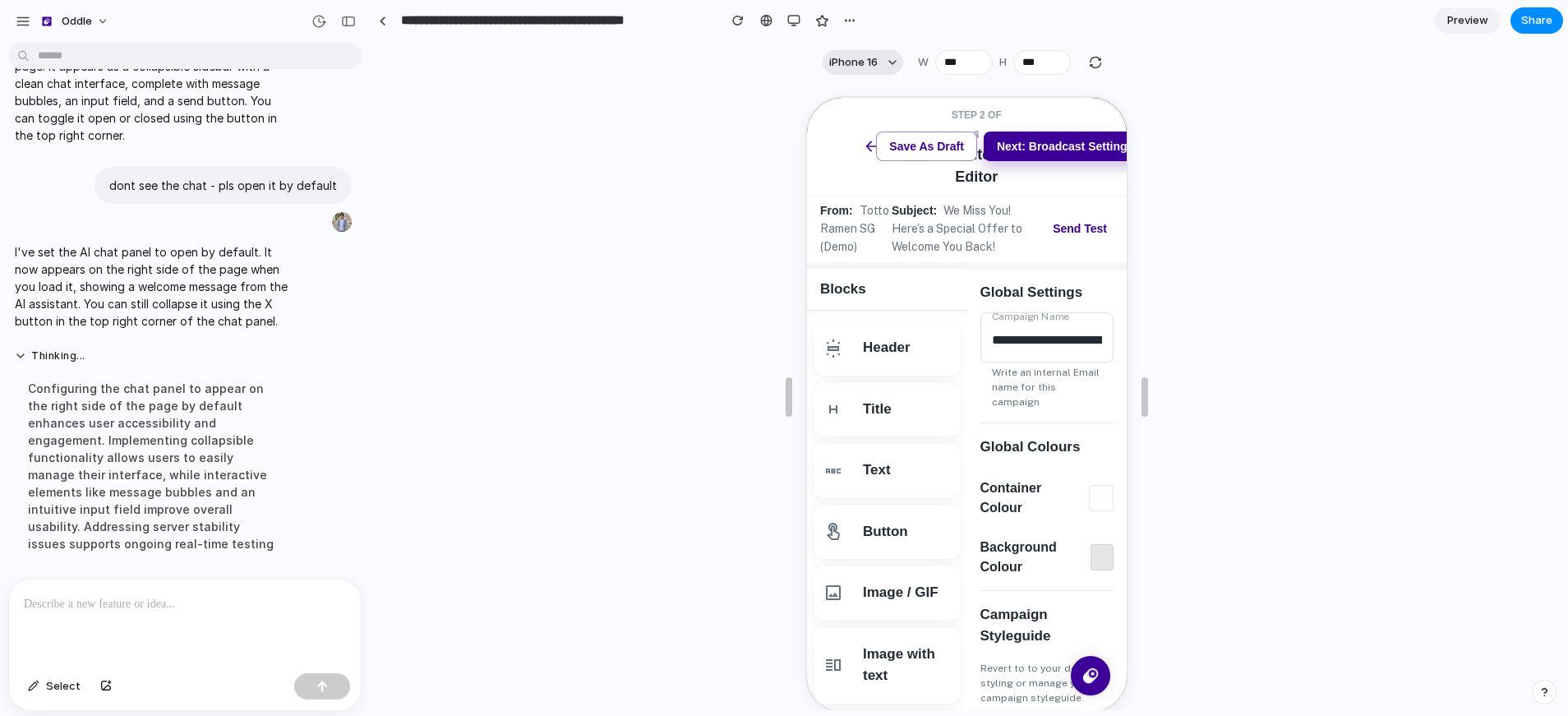
click at [859, 66] on span "iPhone 16" at bounding box center [853, 62] width 48 height 16
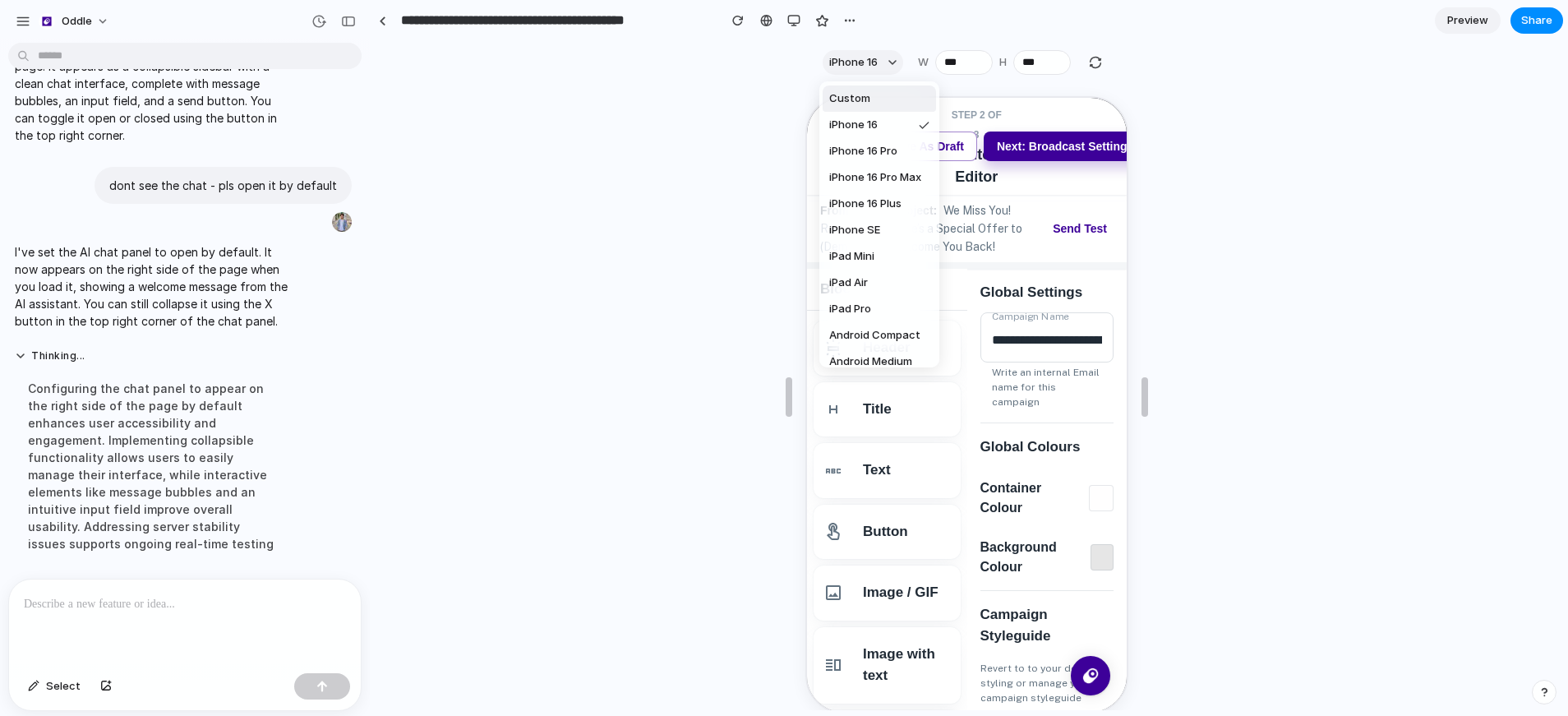
click at [785, 25] on div "Custom iPhone 16 iPhone 16 Pro iPhone 16 Pro Max iPhone 16 Plus iPhone SE iPad …" at bounding box center [784, 358] width 1568 height 716
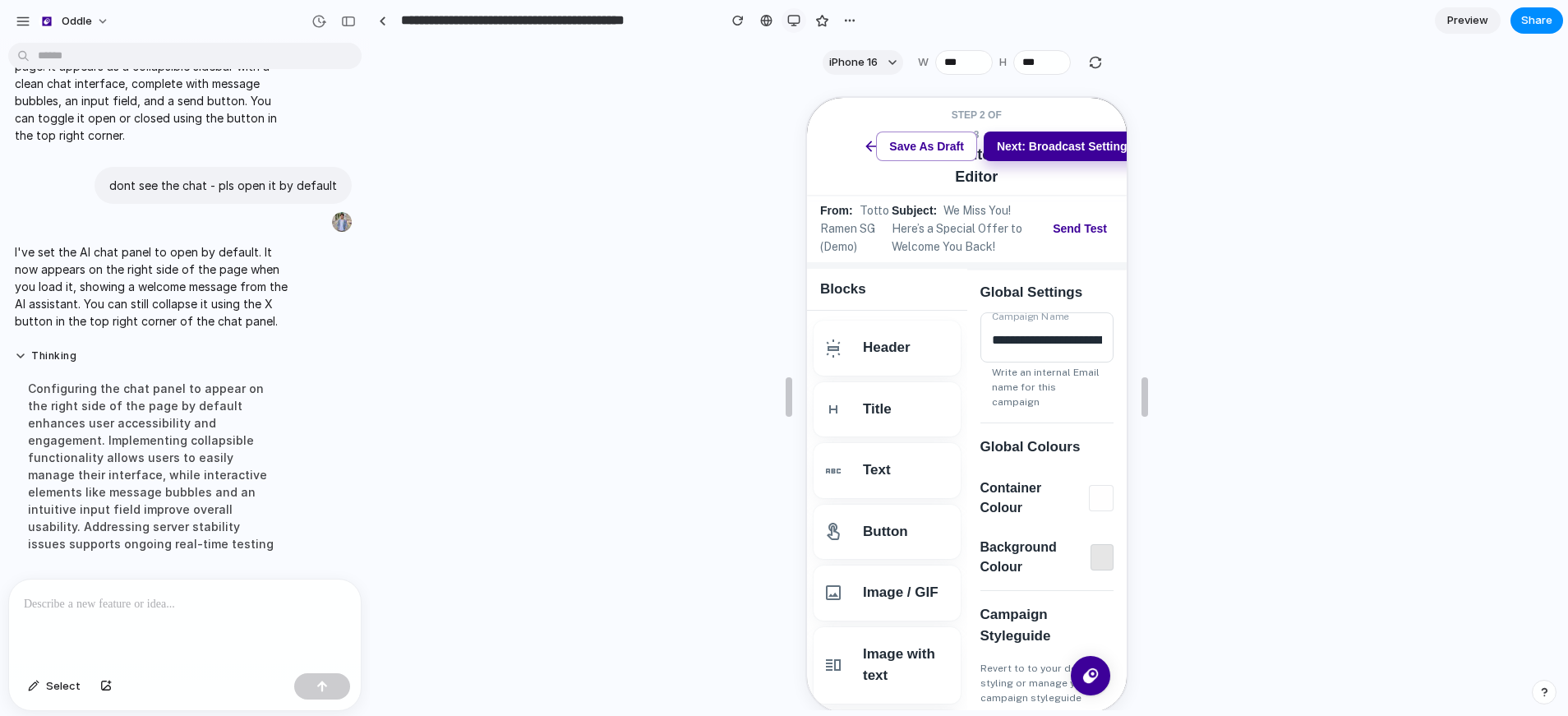
click at [794, 25] on div "button" at bounding box center [793, 20] width 13 height 13
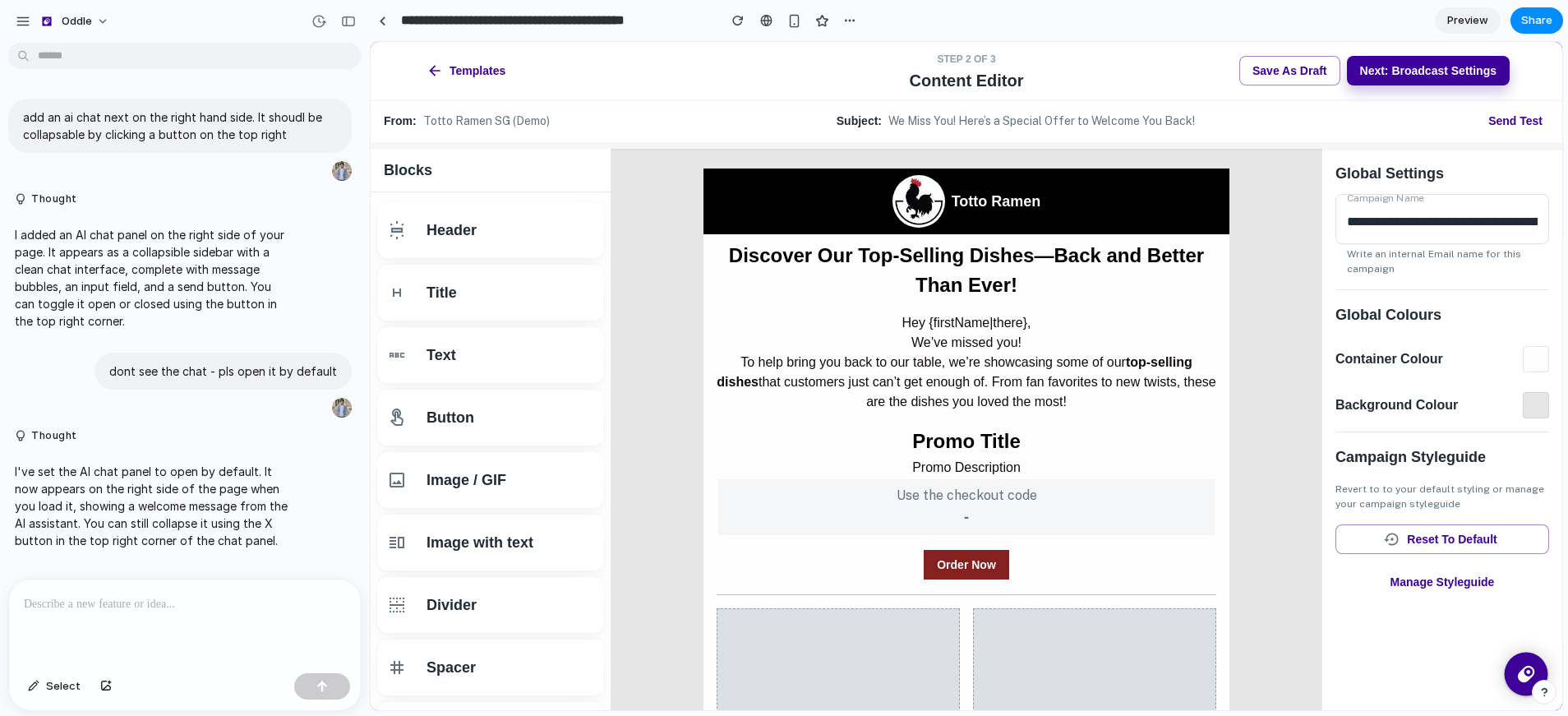
click at [1519, 666] on img at bounding box center [1526, 674] width 27 height 27
click at [1532, 76] on div "Templates Step 2 of 3 Content Editor Save as Draft Next: Broadcast Settings" at bounding box center [966, 71] width 1191 height 58
click at [1523, 98] on div "Templates Step 2 of 3 Content Editor Save as Draft Next: Broadcast Settings" at bounding box center [966, 71] width 1191 height 58
click at [198, 599] on p at bounding box center [185, 604] width 322 height 20
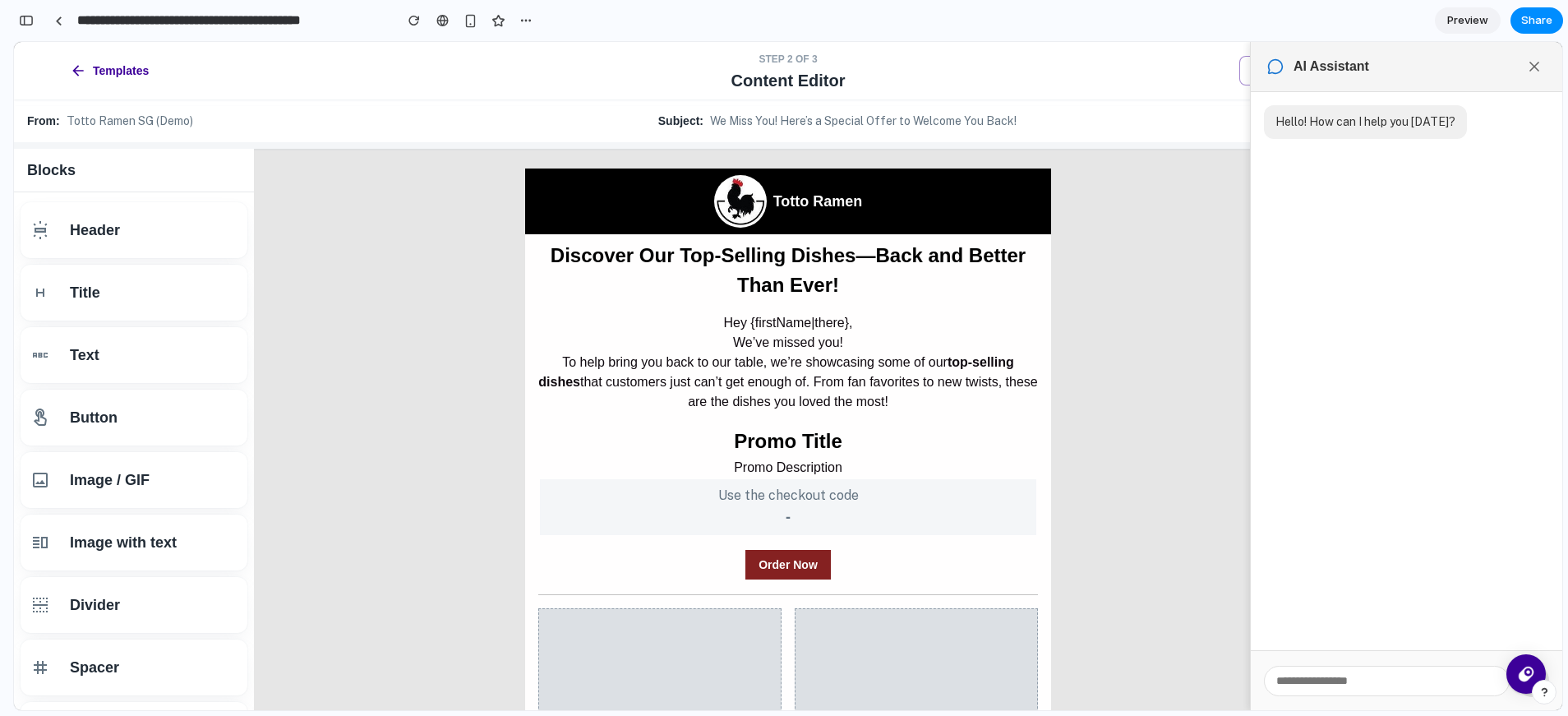
scroll to position [911, 0]
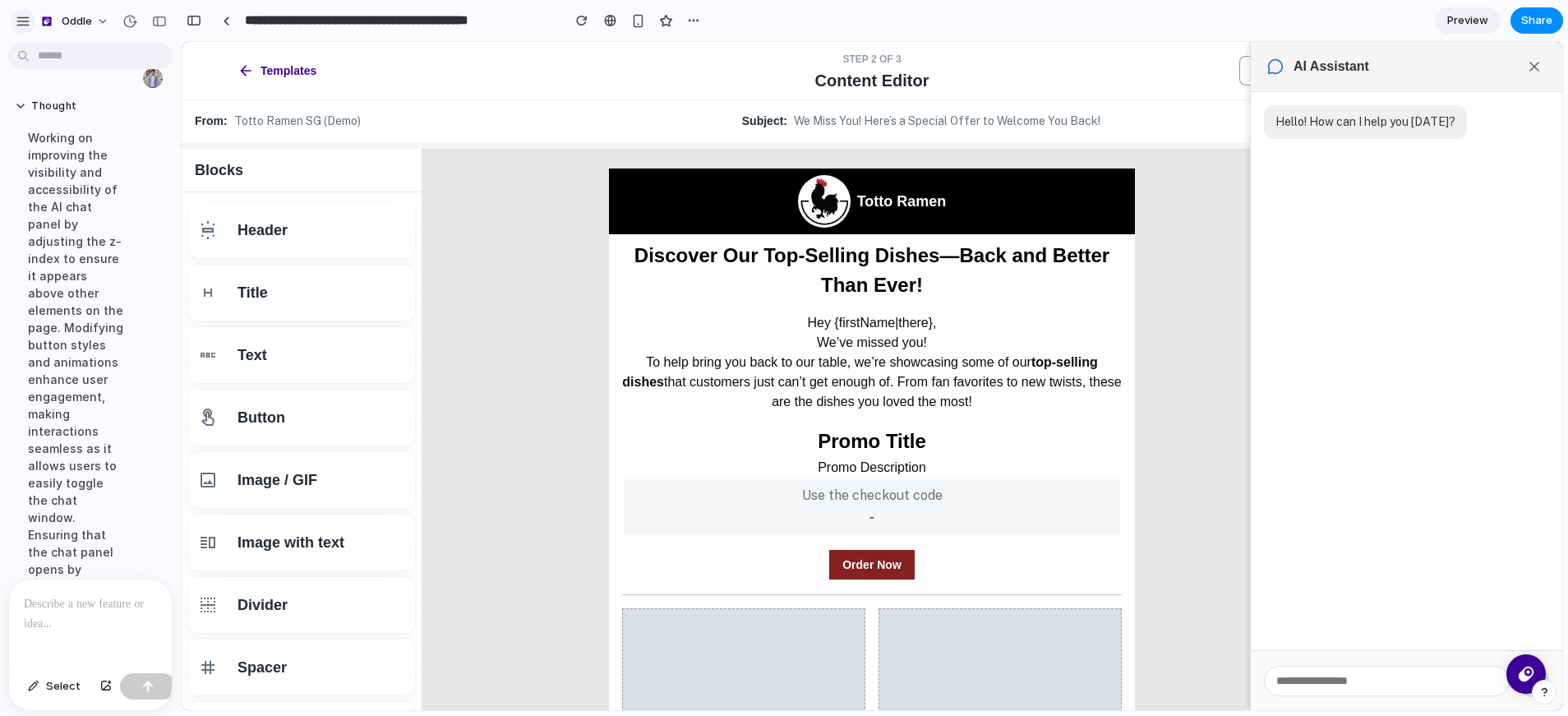
click at [21, 15] on div "button" at bounding box center [23, 21] width 15 height 15
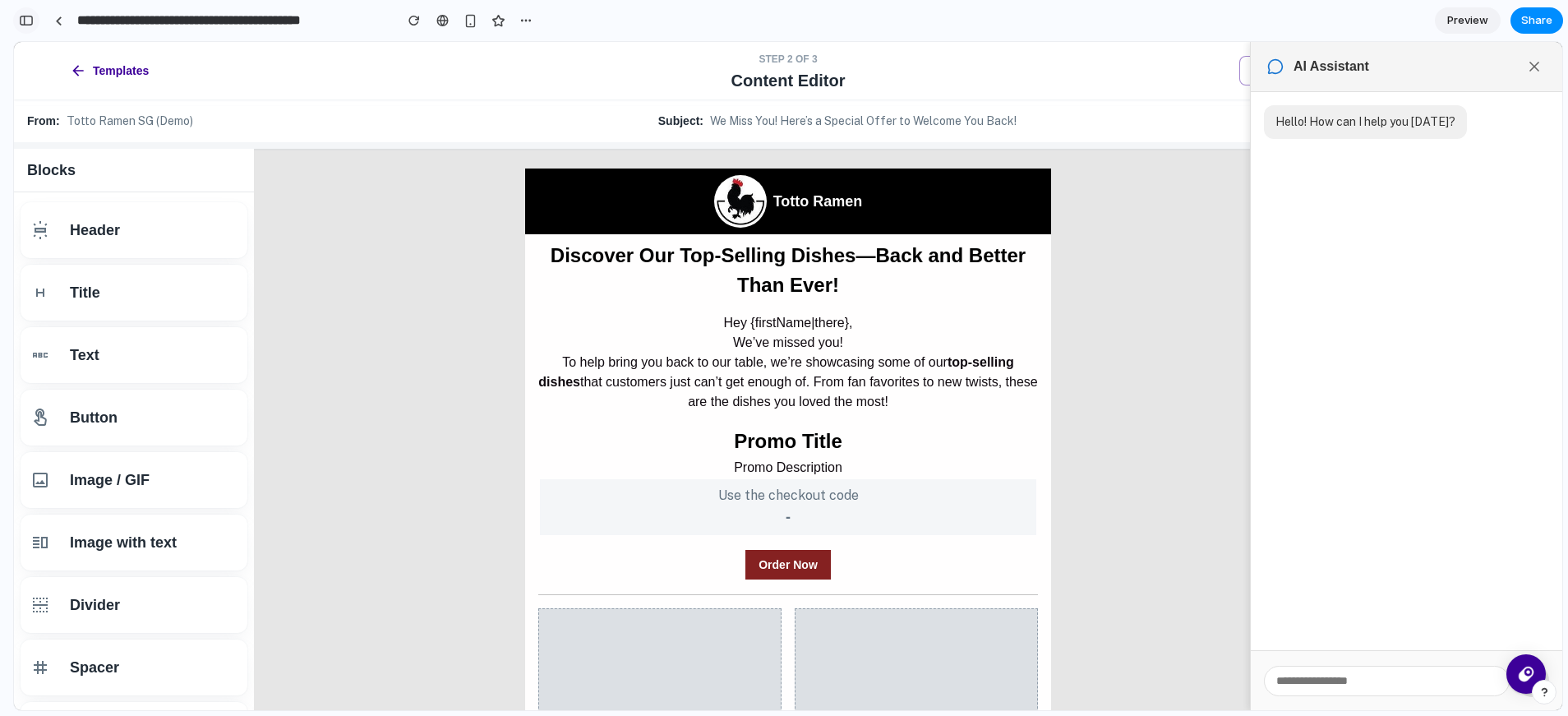
click at [36, 25] on button "button" at bounding box center [26, 20] width 26 height 26
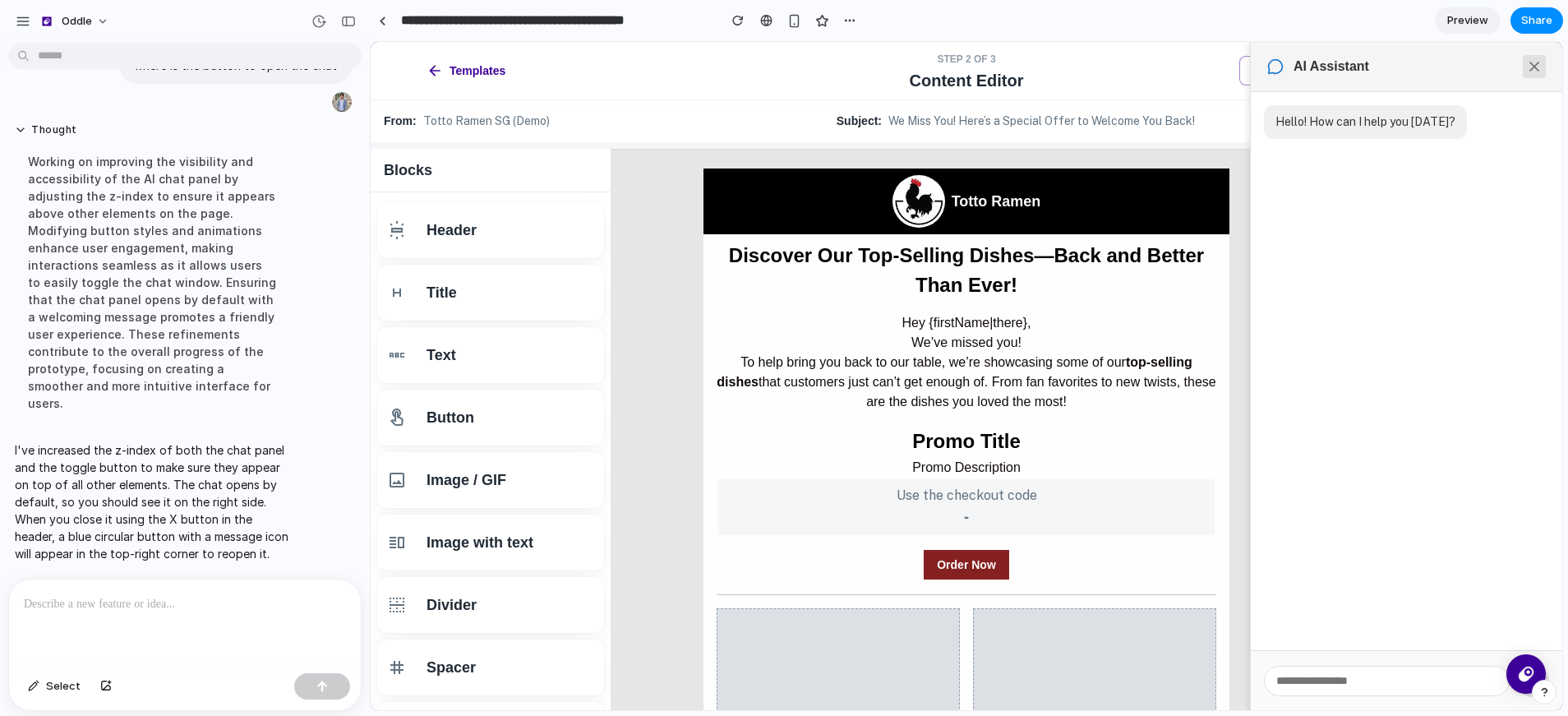
click at [1526, 68] on icon at bounding box center [1534, 66] width 16 height 16
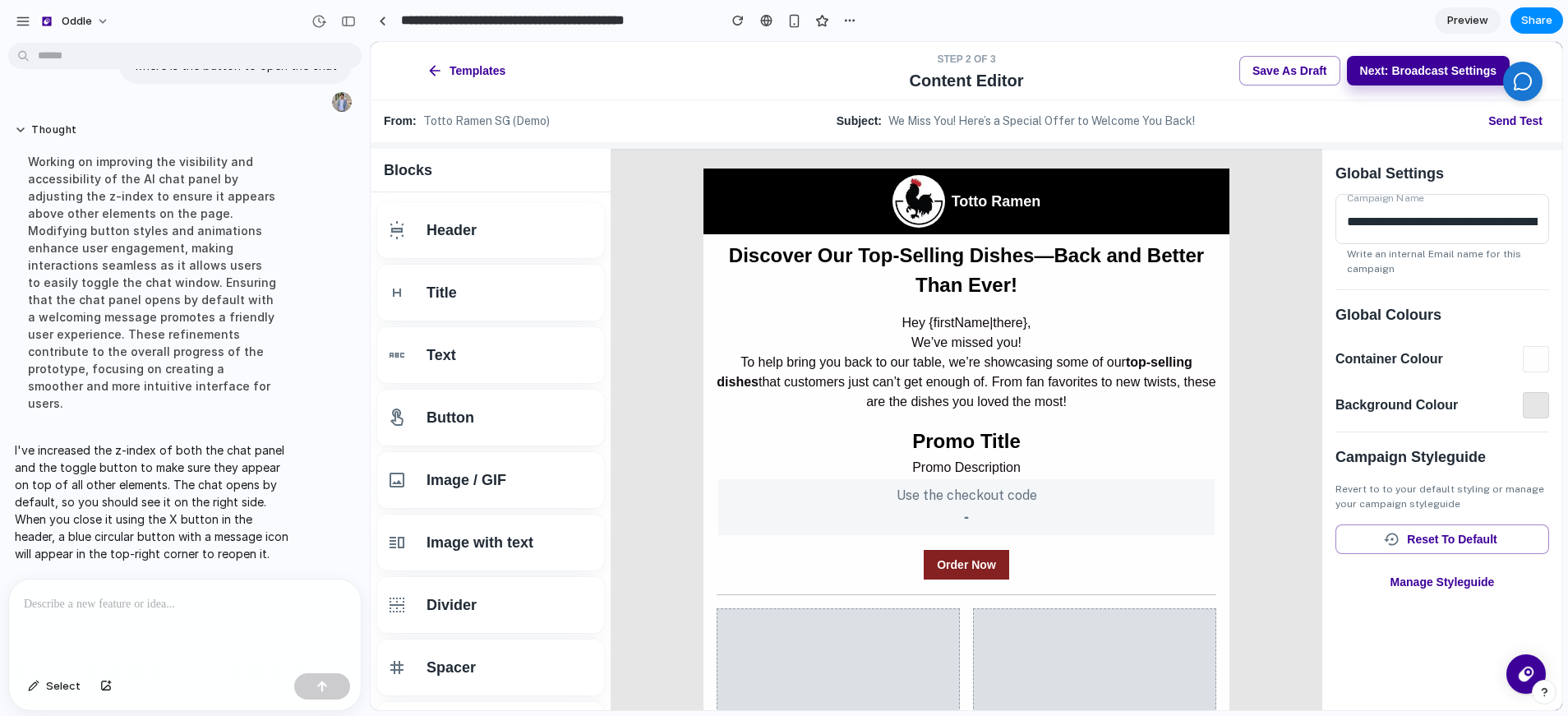
click at [1534, 80] on button at bounding box center [1522, 81] width 39 height 39
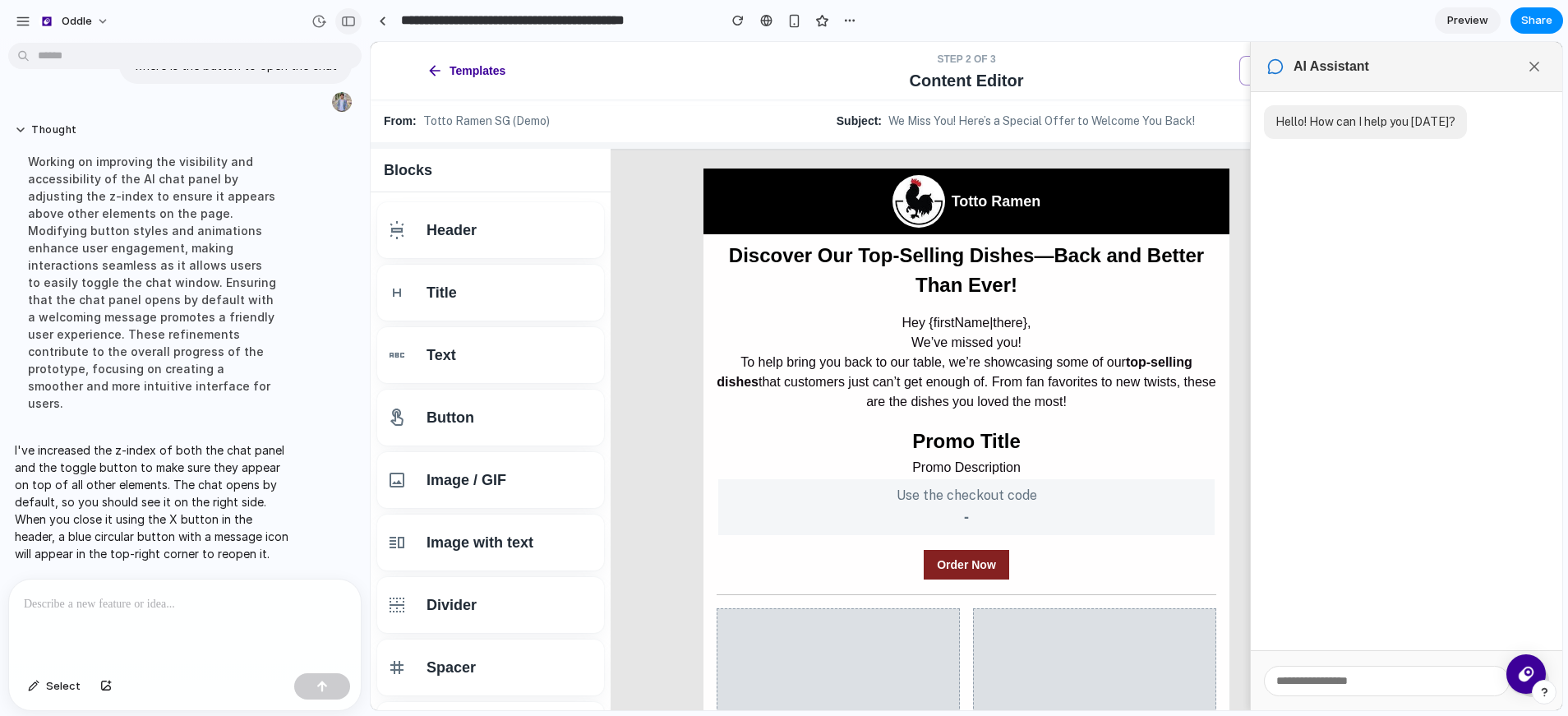
click at [351, 21] on div "button" at bounding box center [348, 22] width 15 height 12
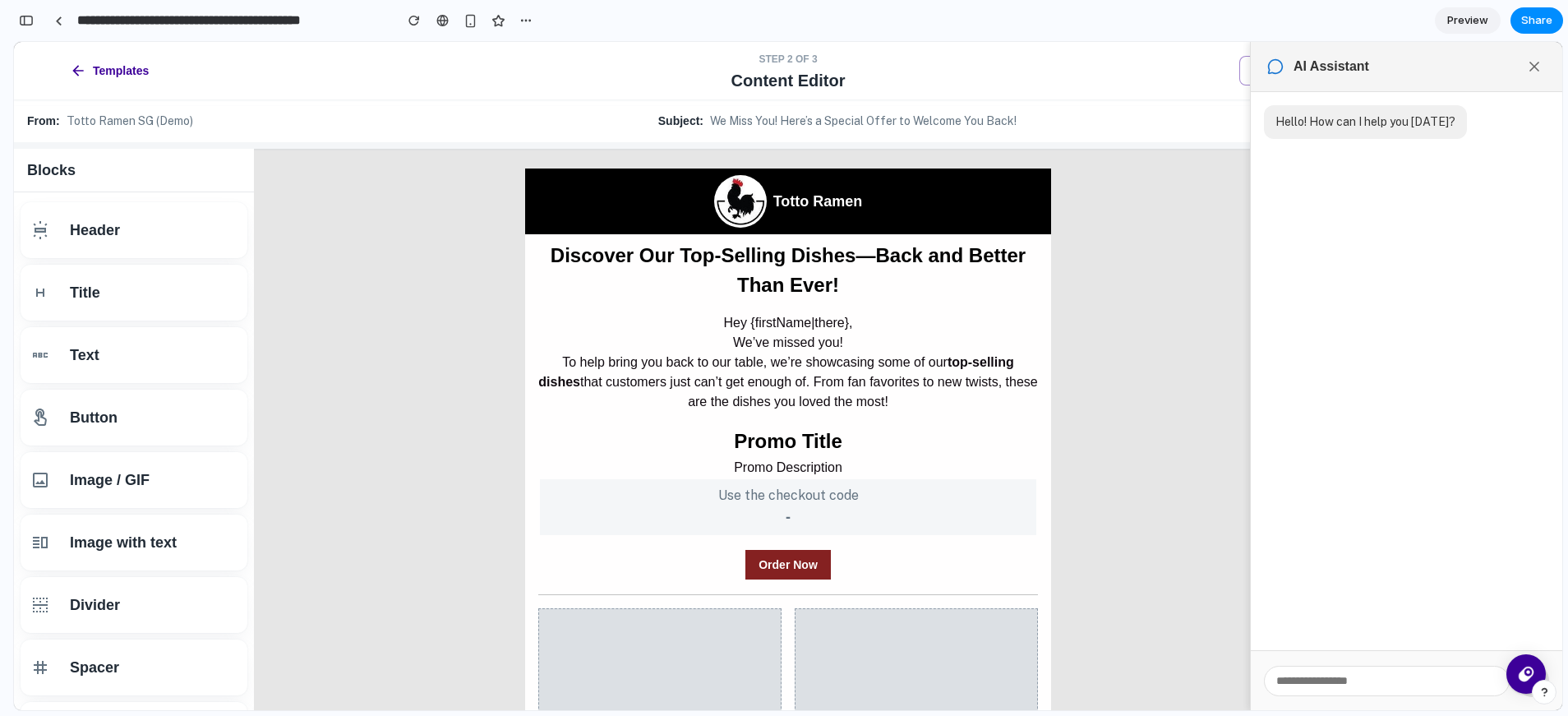
scroll to position [911, 0]
click at [1542, 66] on button at bounding box center [1533, 66] width 23 height 23
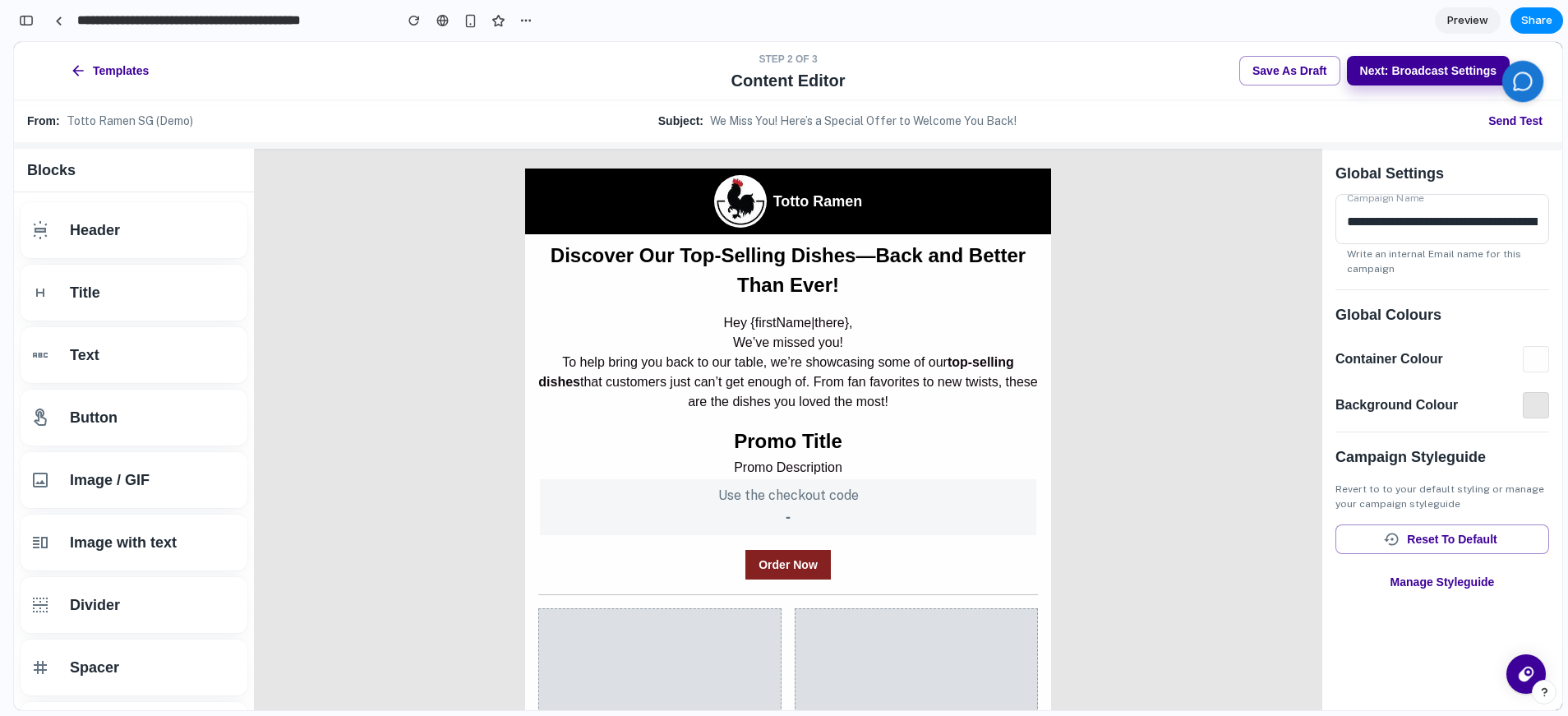
click at [1536, 69] on button at bounding box center [1522, 81] width 41 height 41
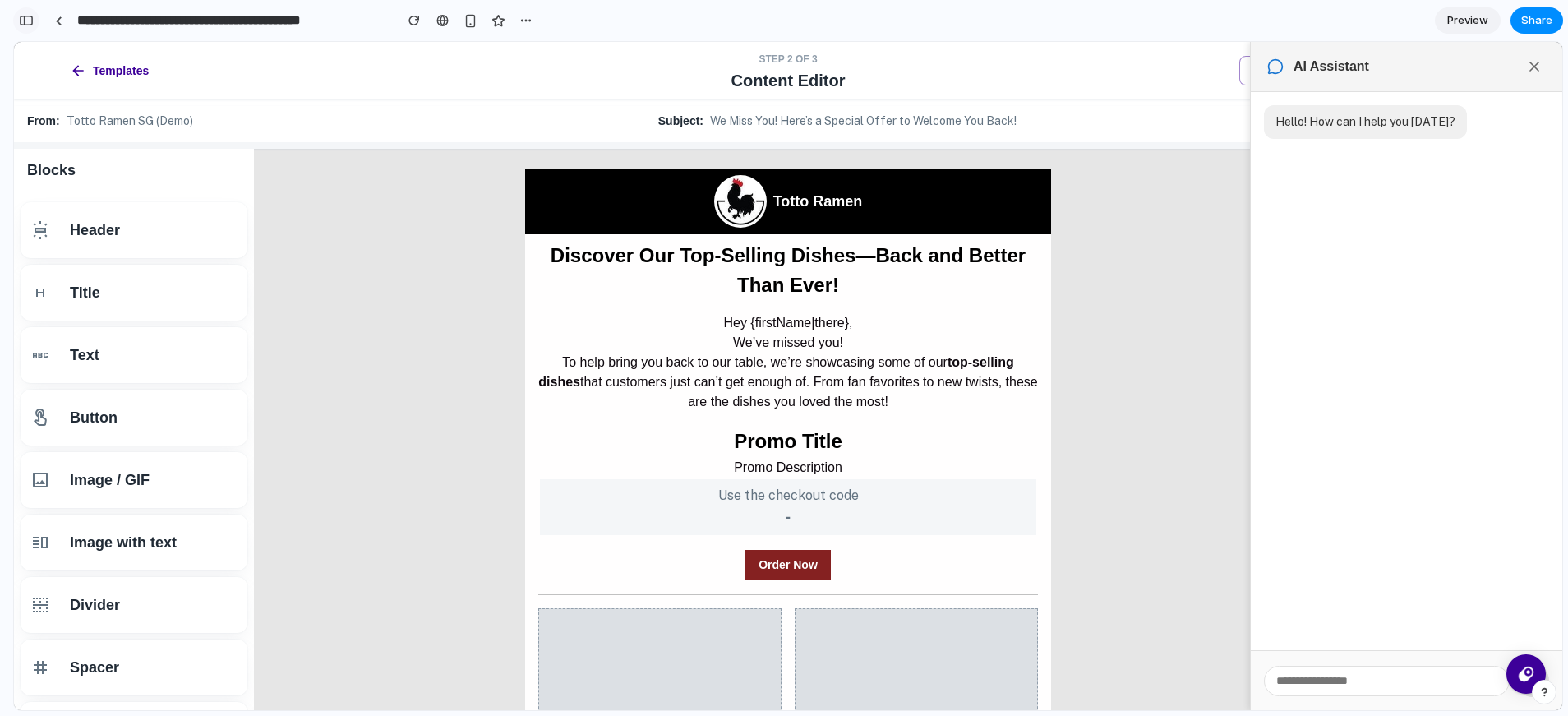
click at [26, 24] on div "button" at bounding box center [26, 21] width 15 height 12
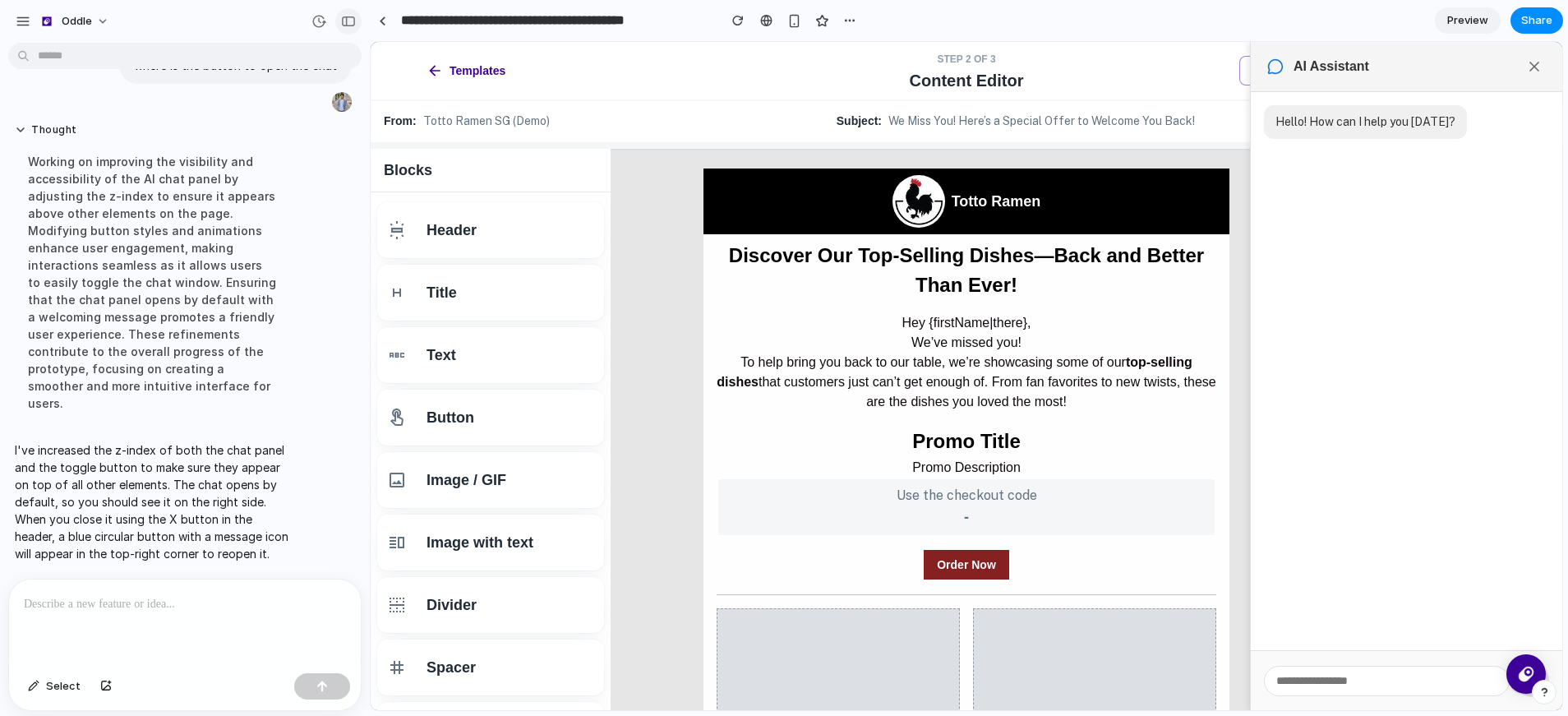
click at [345, 23] on div "button" at bounding box center [348, 22] width 15 height 12
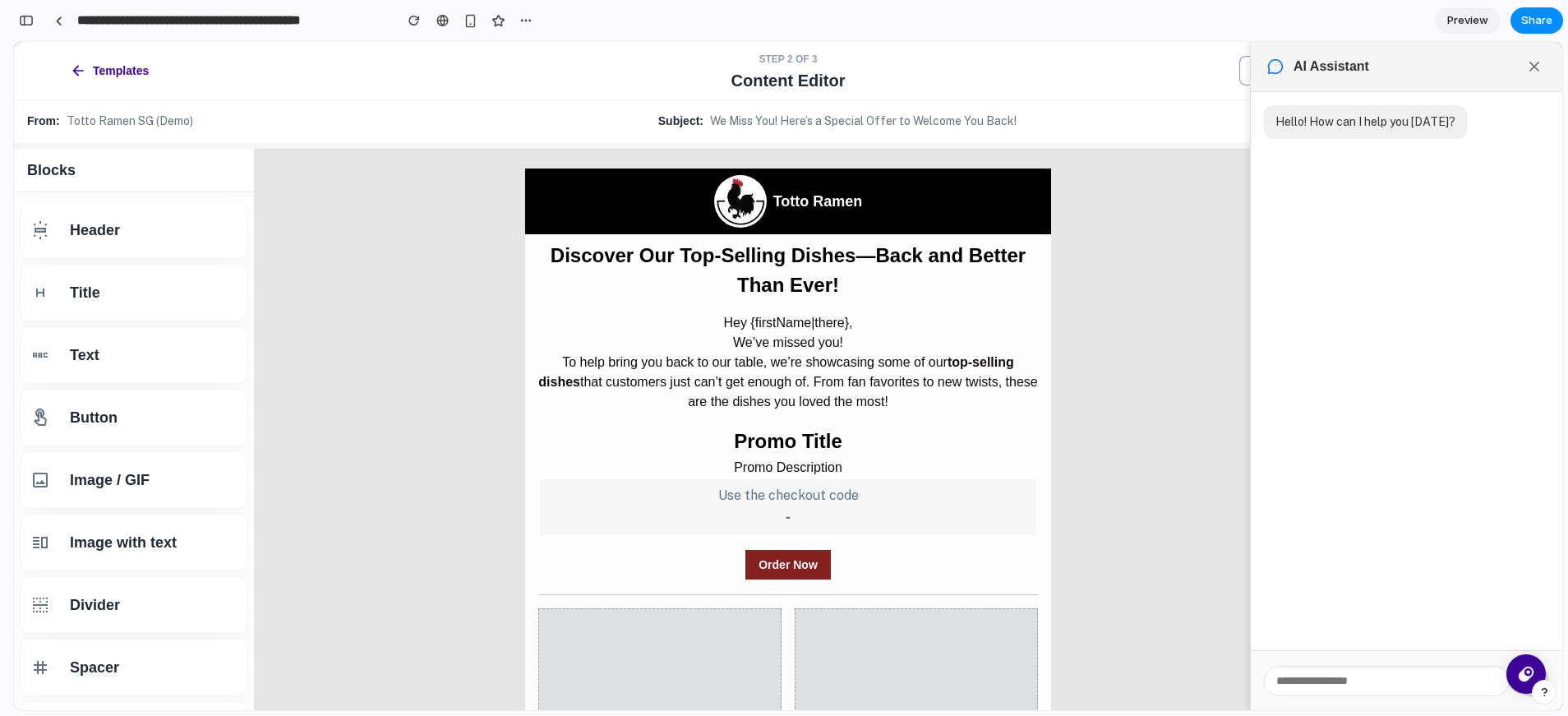
scroll to position [911, 0]
click at [32, 24] on div "button" at bounding box center [26, 21] width 15 height 12
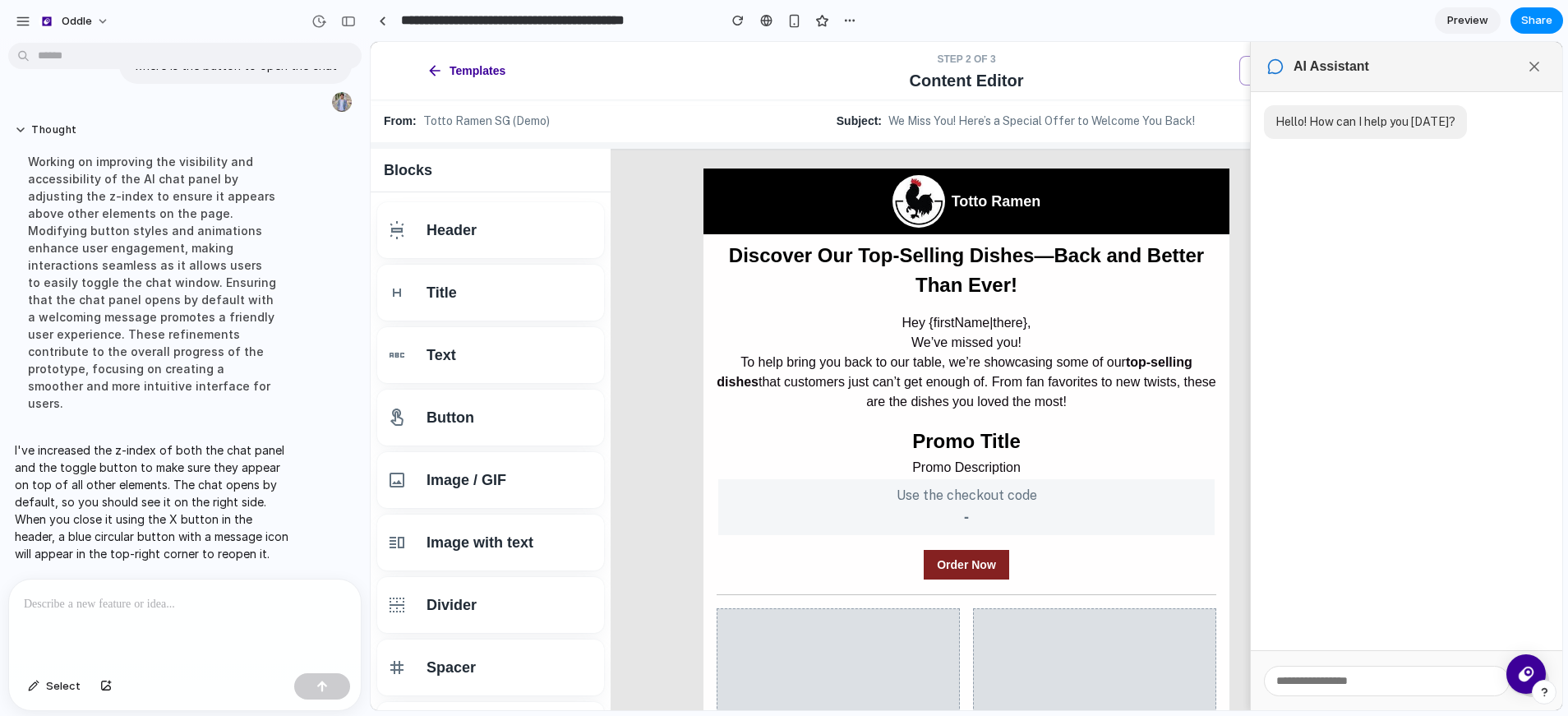
click at [52, 594] on p at bounding box center [182, 604] width 316 height 20
click at [29, 123] on button "Thought" at bounding box center [152, 130] width 274 height 14
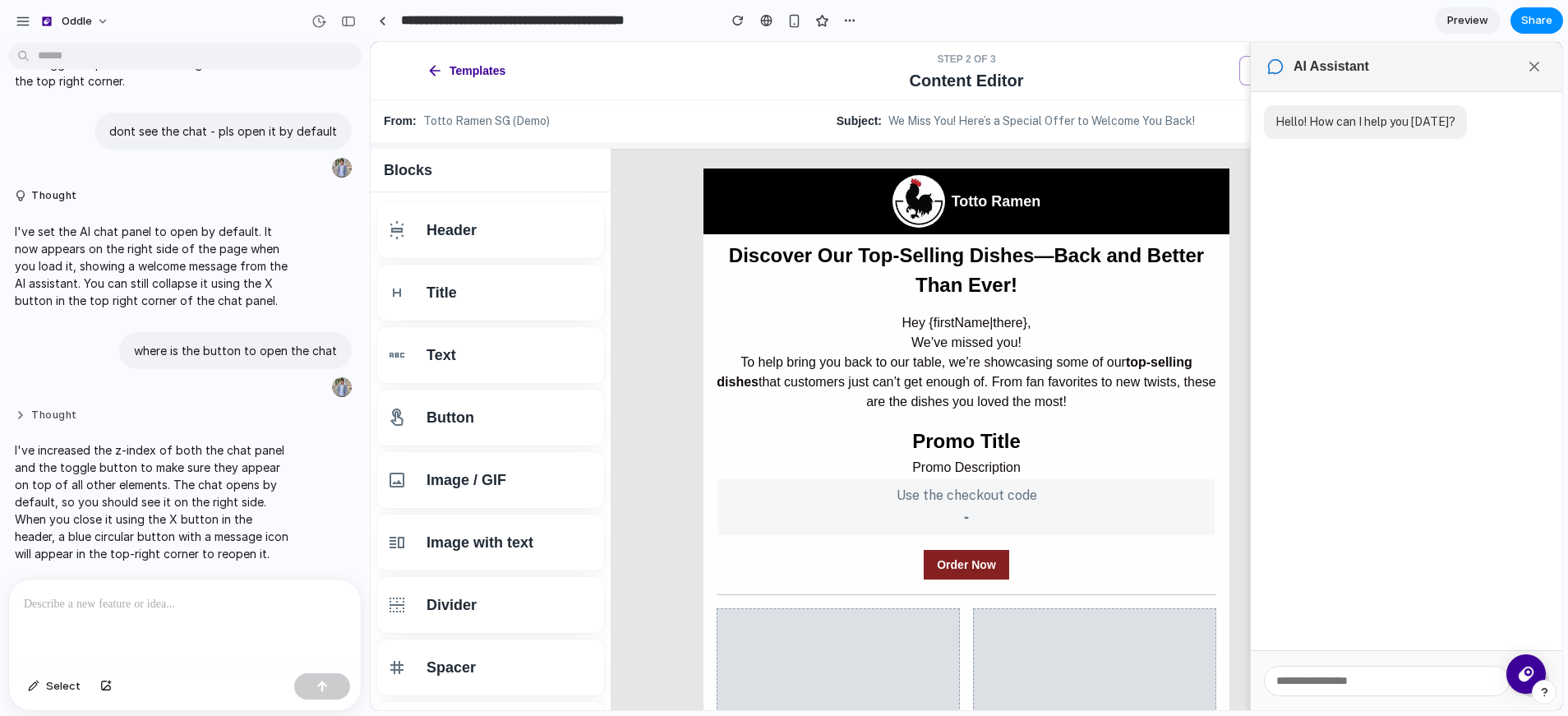
click at [51, 408] on button "Thought" at bounding box center [152, 415] width 274 height 14
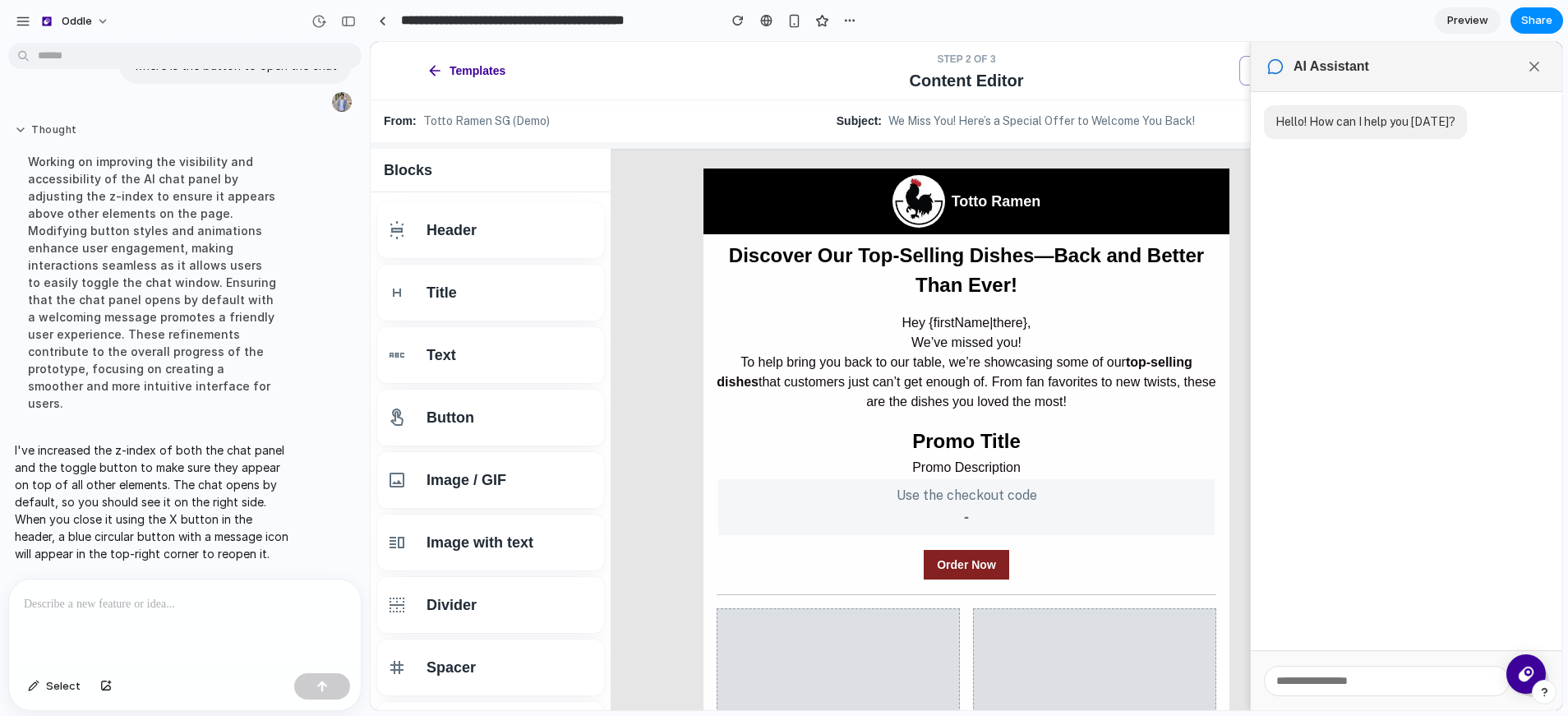
click at [56, 123] on button "Thought" at bounding box center [152, 130] width 274 height 14
